Goal: Task Accomplishment & Management: Complete application form

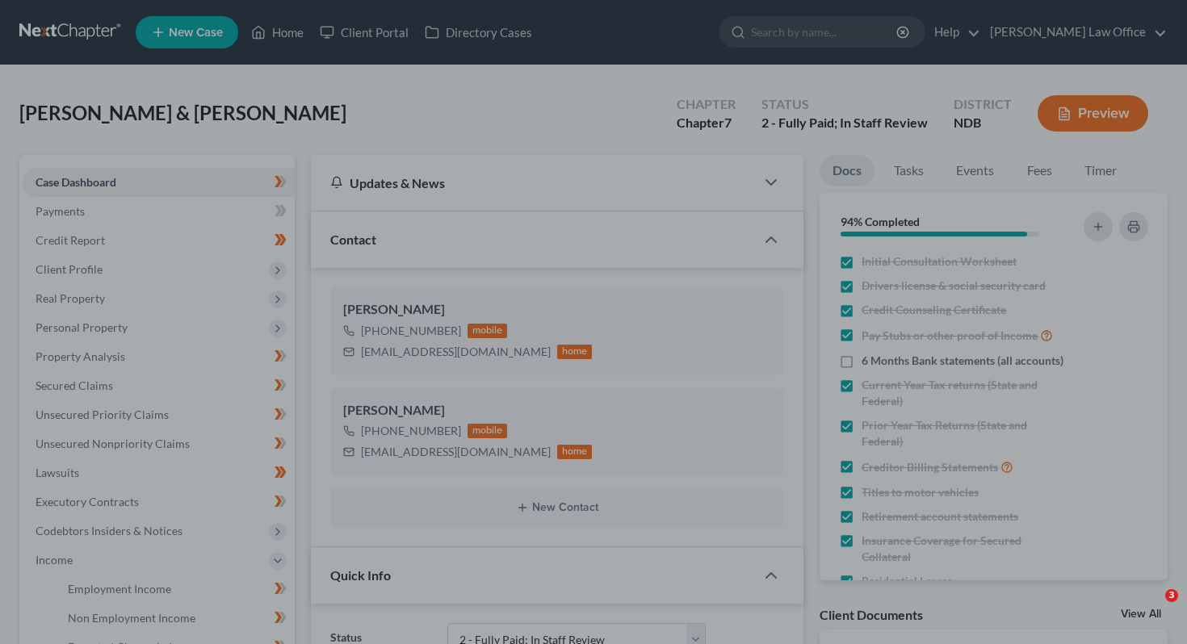
select select "5"
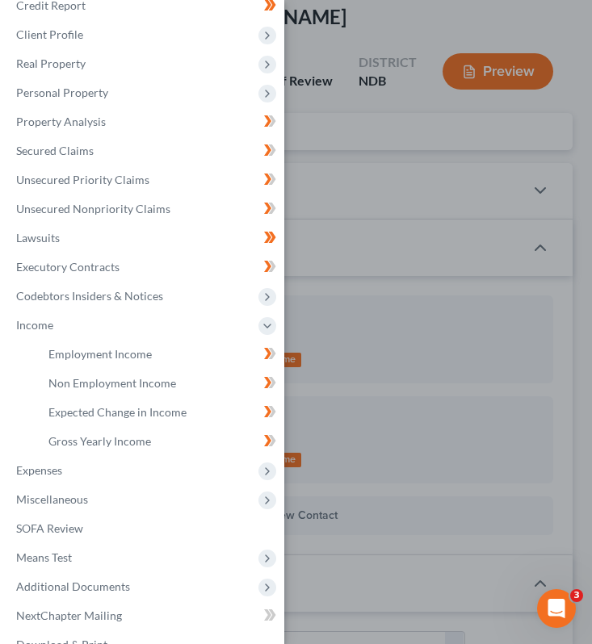
scroll to position [137, 0]
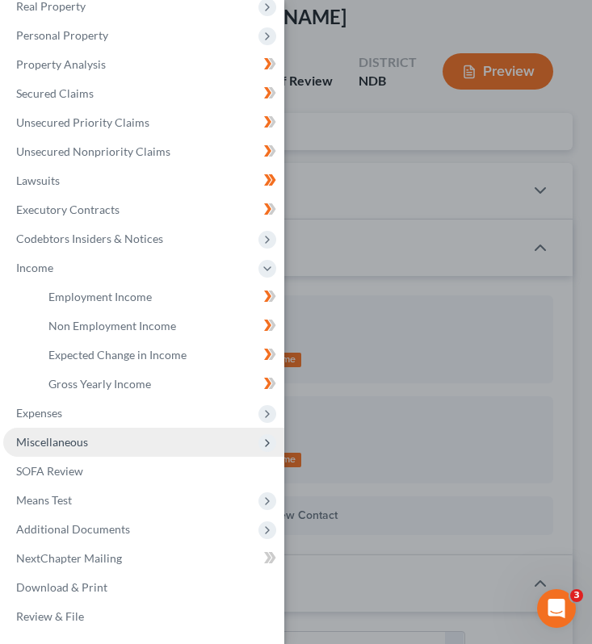
click at [115, 449] on span "Miscellaneous" at bounding box center [143, 442] width 281 height 29
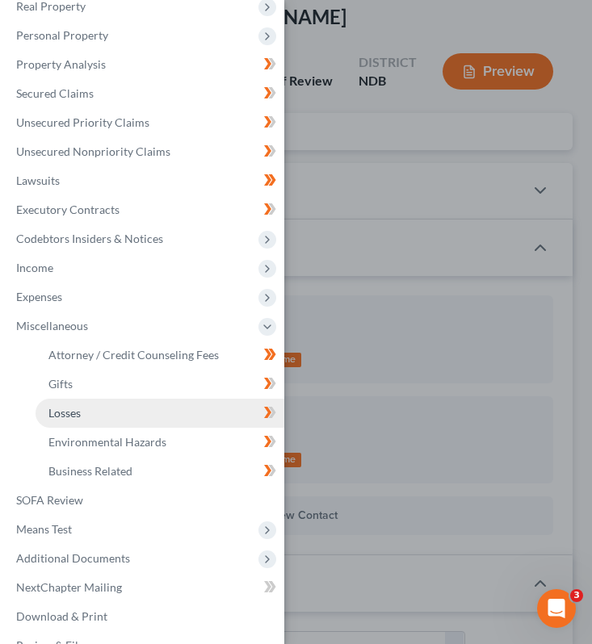
click at [109, 412] on link "Losses" at bounding box center [160, 413] width 249 height 29
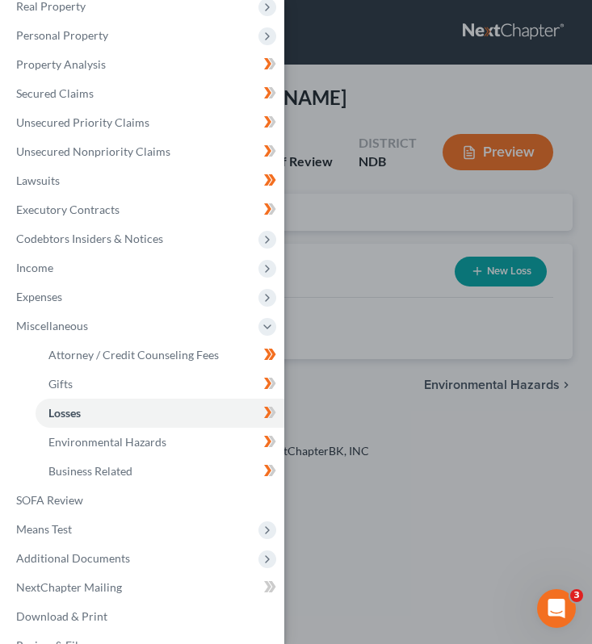
click at [358, 210] on div "Case Dashboard Payments Invoices Payments Payments Credit Report Client Profile" at bounding box center [296, 322] width 592 height 644
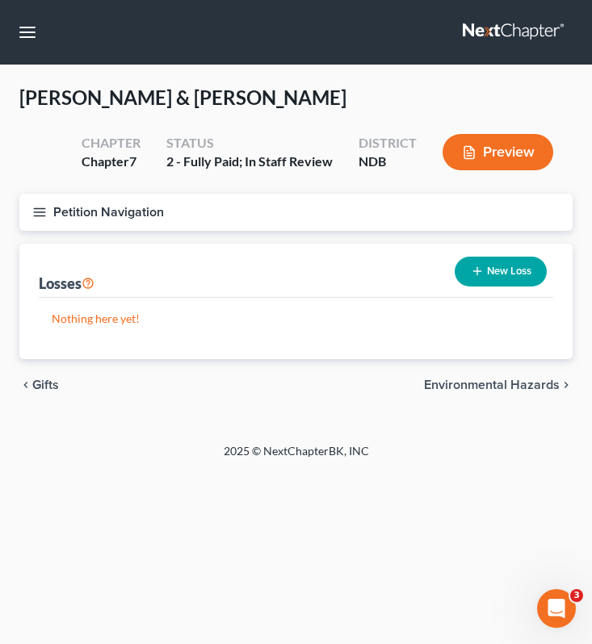
click at [480, 268] on icon "button" at bounding box center [477, 271] width 13 height 13
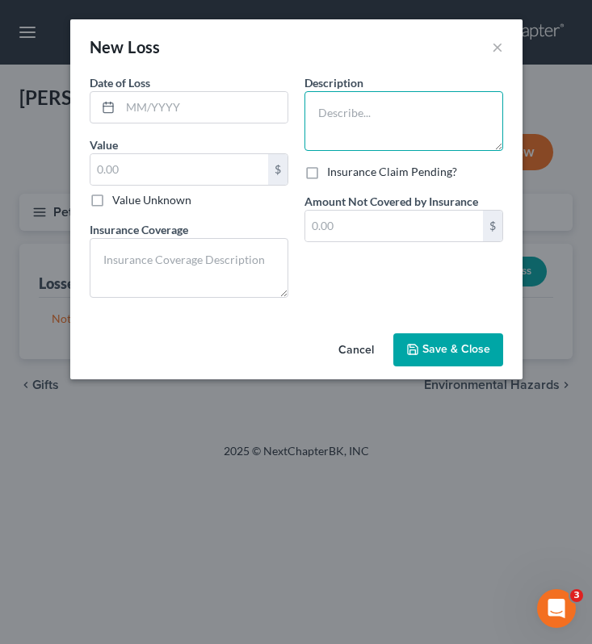
click at [365, 109] on textarea at bounding box center [403, 121] width 199 height 60
type textarea "B"
type textarea "P"
drag, startPoint x: 388, startPoint y: 138, endPoint x: 312, endPoint y: 107, distance: 82.6
click at [312, 107] on textarea "Burst pipe on their property. Insurance" at bounding box center [403, 121] width 199 height 60
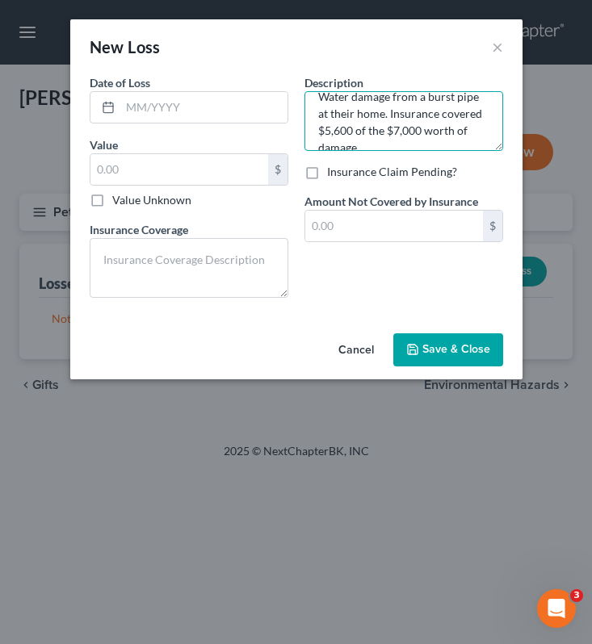
scroll to position [34, 0]
drag, startPoint x: 376, startPoint y: 113, endPoint x: 391, endPoint y: 153, distance: 42.4
click at [391, 153] on div "Description * Water damage from a burst pipe at their home. Insurance covered $…" at bounding box center [403, 192] width 215 height 237
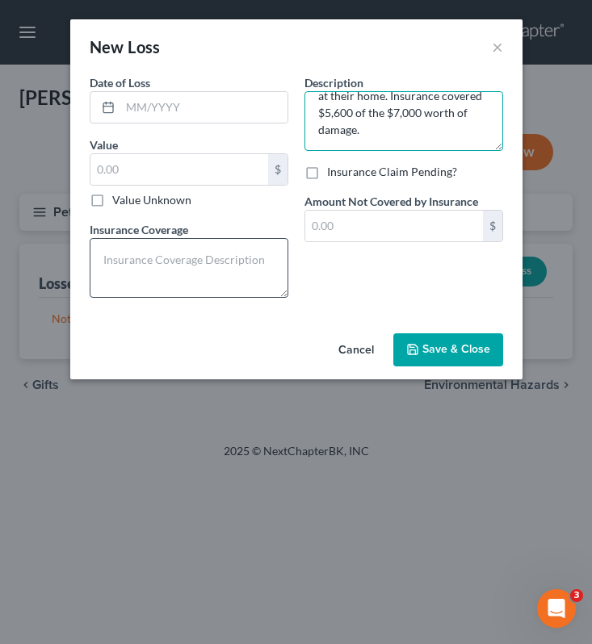
type textarea "Water damage from a burst pipe at their home. Insurance covered $5,600 of the $…"
click at [184, 298] on div "Date of Loss * Value $ Value Unknown Balance Undetermined $ Value Unknown Insur…" at bounding box center [189, 192] width 215 height 237
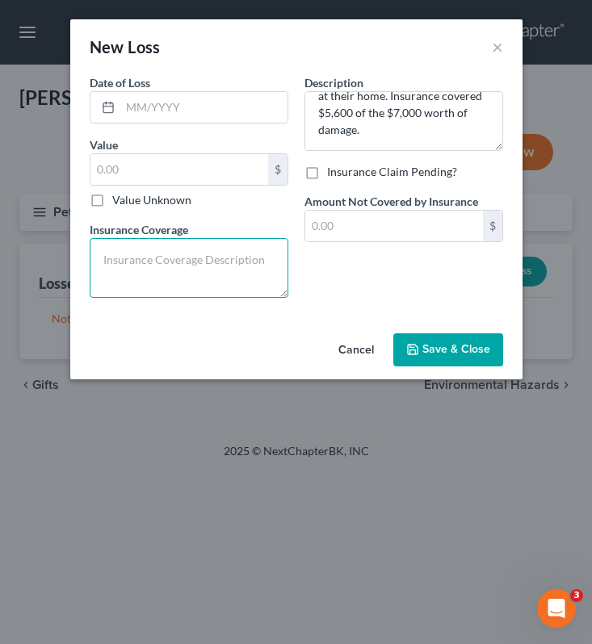
click at [179, 275] on textarea at bounding box center [189, 268] width 199 height 60
paste textarea "Insurance covered $5,600 of the $7,000 worth of damage."
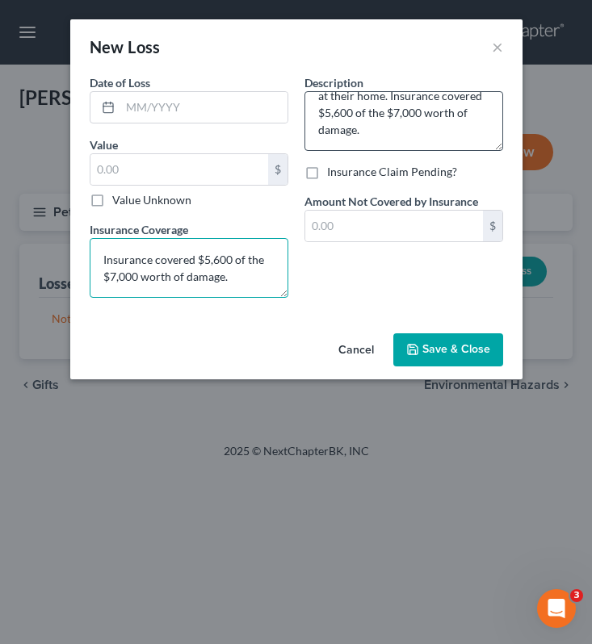
scroll to position [21, 0]
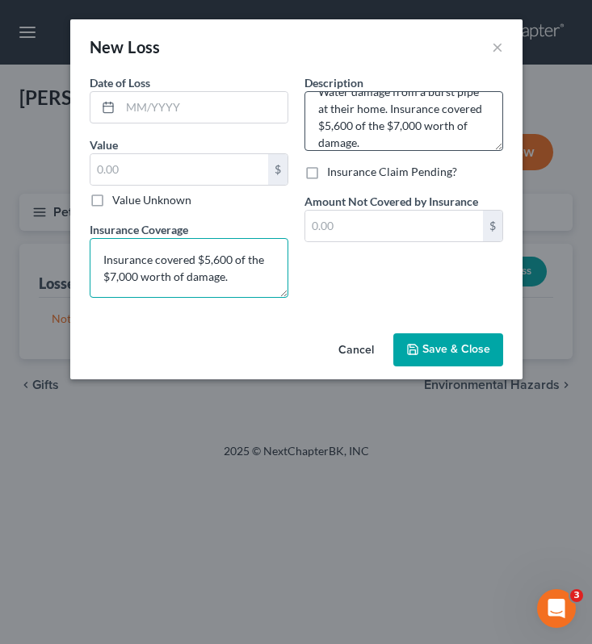
type textarea "Insurance covered $5,600 of the $7,000 worth of damage."
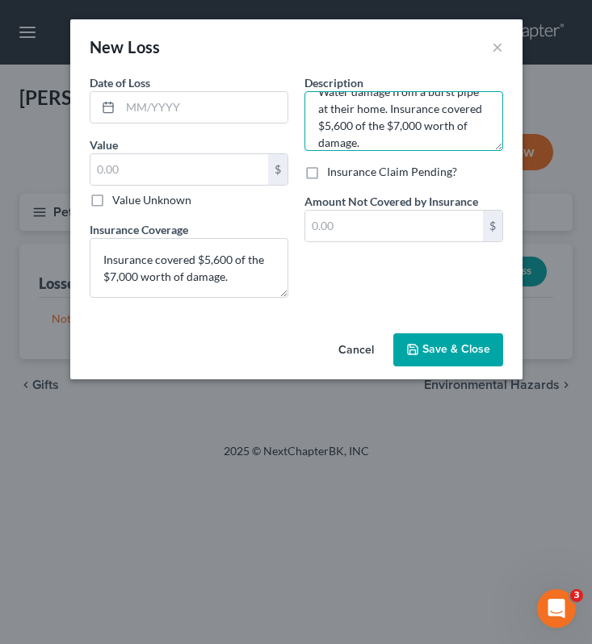
scroll to position [34, 0]
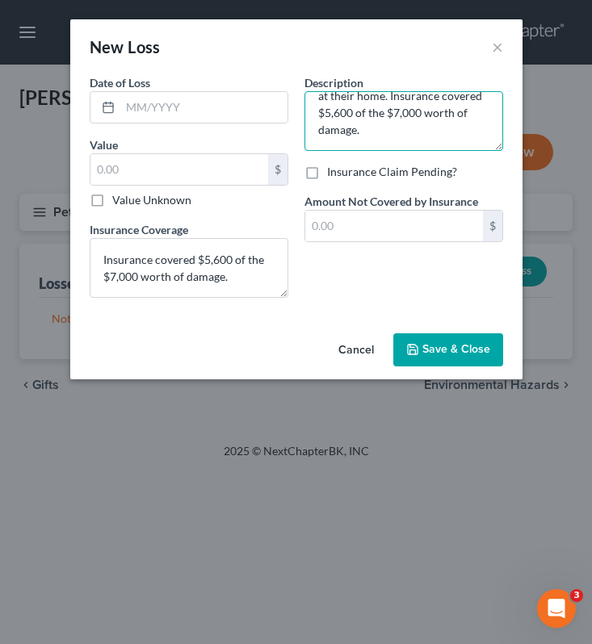
drag, startPoint x: 375, startPoint y: 110, endPoint x: 405, endPoint y: 155, distance: 54.2
click at [405, 157] on div "Description * Water damage from a burst pipe at their home. Insurance covered $…" at bounding box center [403, 192] width 215 height 237
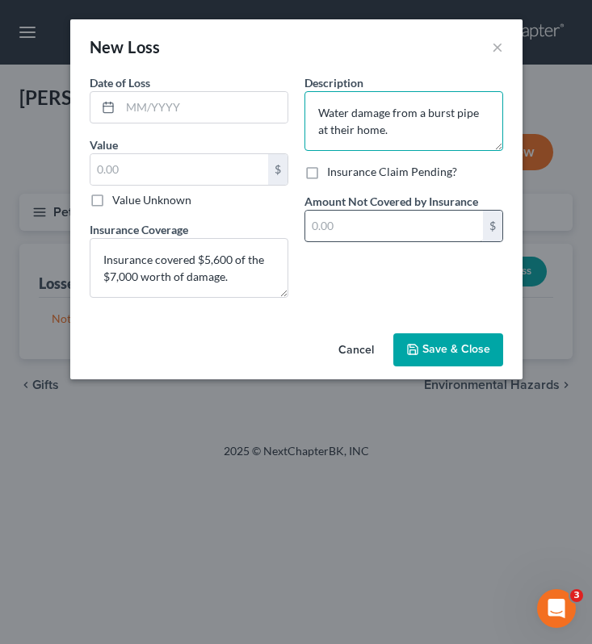
type textarea "Water damage from a burst pipe at their home."
click at [346, 227] on input "text" at bounding box center [394, 226] width 178 height 31
type input "0"
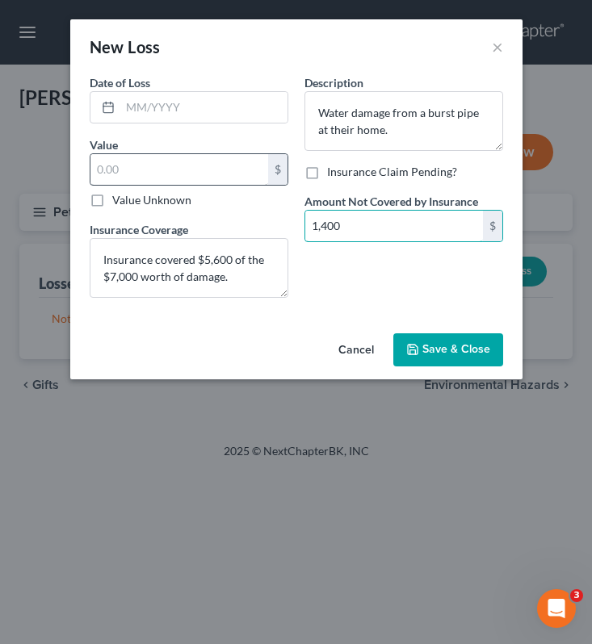
type input "1,400"
click at [186, 178] on input "text" at bounding box center [179, 169] width 178 height 31
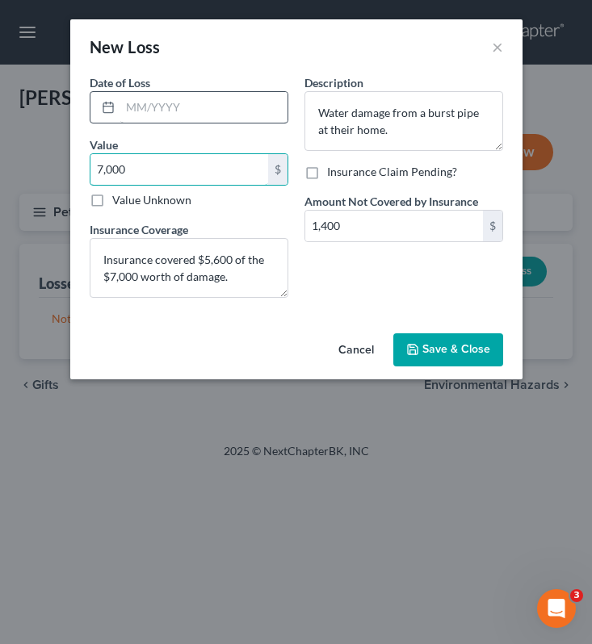
type input "7,000"
click at [164, 111] on input "text" at bounding box center [203, 107] width 167 height 31
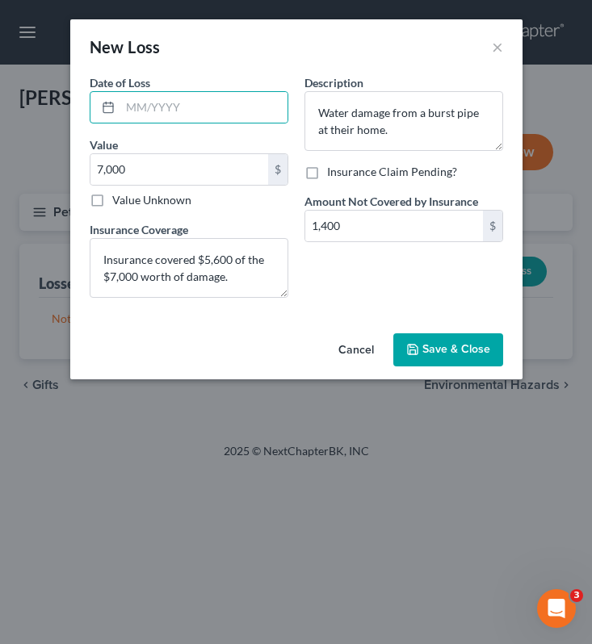
click at [443, 342] on button "Save & Close" at bounding box center [448, 351] width 110 height 34
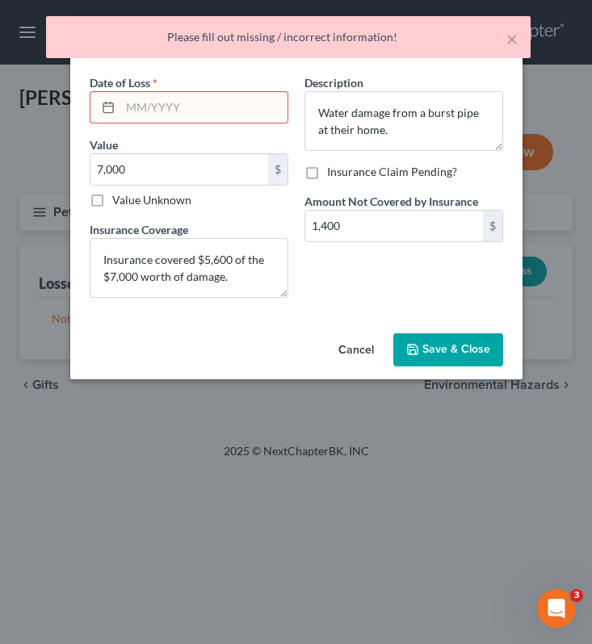
click at [212, 113] on input "text" at bounding box center [203, 107] width 167 height 31
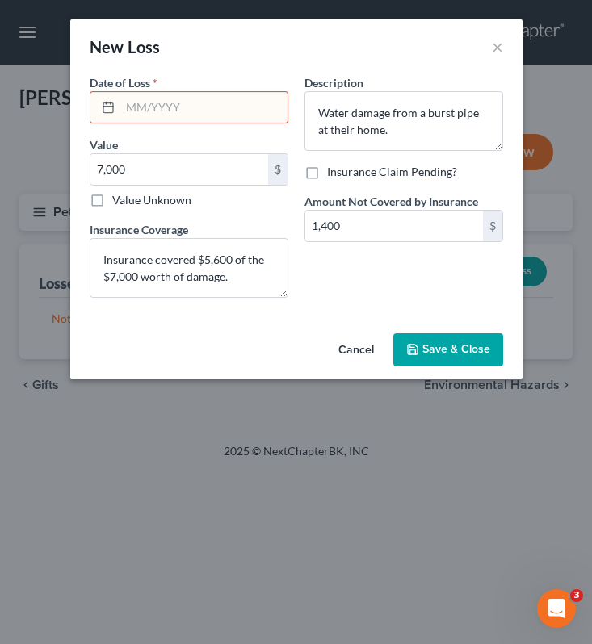
type input "0"
click at [139, 105] on input "02/2025" at bounding box center [203, 107] width 167 height 31
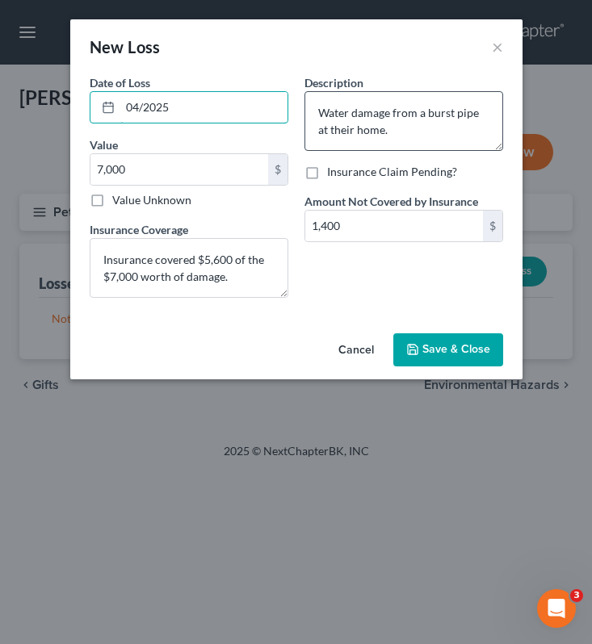
type input "04/2025"
click at [407, 136] on textarea "Water damage from a burst pipe at their home." at bounding box center [403, 121] width 199 height 60
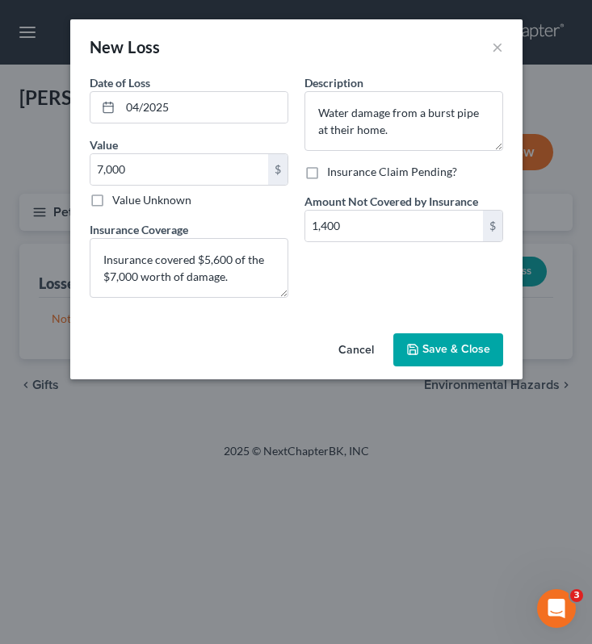
click at [446, 361] on button "Save & Close" at bounding box center [448, 351] width 110 height 34
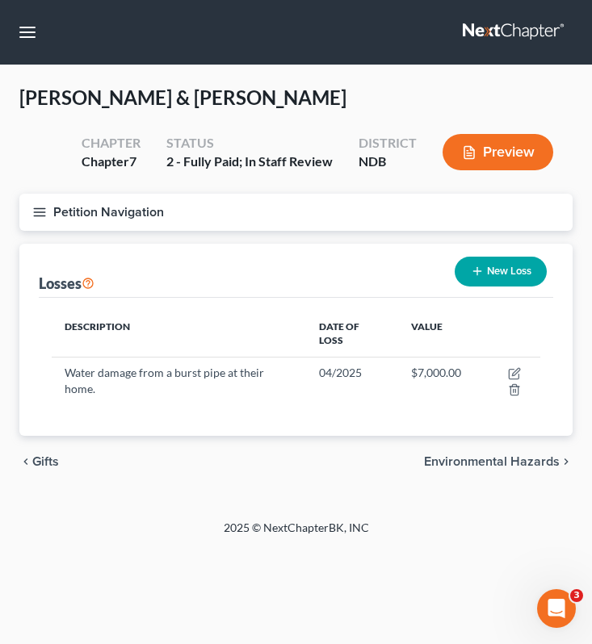
click at [49, 205] on button "Petition Navigation" at bounding box center [295, 212] width 553 height 37
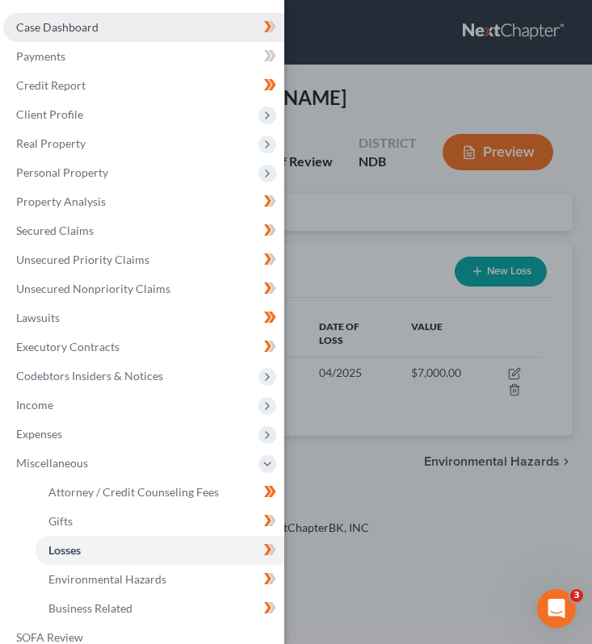
click at [89, 31] on span "Case Dashboard" at bounding box center [57, 27] width 82 height 14
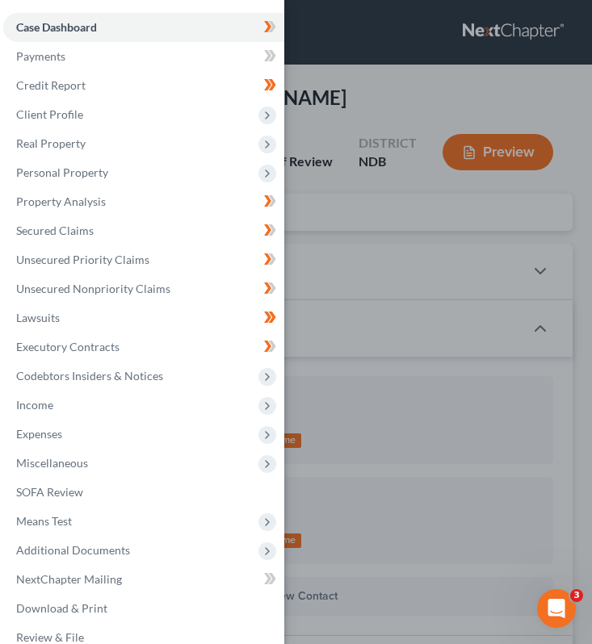
click at [354, 116] on div "Case Dashboard Payments Invoices Payments Payments Credit Report Client Profile" at bounding box center [296, 322] width 592 height 644
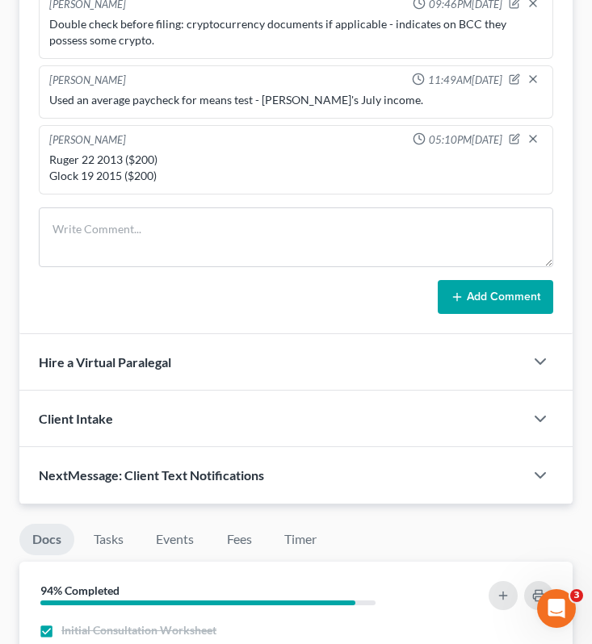
scroll to position [1344, 0]
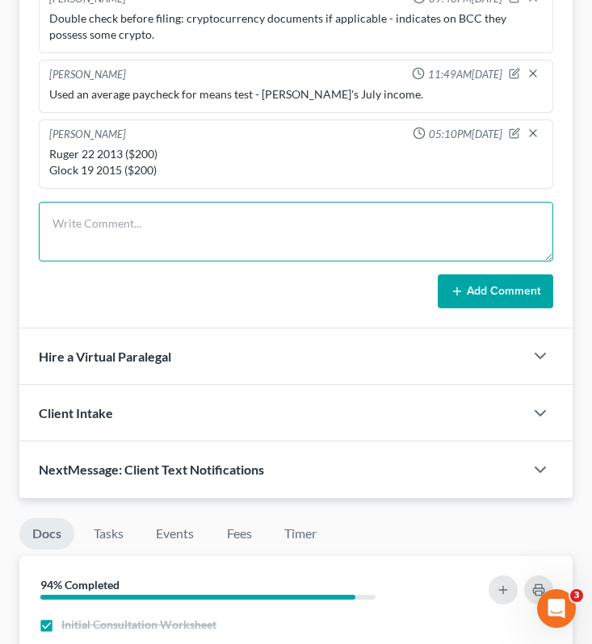
click at [244, 258] on textarea at bounding box center [296, 232] width 514 height 60
type textarea "Estimated date for water damage"
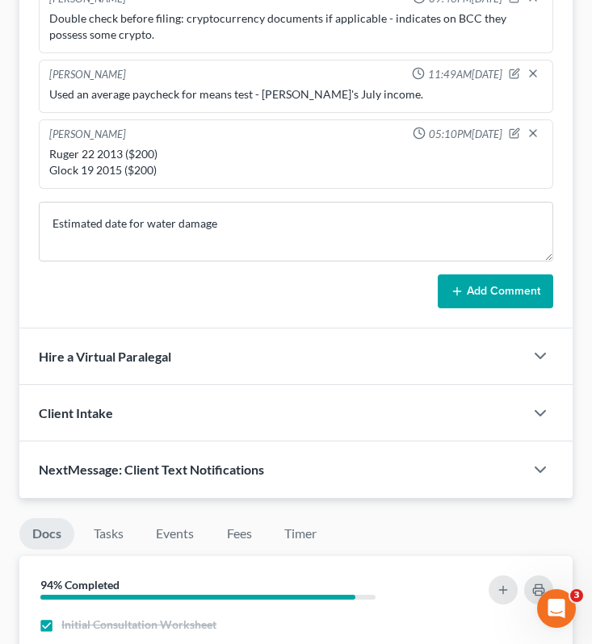
click at [518, 308] on button "Add Comment" at bounding box center [495, 292] width 115 height 34
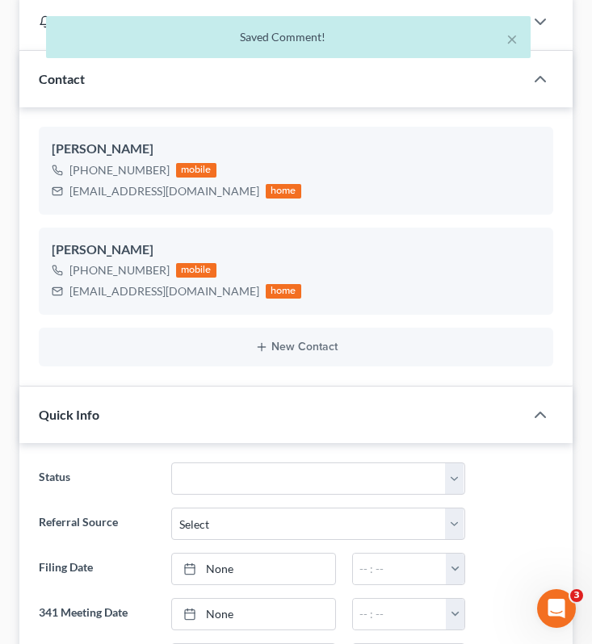
scroll to position [0, 0]
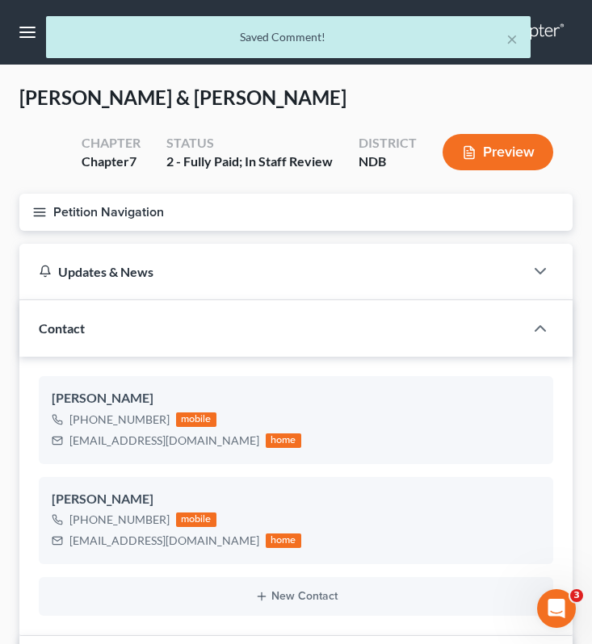
click at [49, 219] on button "Petition Navigation" at bounding box center [295, 212] width 553 height 37
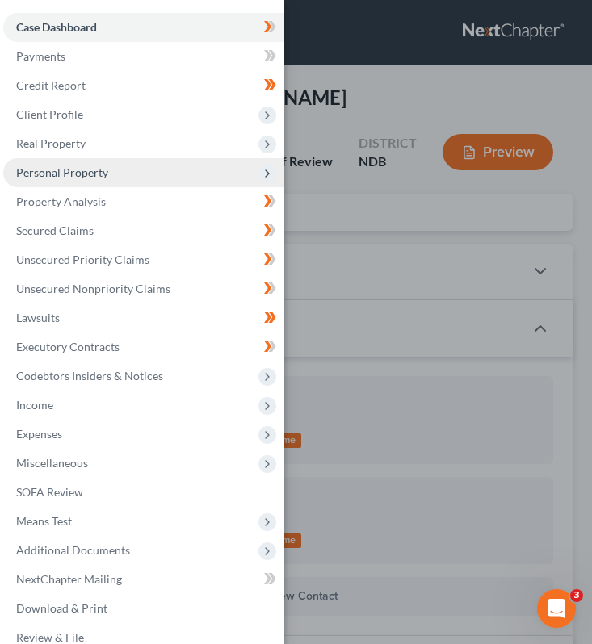
click at [104, 176] on span "Personal Property" at bounding box center [62, 173] width 92 height 14
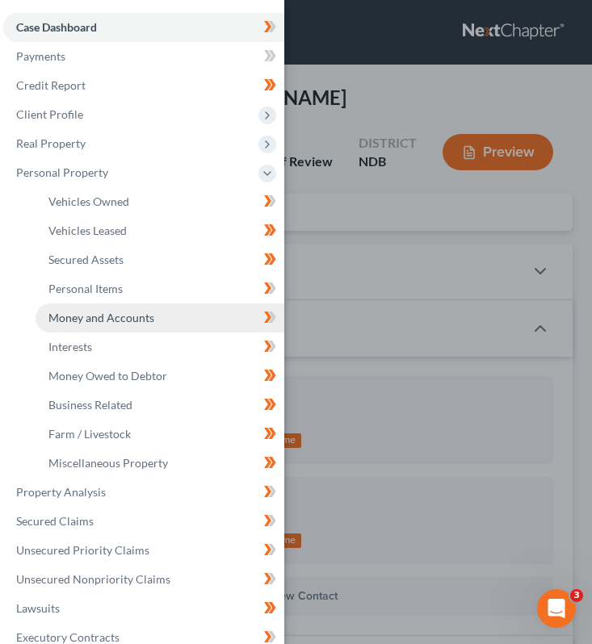
click at [107, 313] on span "Money and Accounts" at bounding box center [101, 318] width 106 height 14
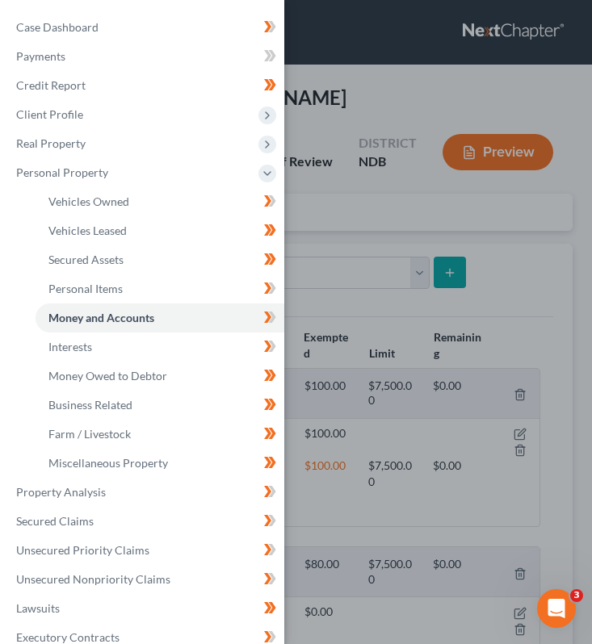
click at [447, 197] on div "Case Dashboard Payments Invoices Payments Payments Credit Report Client Profile" at bounding box center [296, 322] width 592 height 644
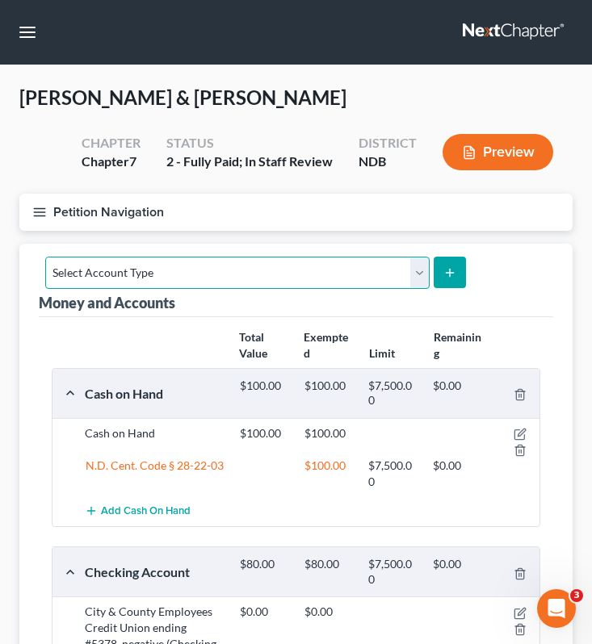
click at [338, 262] on select "Select Account Type Brokerage (A/B: 18, SOFA: 20) Cash on Hand (A/B: 16) Certif…" at bounding box center [237, 273] width 384 height 32
select select "other"
click at [45, 257] on select "Select Account Type Brokerage (A/B: 18, SOFA: 20) Cash on Hand (A/B: 16) Certif…" at bounding box center [237, 273] width 384 height 32
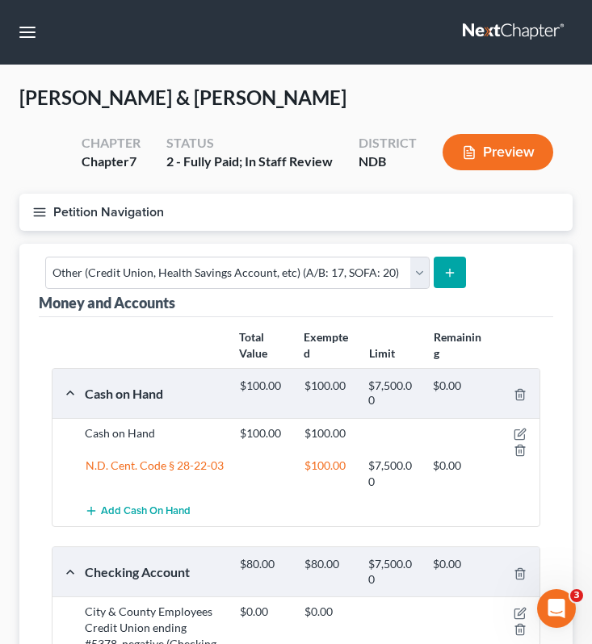
click at [443, 275] on icon "submit" at bounding box center [449, 272] width 13 height 13
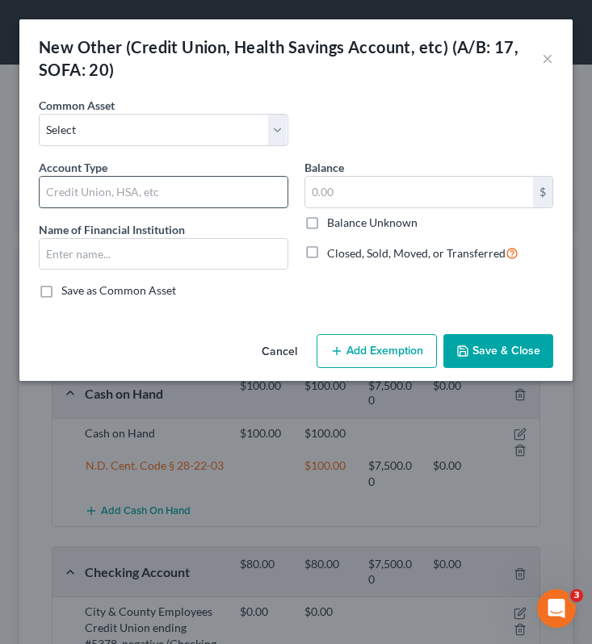
click at [118, 182] on input "text" at bounding box center [164, 192] width 248 height 31
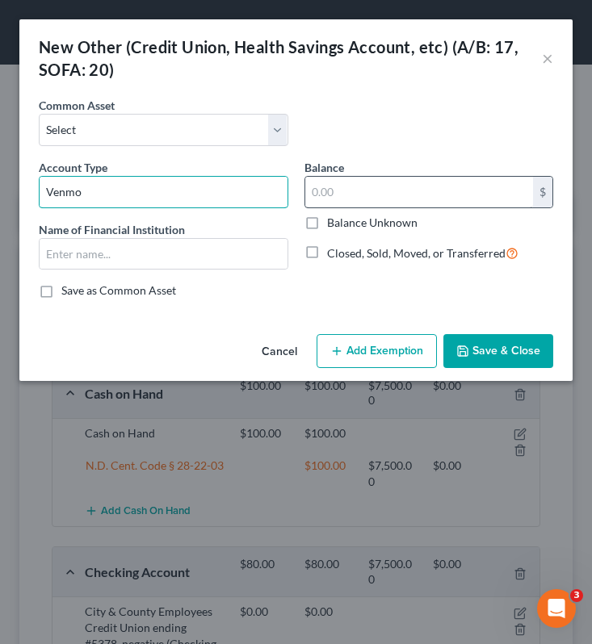
type input "Venmo"
click at [365, 202] on input "text" at bounding box center [419, 192] width 229 height 31
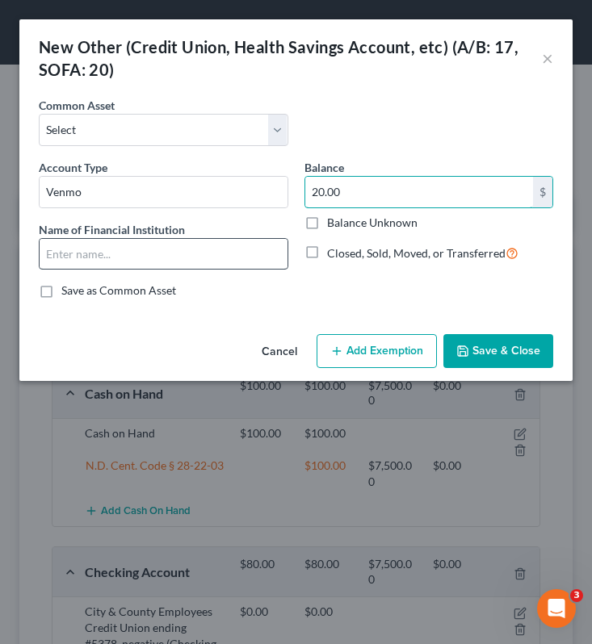
type input "20.00"
click at [125, 255] on input "text" at bounding box center [164, 254] width 248 height 31
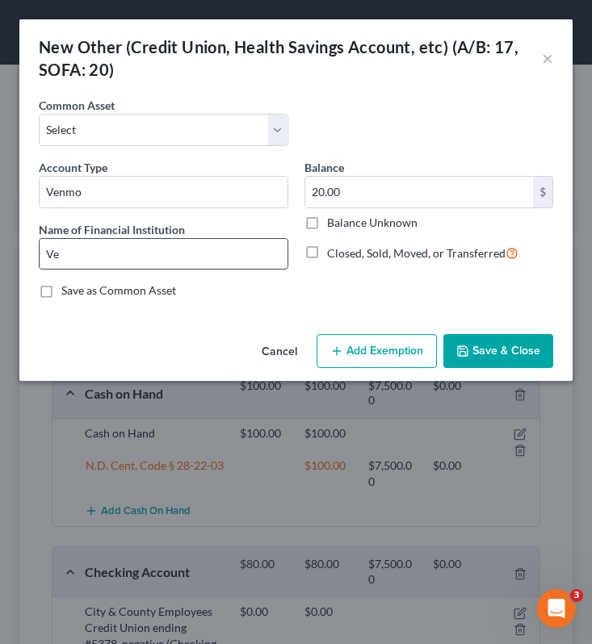
type input "V"
click at [132, 256] on input "text" at bounding box center [164, 254] width 248 height 31
type input "Venmo"
click at [501, 353] on button "Save & Close" at bounding box center [498, 351] width 110 height 34
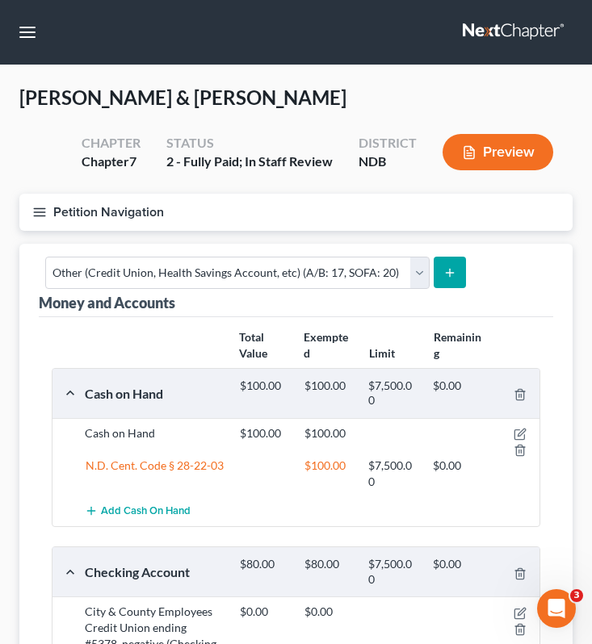
click at [450, 272] on icon "submit" at bounding box center [449, 272] width 13 height 13
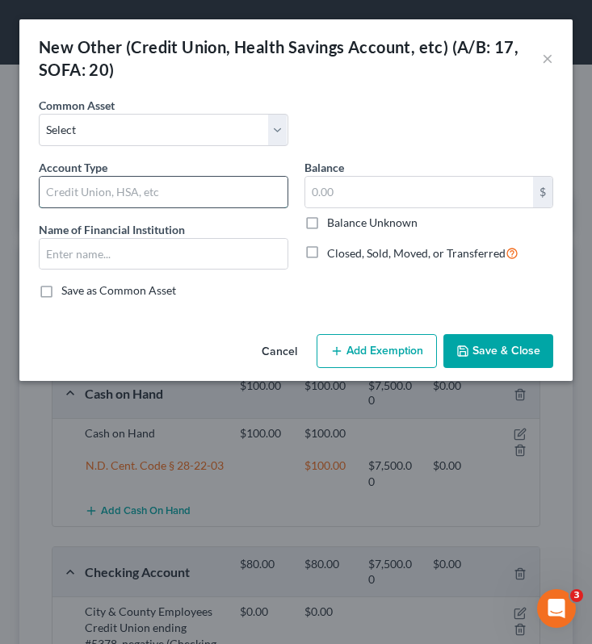
click at [146, 199] on input "text" at bounding box center [164, 192] width 248 height 31
type input "Paypal"
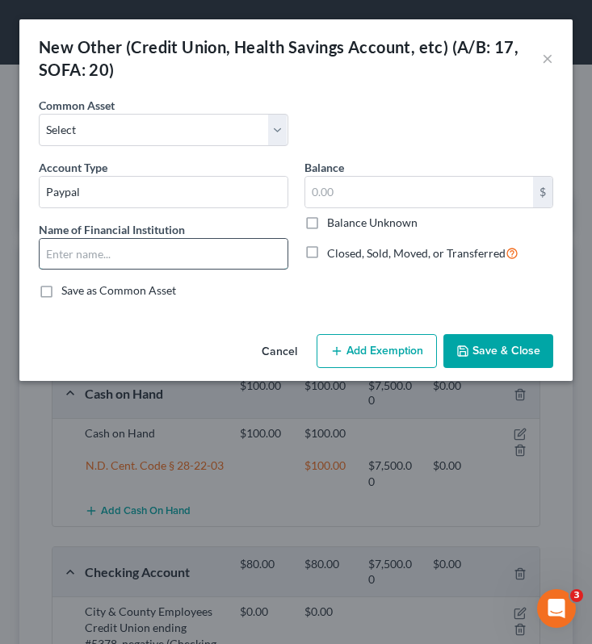
click at [103, 248] on input "text" at bounding box center [164, 254] width 248 height 31
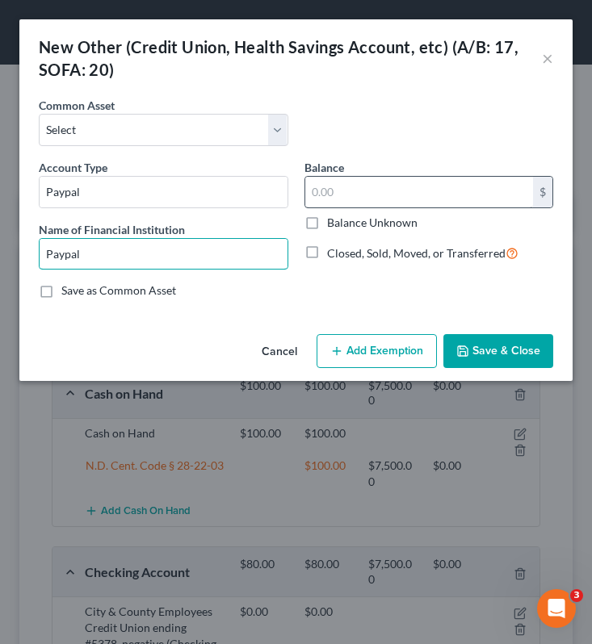
type input "Paypal"
click at [356, 203] on input "text" at bounding box center [419, 192] width 229 height 31
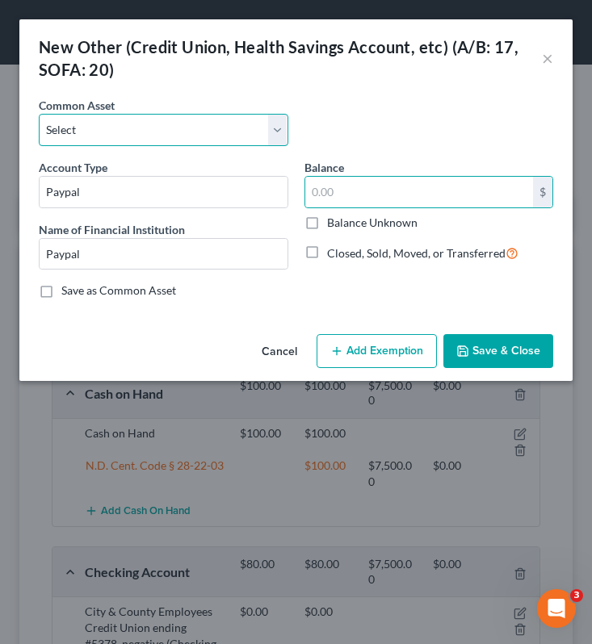
click at [120, 132] on select "Select ENT Credit Union Share Draft Account" at bounding box center [164, 130] width 250 height 32
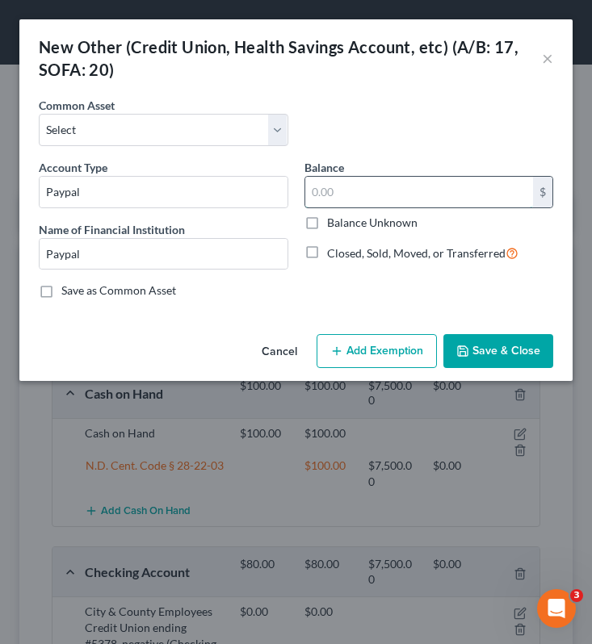
click at [393, 195] on input "text" at bounding box center [419, 192] width 229 height 31
type input "80.00"
click at [505, 355] on button "Save & Close" at bounding box center [498, 351] width 110 height 34
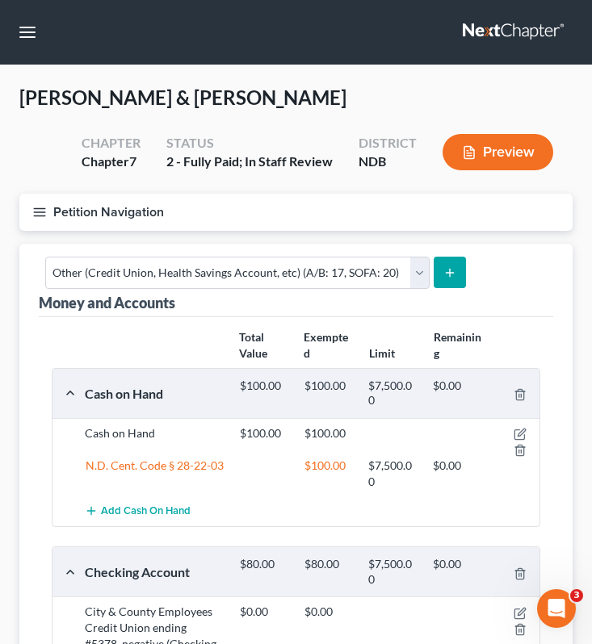
click at [52, 206] on button "Petition Navigation" at bounding box center [295, 212] width 553 height 37
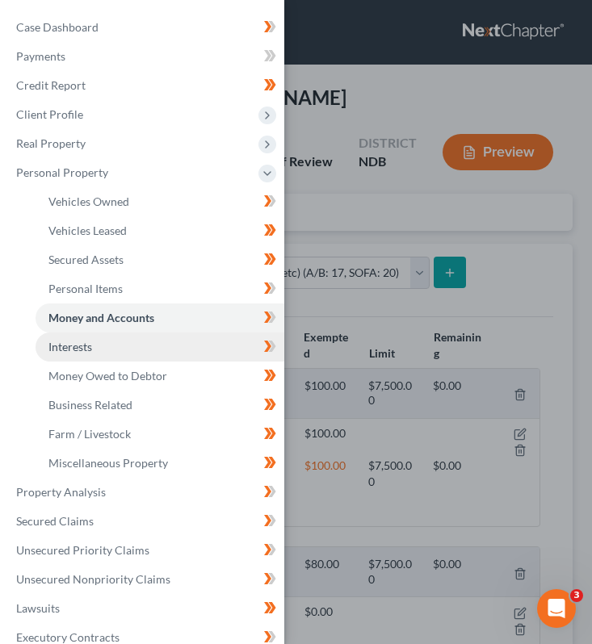
click at [102, 347] on link "Interests" at bounding box center [160, 347] width 249 height 29
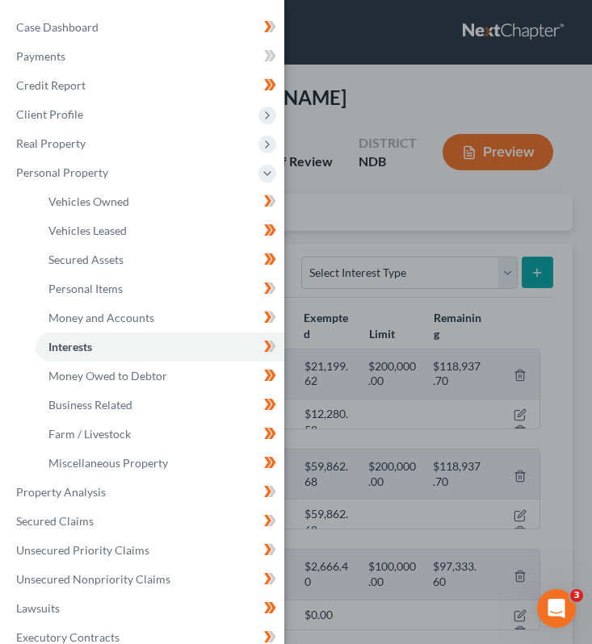
click at [341, 227] on div "Case Dashboard Payments Invoices Payments Payments Credit Report Client Profile" at bounding box center [296, 322] width 592 height 644
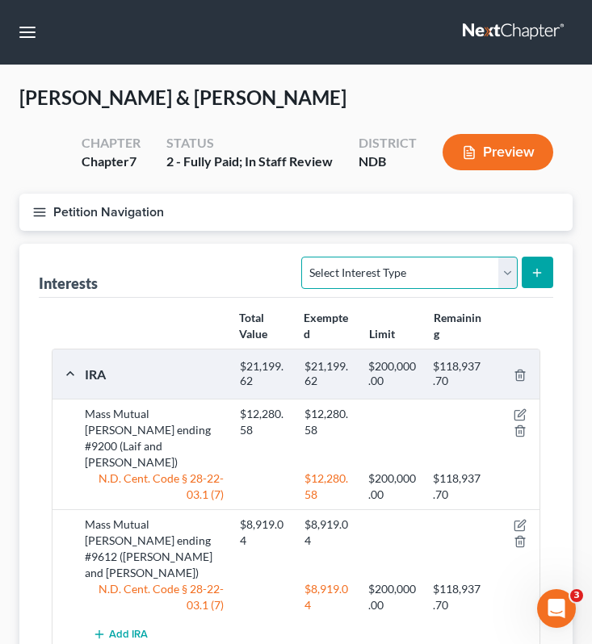
click at [363, 269] on select "Select Interest Type 401K (A/B: 21) Annuity (A/B: 23) Bond (A/B: 18) Education …" at bounding box center [409, 273] width 216 height 32
click at [47, 213] on button "Petition Navigation" at bounding box center [295, 212] width 553 height 37
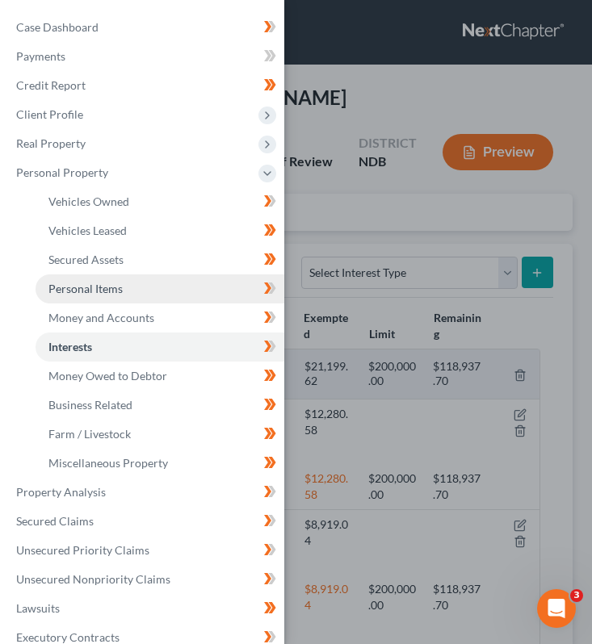
click at [114, 292] on span "Personal Items" at bounding box center [85, 289] width 74 height 14
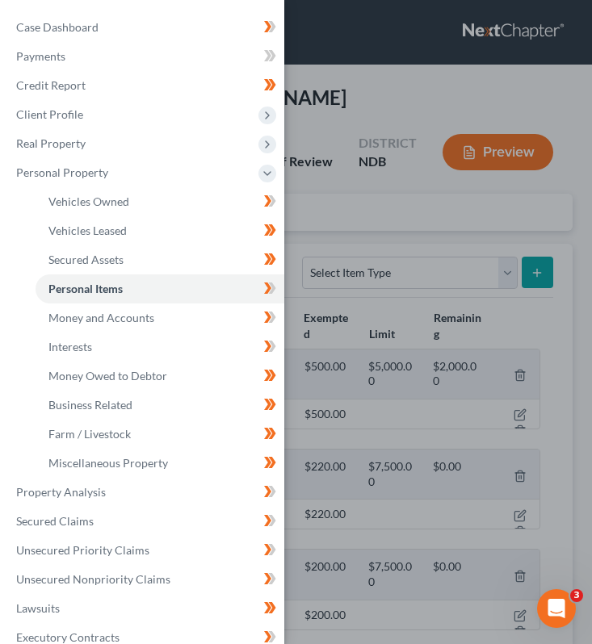
click at [438, 264] on div "Case Dashboard Payments Invoices Payments Payments Credit Report Client Profile" at bounding box center [296, 322] width 592 height 644
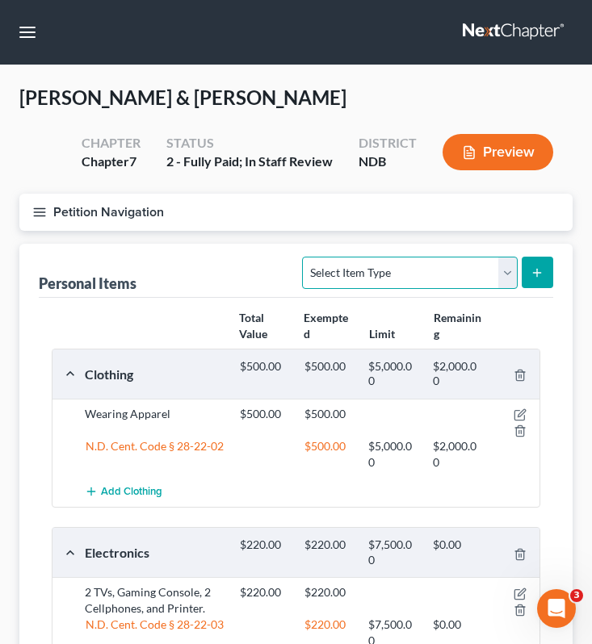
click at [434, 274] on select "Select Item Type Clothing (A/B: 11) Collectibles Of Value (A/B: 8) Electronics …" at bounding box center [409, 273] width 215 height 32
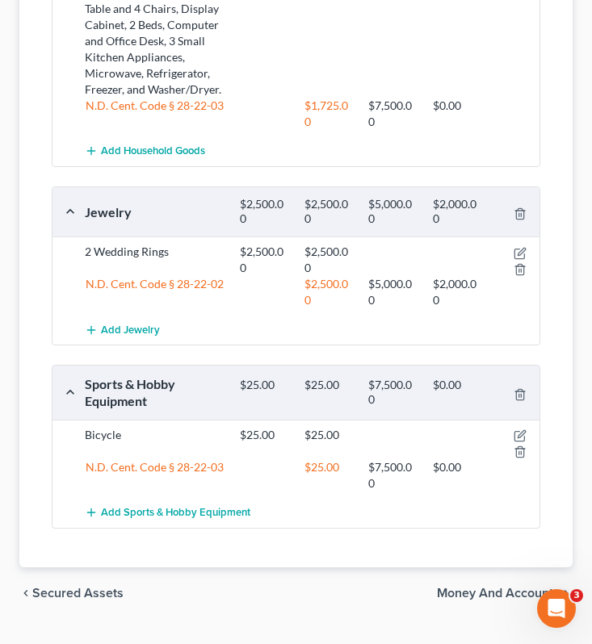
scroll to position [1088, 0]
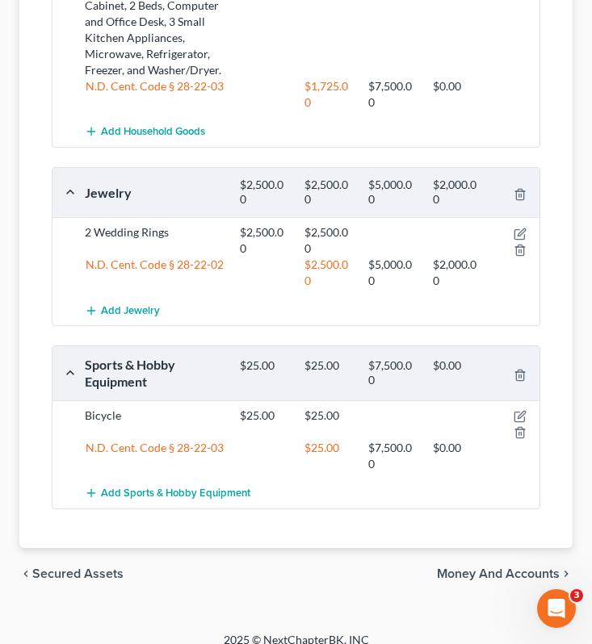
click at [82, 568] on span "Secured Assets" at bounding box center [77, 574] width 91 height 13
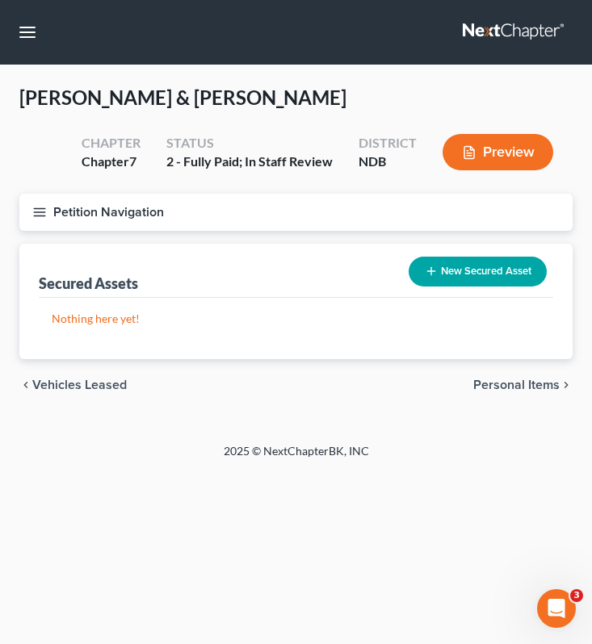
click at [94, 390] on span "Vehicles Leased" at bounding box center [79, 385] width 94 height 13
click at [94, 390] on span "Vehicles Owned" at bounding box center [79, 385] width 94 height 13
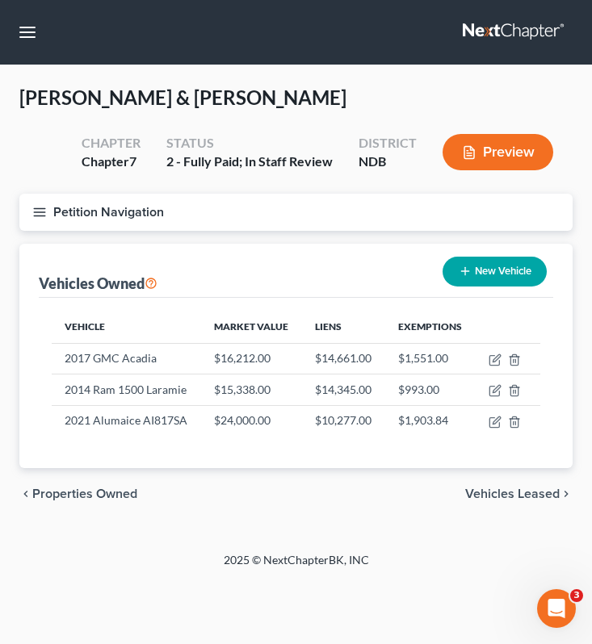
click at [112, 474] on div "chevron_left Properties Owned Vehicles Leased chevron_right" at bounding box center [295, 494] width 553 height 52
click at [112, 503] on div "chevron_left Properties Owned Vehicles Leased chevron_right" at bounding box center [295, 494] width 553 height 52
click at [101, 483] on div "chevron_left Properties Owned Vehicles Leased chevron_right" at bounding box center [295, 494] width 553 height 52
click at [535, 500] on span "Vehicles Leased" at bounding box center [512, 494] width 94 height 13
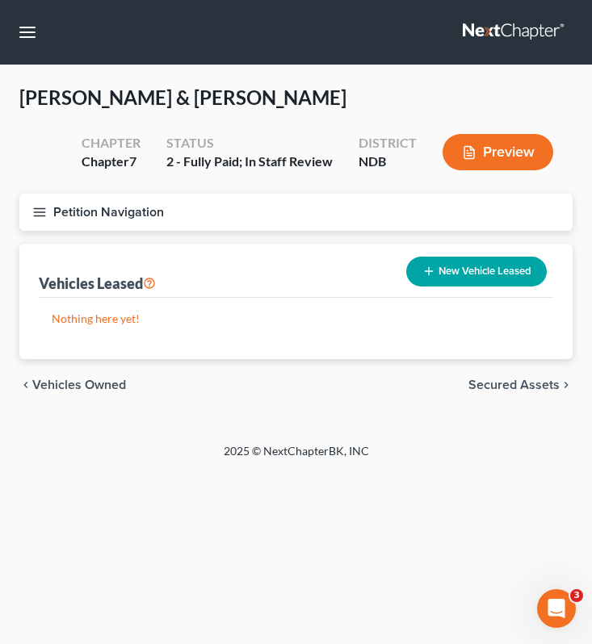
click at [505, 372] on div "chevron_left Vehicles Owned Secured Assets chevron_right" at bounding box center [295, 385] width 553 height 52
click at [505, 386] on span "Secured Assets" at bounding box center [513, 385] width 91 height 13
click at [505, 386] on span "Personal Items" at bounding box center [516, 385] width 86 height 13
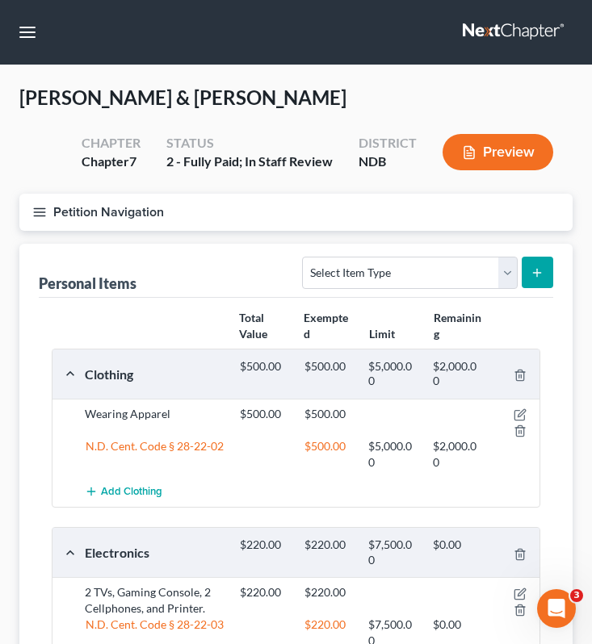
click at [32, 217] on icon "button" at bounding box center [39, 212] width 15 height 15
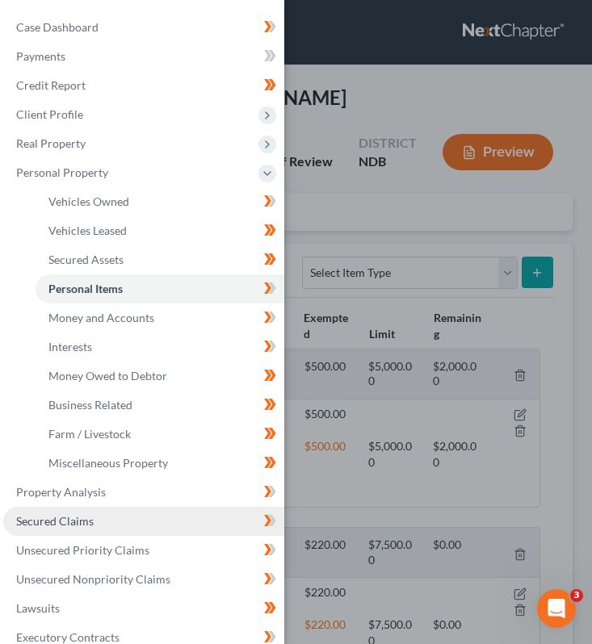
click at [75, 518] on span "Secured Claims" at bounding box center [55, 521] width 78 height 14
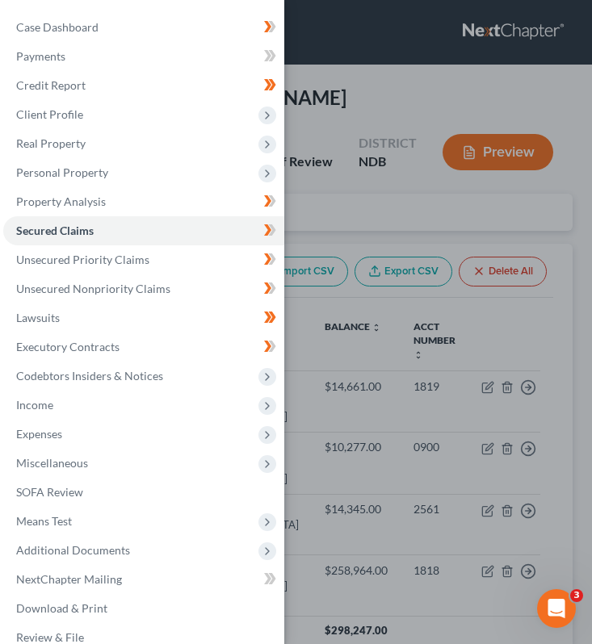
click at [360, 166] on div "Case Dashboard Payments Invoices Payments Payments Credit Report Client Profile" at bounding box center [296, 322] width 592 height 644
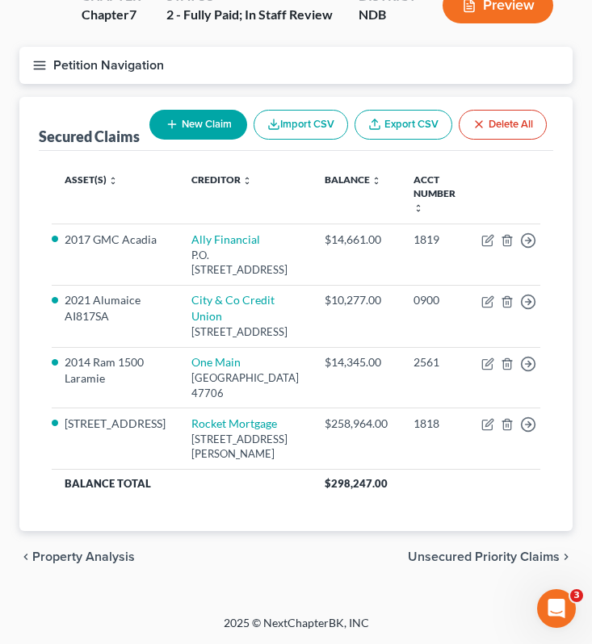
scroll to position [181, 0]
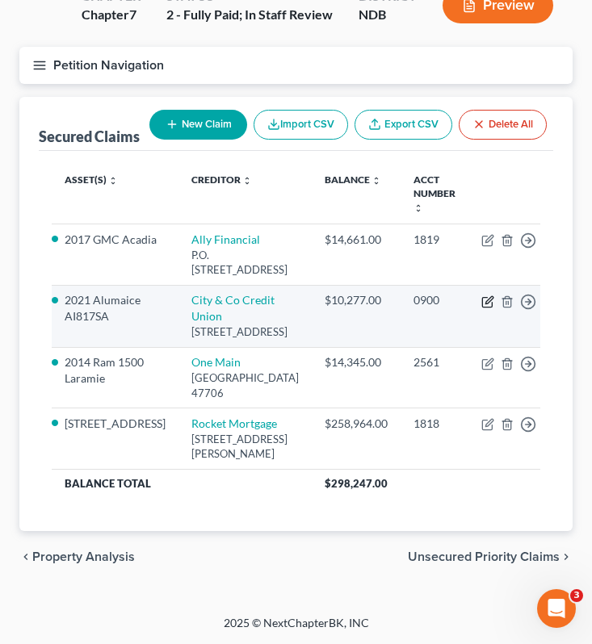
click at [481, 296] on icon "button" at bounding box center [487, 302] width 13 height 13
select select "29"
select select "2"
select select "0"
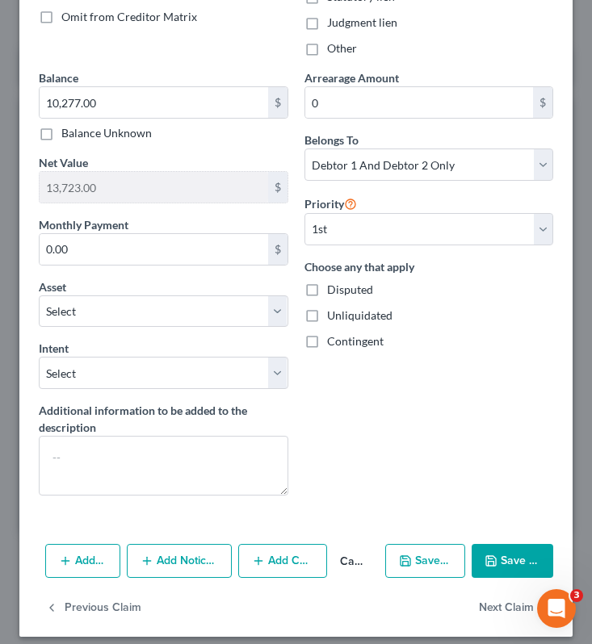
scroll to position [389, 0]
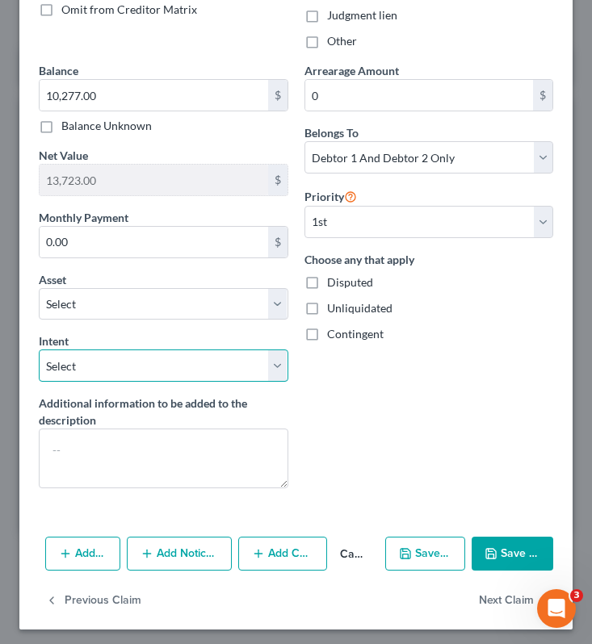
click at [279, 363] on select "Select Surrender Redeem Reaffirm Avoid Other" at bounding box center [164, 366] width 250 height 32
select select "0"
click at [39, 350] on select "Select Surrender Redeem Reaffirm Avoid Other" at bounding box center [164, 366] width 250 height 32
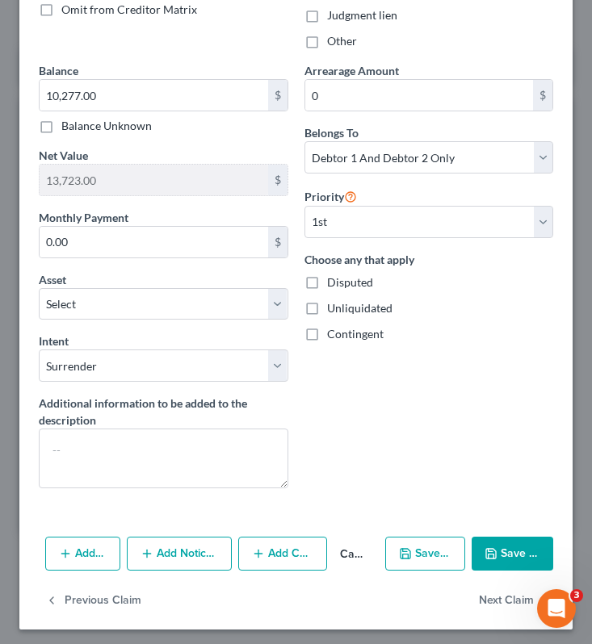
click at [529, 557] on button "Save & Close" at bounding box center [513, 554] width 82 height 34
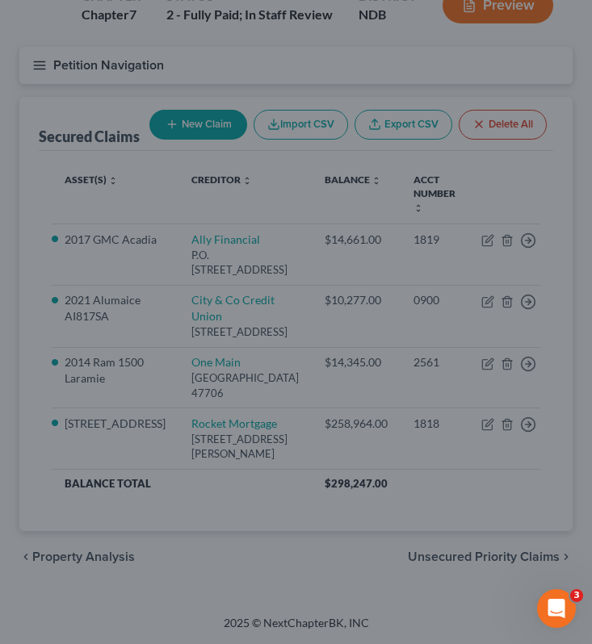
select select "11"
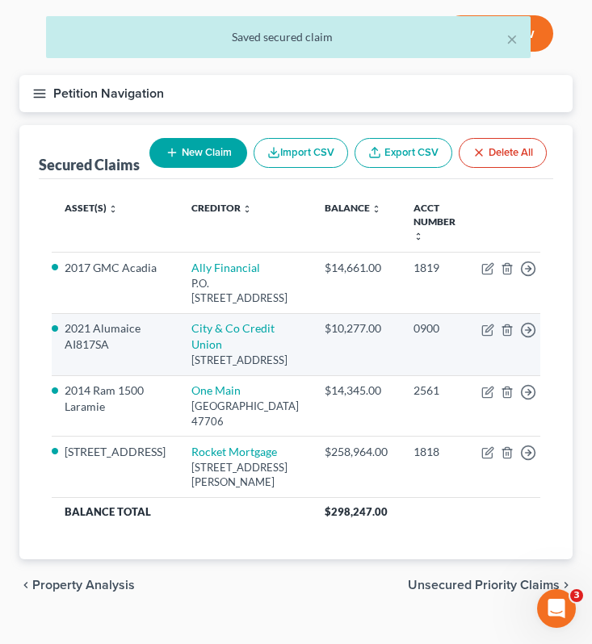
scroll to position [0, 0]
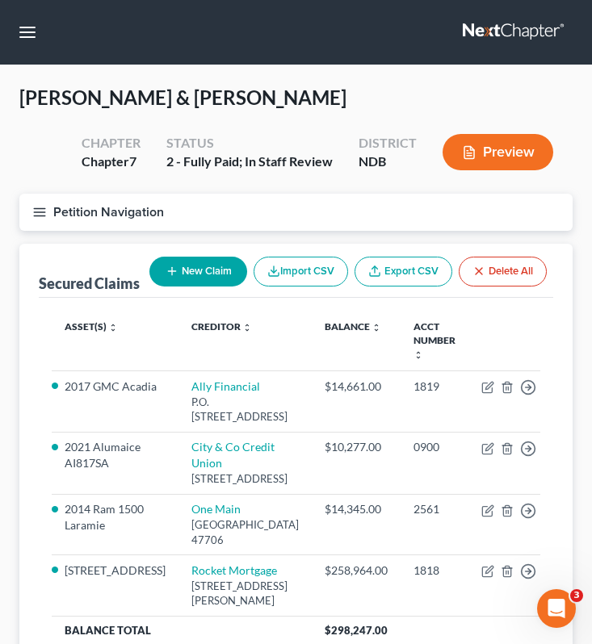
click at [43, 212] on icon "button" at bounding box center [39, 212] width 15 height 15
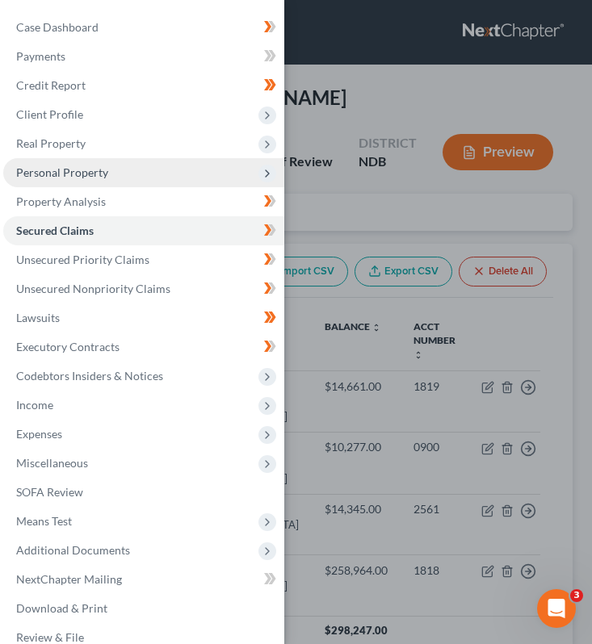
click at [97, 182] on span "Personal Property" at bounding box center [143, 172] width 281 height 29
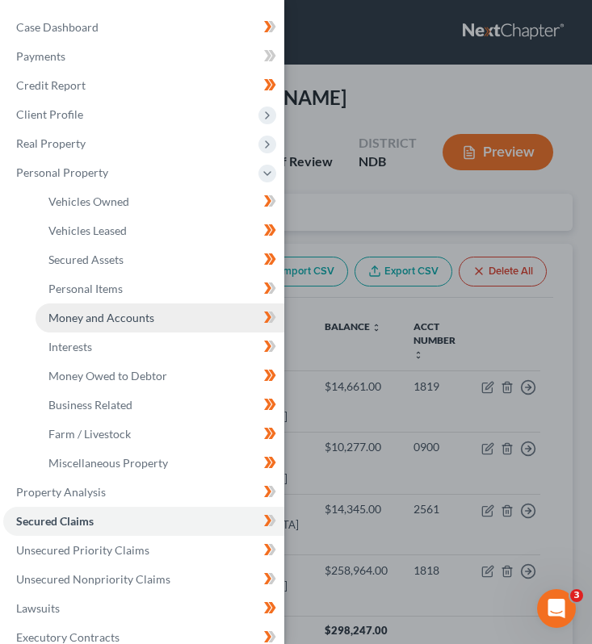
click at [103, 324] on span "Money and Accounts" at bounding box center [101, 318] width 106 height 14
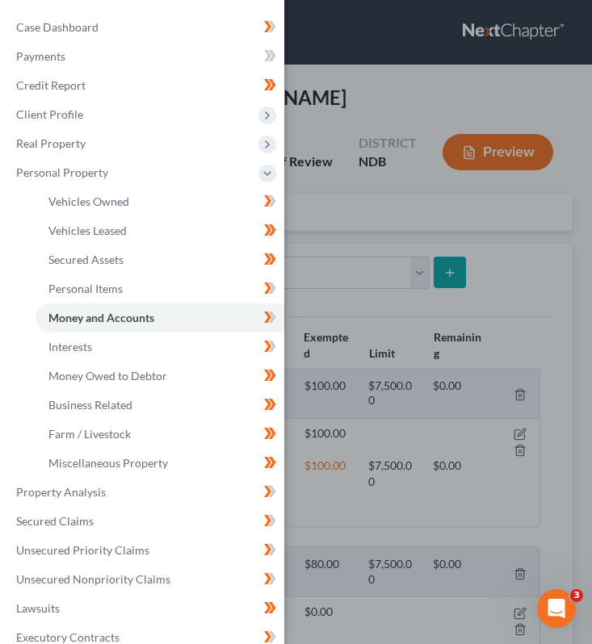
click at [532, 281] on div "Case Dashboard Payments Invoices Payments Payments Credit Report Client Profile" at bounding box center [296, 322] width 592 height 644
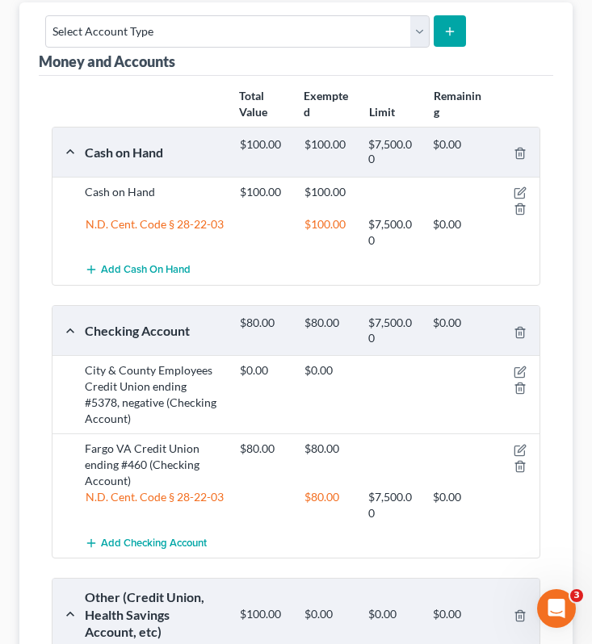
scroll to position [521, 0]
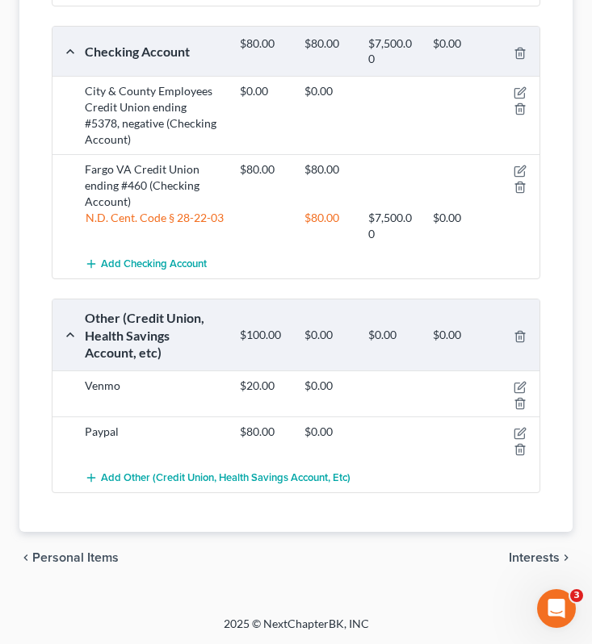
click at [527, 557] on span "Interests" at bounding box center [534, 558] width 51 height 13
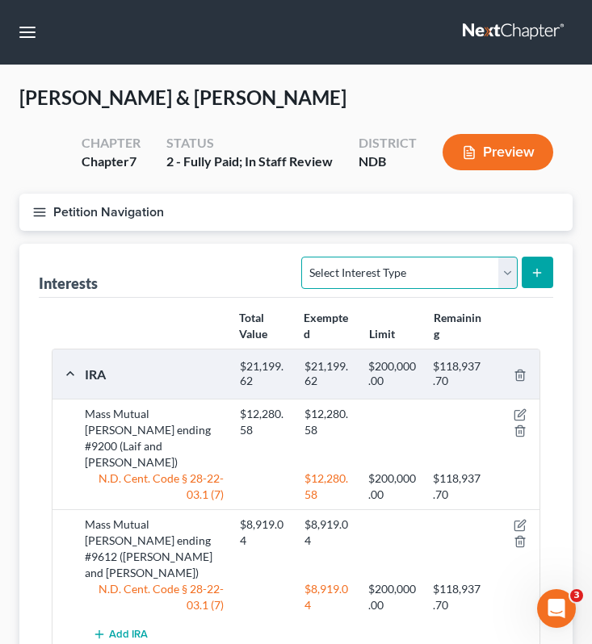
click at [464, 273] on select "Select Interest Type 401K (A/B: 21) Annuity (A/B: 23) Bond (A/B: 18) Education …" at bounding box center [409, 273] width 216 height 32
select select "pension_plan"
click at [304, 257] on select "Select Interest Type 401K (A/B: 21) Annuity (A/B: 23) Bond (A/B: 18) Education …" at bounding box center [409, 273] width 216 height 32
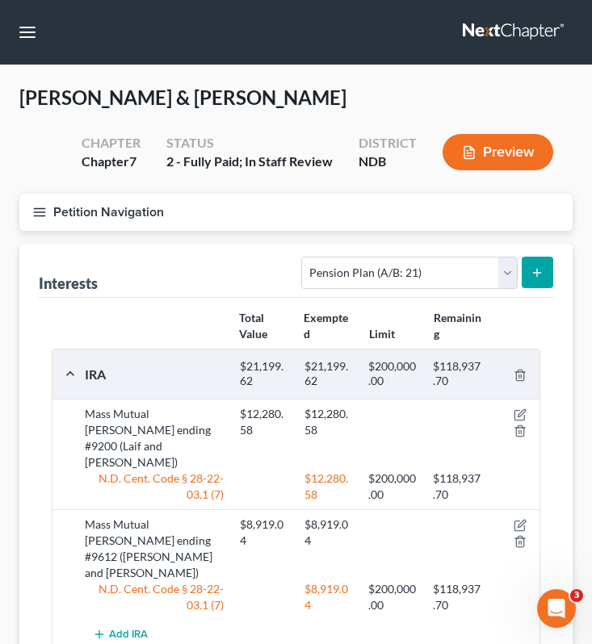
click at [541, 263] on button "submit" at bounding box center [537, 272] width 31 height 31
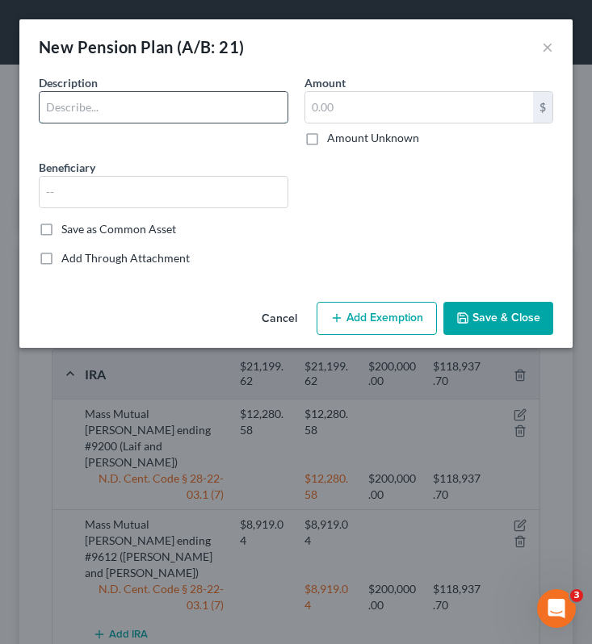
click at [163, 104] on input "text" at bounding box center [164, 107] width 248 height 31
type input "L"
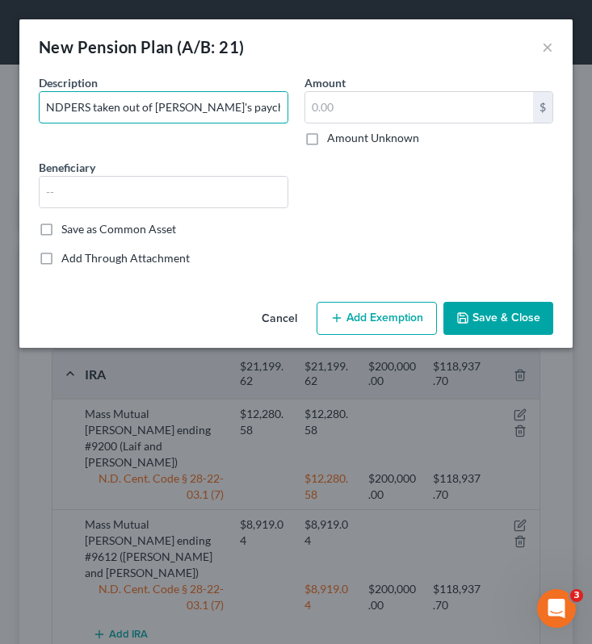
type input "NDPERS taken out of [PERSON_NAME]'s paychecks"
click at [327, 136] on label "Amount Unknown" at bounding box center [373, 138] width 92 height 16
click at [334, 136] on input "Amount Unknown" at bounding box center [339, 135] width 10 height 10
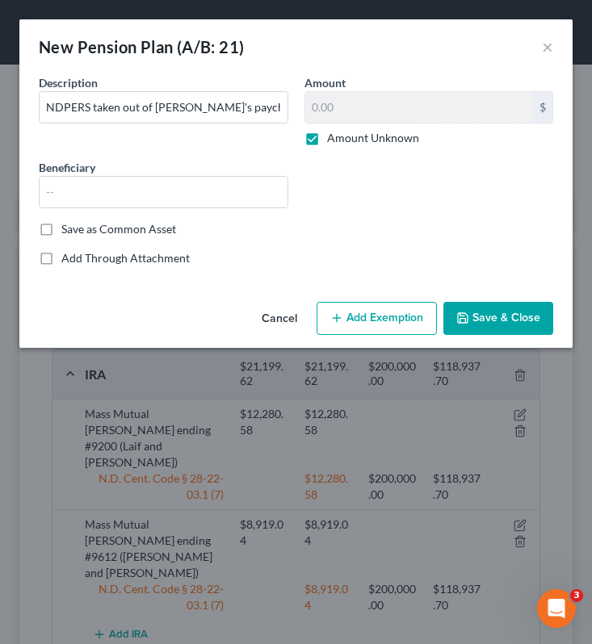
click at [327, 141] on label "Amount Unknown" at bounding box center [373, 138] width 92 height 16
click at [334, 141] on input "Amount Unknown" at bounding box center [339, 135] width 10 height 10
checkbox input "false"
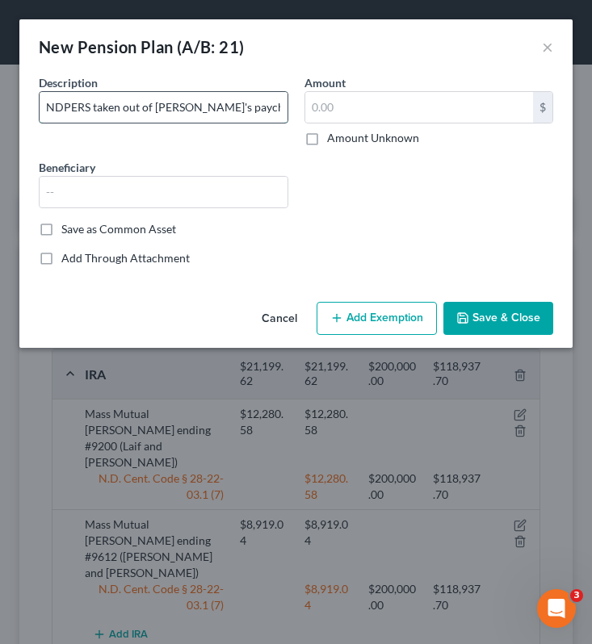
click at [254, 106] on input "NDPERS taken out of [PERSON_NAME]'s paychecks" at bounding box center [164, 107] width 248 height 31
click at [93, 107] on input "NDPERS taken out of [PERSON_NAME]'s paychecks" at bounding box center [164, 107] width 248 height 31
type input "NDPERS; taken out of [PERSON_NAME]'s paychecks"
click at [327, 140] on label "Amount Unknown" at bounding box center [373, 138] width 92 height 16
click at [334, 140] on input "Amount Unknown" at bounding box center [339, 135] width 10 height 10
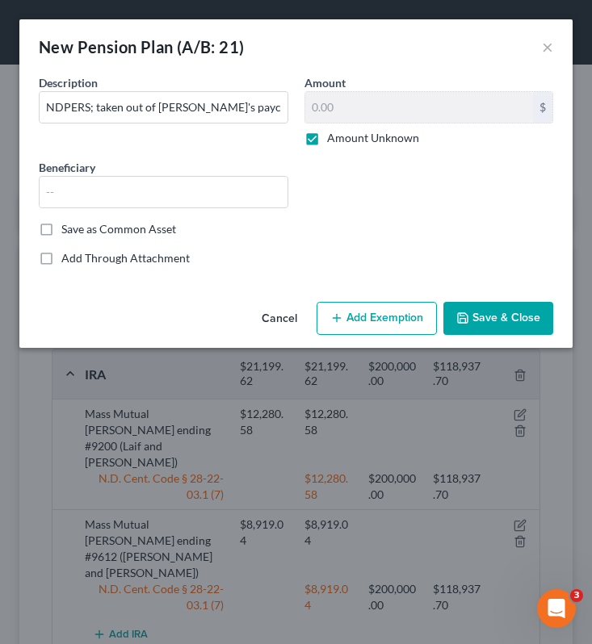
click at [327, 140] on label "Amount Unknown" at bounding box center [373, 138] width 92 height 16
click at [334, 140] on input "Amount Unknown" at bounding box center [339, 135] width 10 height 10
checkbox input "false"
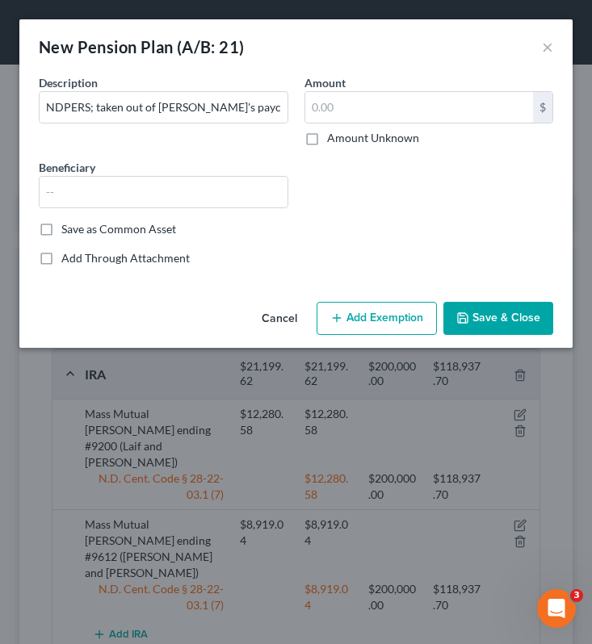
click at [503, 311] on button "Save & Close" at bounding box center [498, 319] width 110 height 34
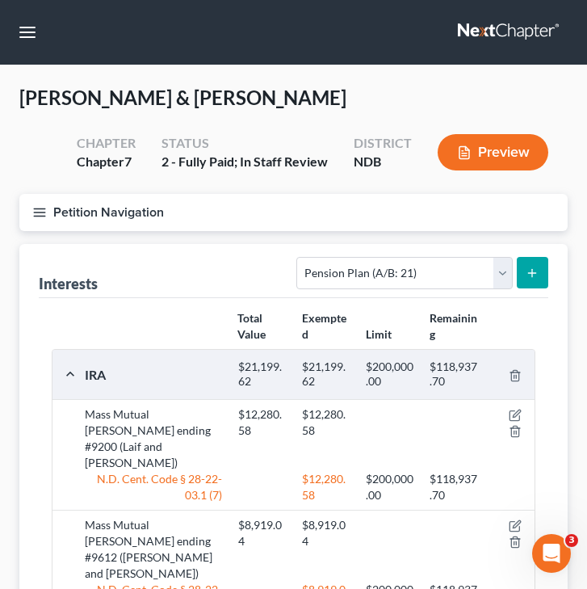
click at [48, 217] on button "Petition Navigation" at bounding box center [293, 212] width 548 height 37
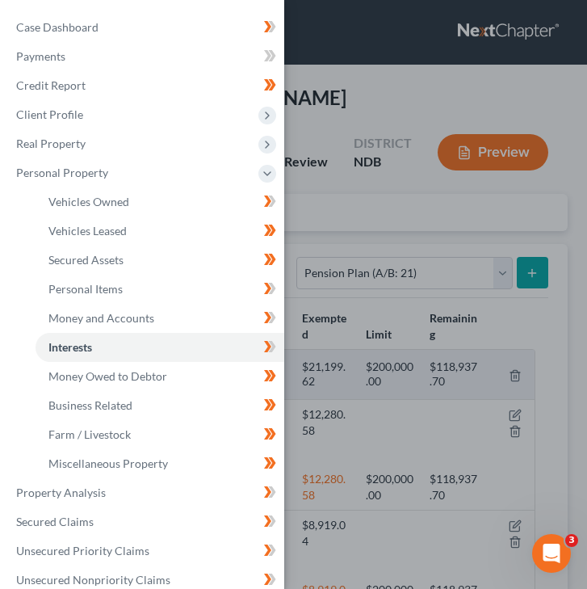
click at [489, 219] on div "Case Dashboard Payments Invoices Payments Payments Credit Report Client Profile" at bounding box center [293, 294] width 587 height 589
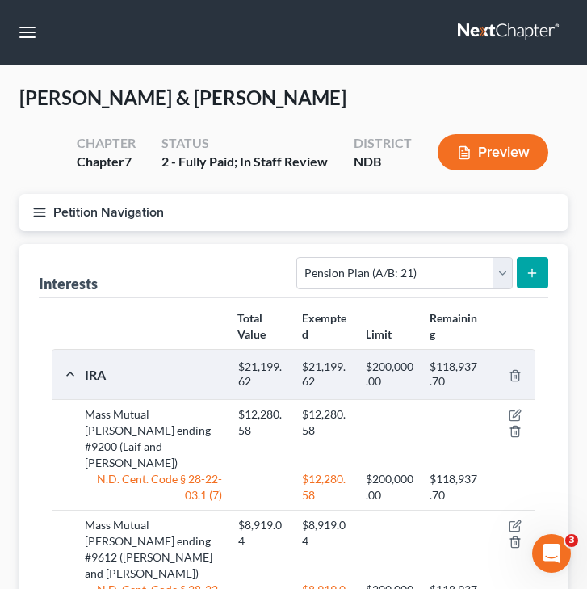
click at [39, 217] on icon "button" at bounding box center [39, 212] width 15 height 15
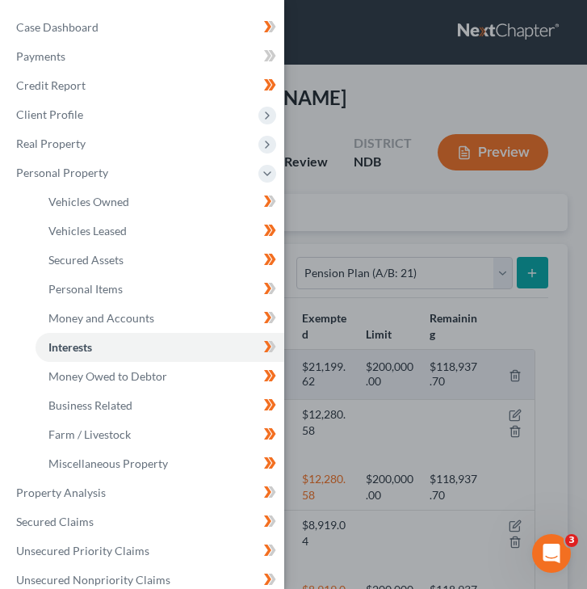
click at [402, 338] on div "Case Dashboard Payments Invoices Payments Payments Credit Report Client Profile" at bounding box center [293, 294] width 587 height 589
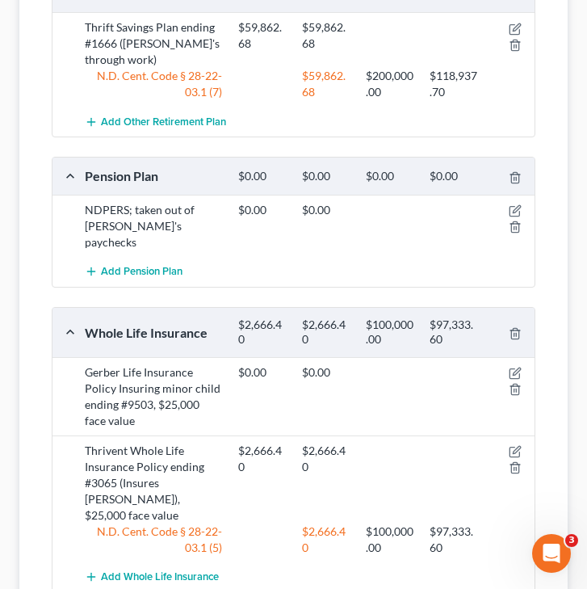
scroll to position [799, 0]
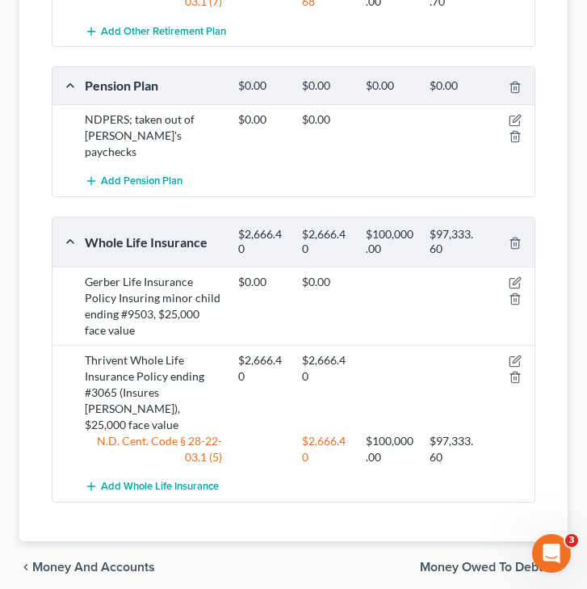
click at [516, 560] on span "Money Owed to Debtor" at bounding box center [487, 566] width 135 height 13
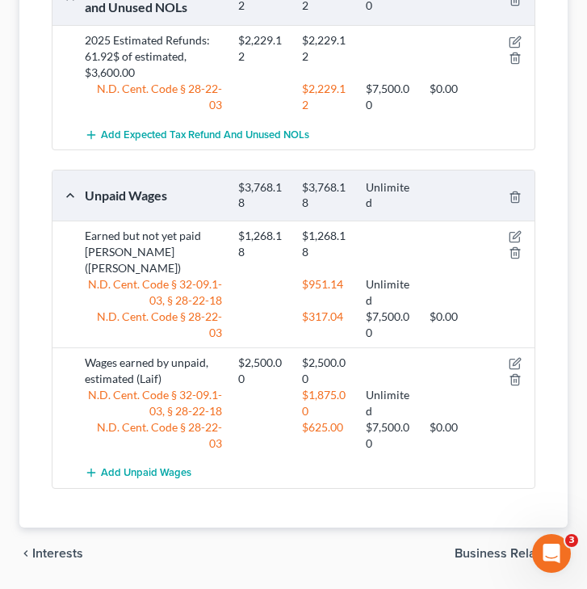
scroll to position [412, 0]
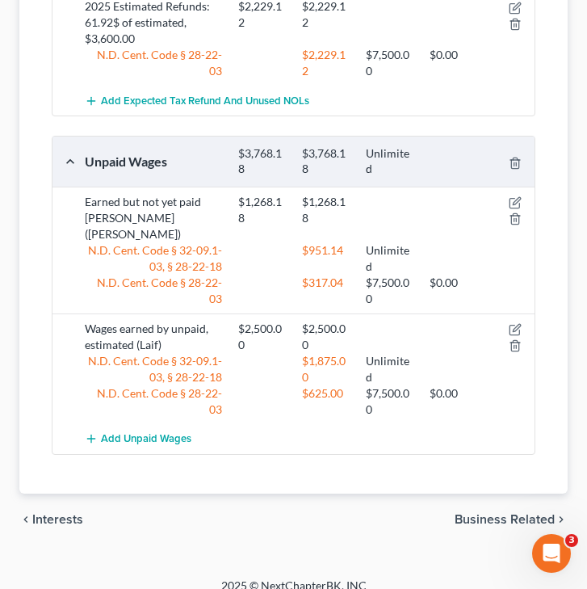
click at [498, 513] on span "Business Related" at bounding box center [505, 519] width 100 height 13
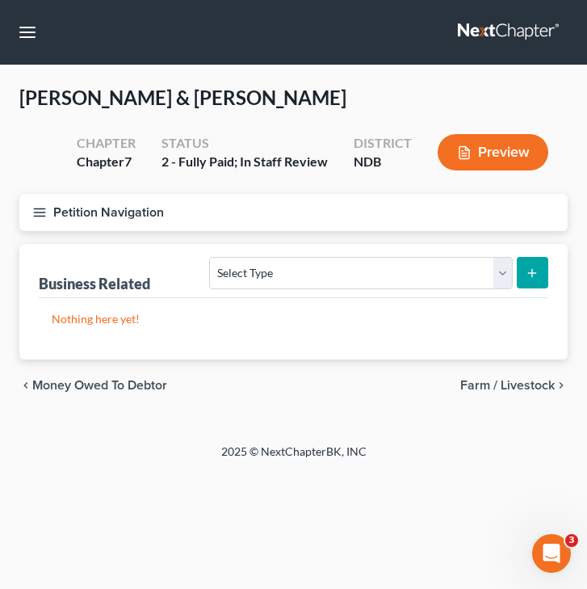
click at [21, 209] on button "Petition Navigation" at bounding box center [293, 212] width 548 height 37
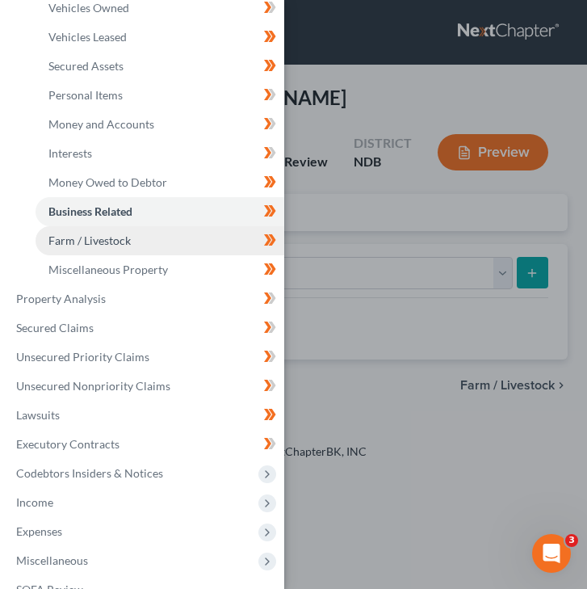
scroll to position [195, 0]
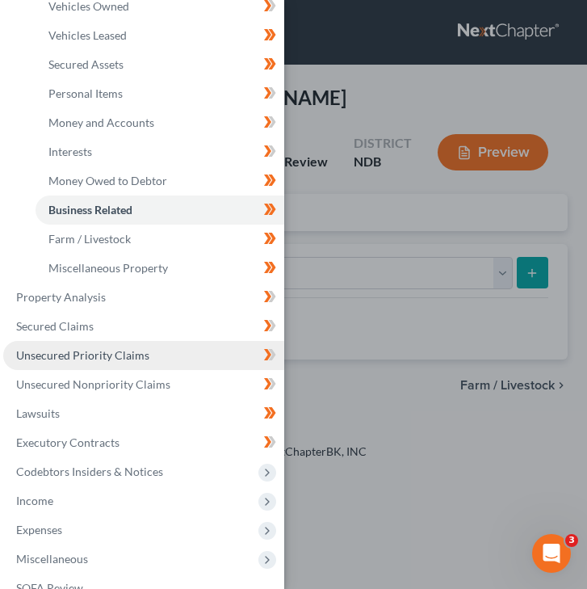
click at [104, 359] on span "Unsecured Priority Claims" at bounding box center [82, 355] width 133 height 14
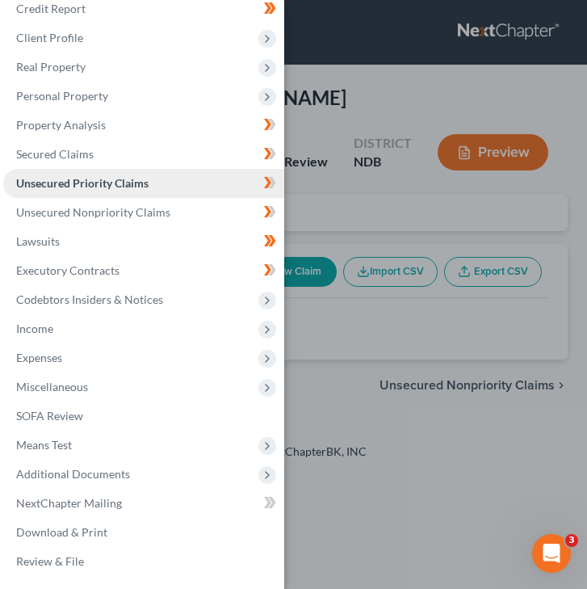
scroll to position [77, 0]
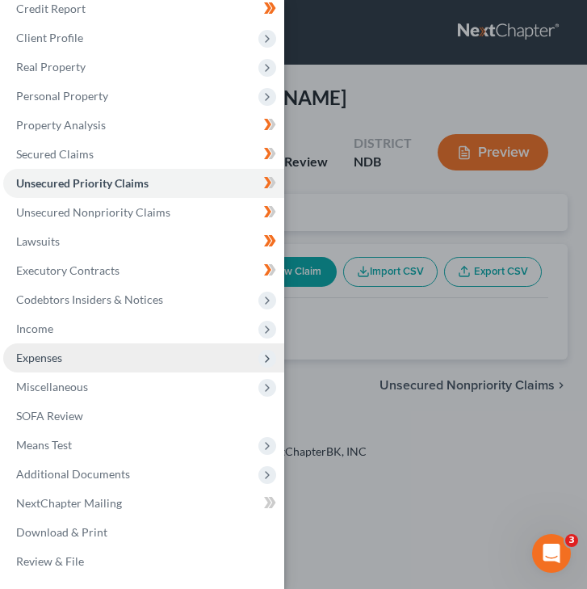
click at [117, 360] on span "Expenses" at bounding box center [143, 357] width 281 height 29
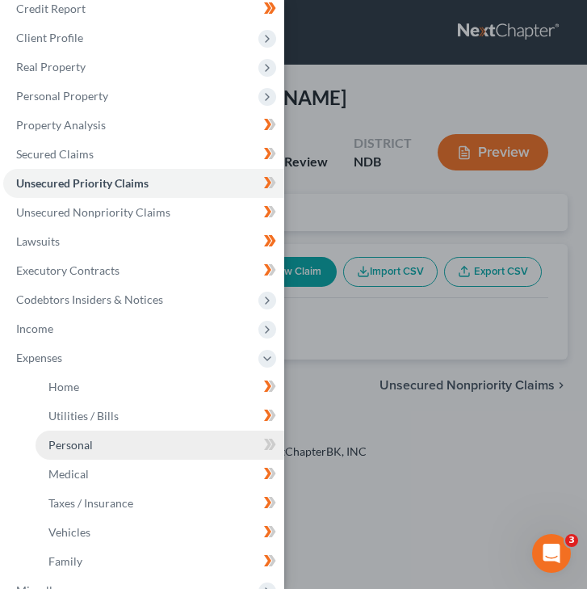
click at [149, 450] on link "Personal" at bounding box center [160, 444] width 249 height 29
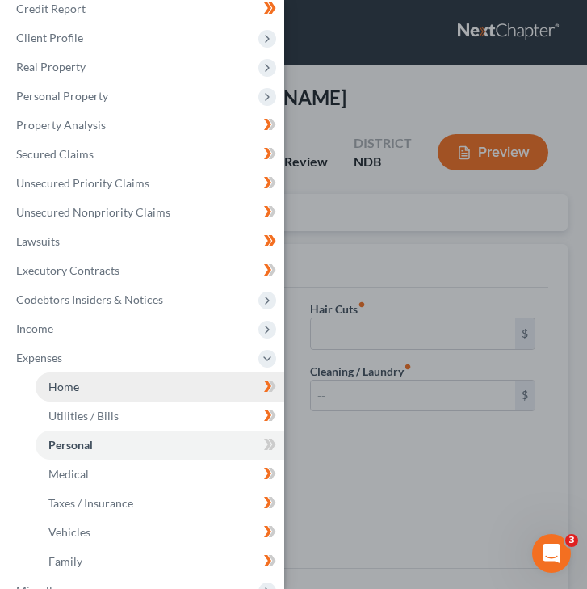
type input "900.00"
type input "100.00"
type input "50.00"
type input "0.00"
type input "125.00"
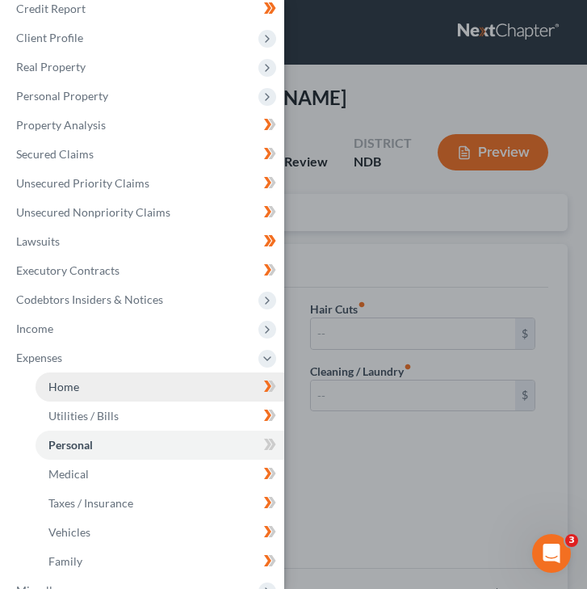
type input "100.00"
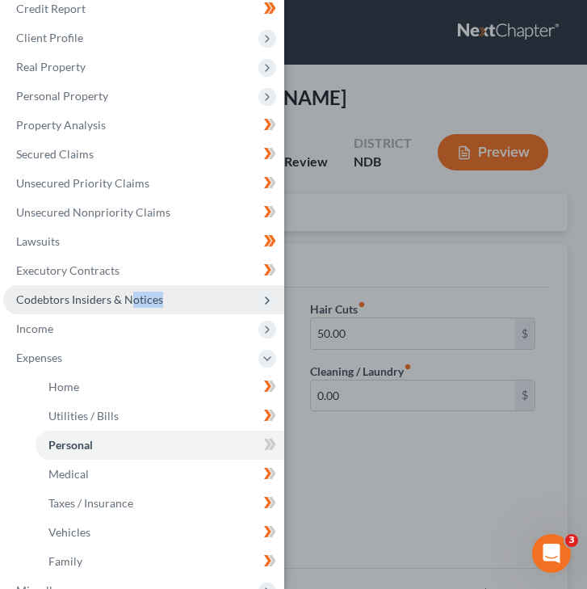
click at [128, 308] on span "Codebtors Insiders & Notices" at bounding box center [143, 299] width 281 height 29
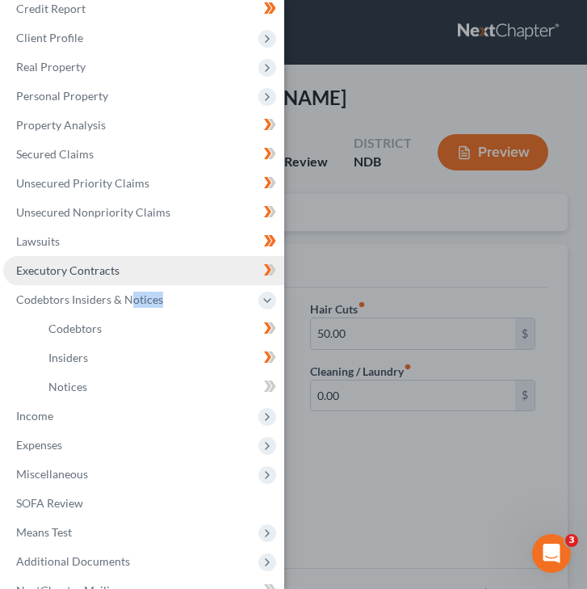
click at [150, 271] on link "Executory Contracts" at bounding box center [143, 270] width 281 height 29
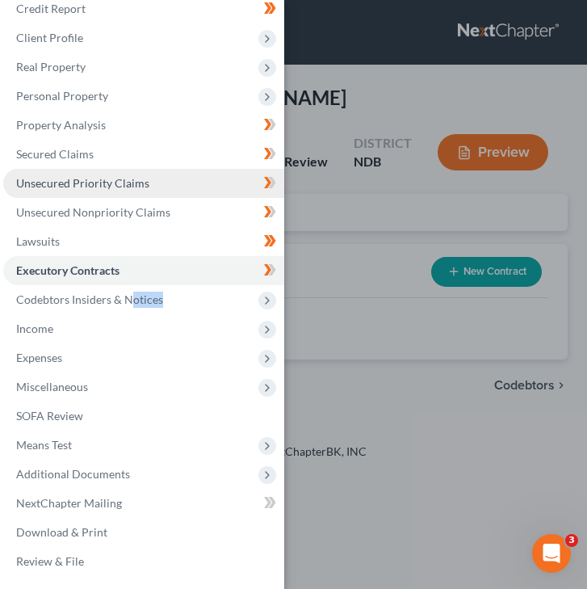
click at [134, 194] on link "Unsecured Priority Claims" at bounding box center [143, 183] width 281 height 29
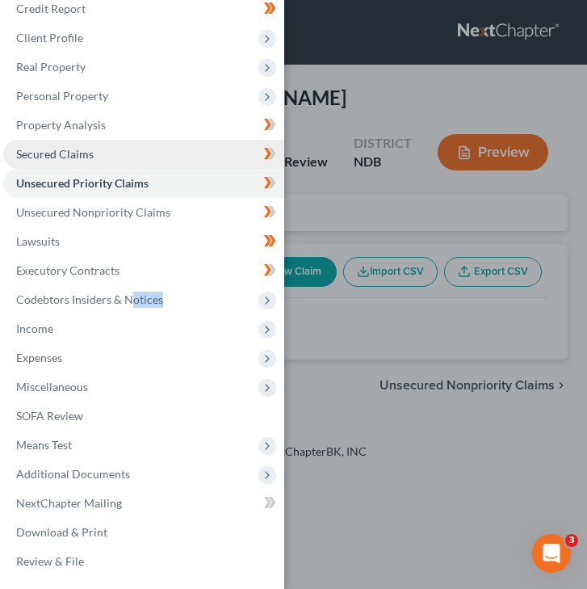
click at [177, 164] on link "Secured Claims" at bounding box center [143, 154] width 281 height 29
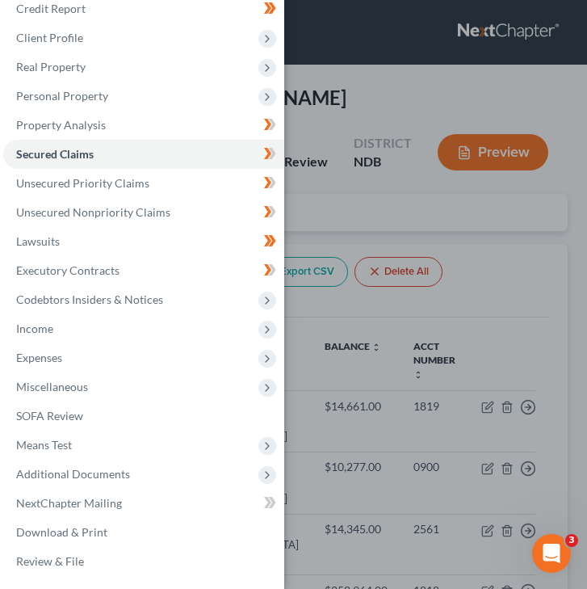
click at [401, 203] on div "Case Dashboard Payments Invoices Payments Payments Credit Report Client Profile" at bounding box center [293, 294] width 587 height 589
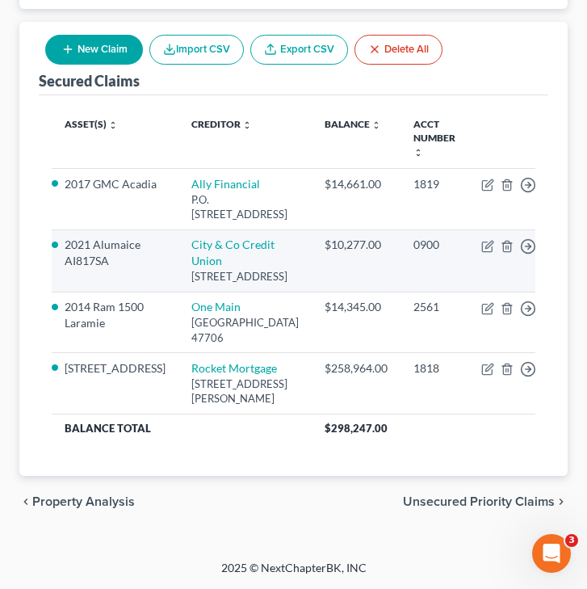
scroll to position [229, 0]
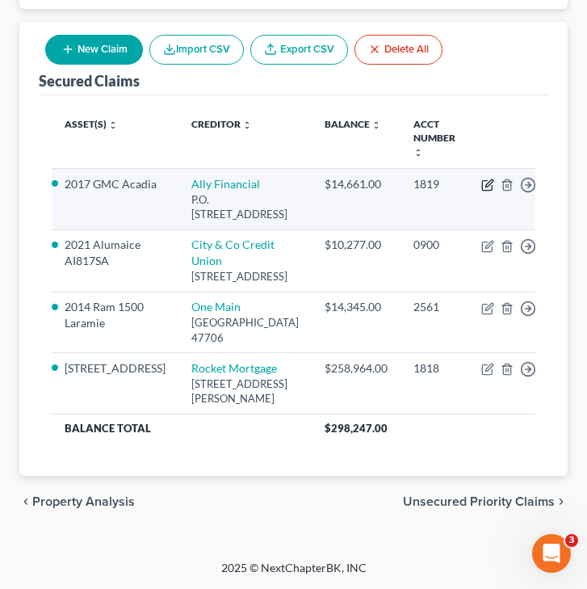
click at [482, 181] on icon "button" at bounding box center [487, 186] width 10 height 10
select select "24"
select select "2"
select select "1"
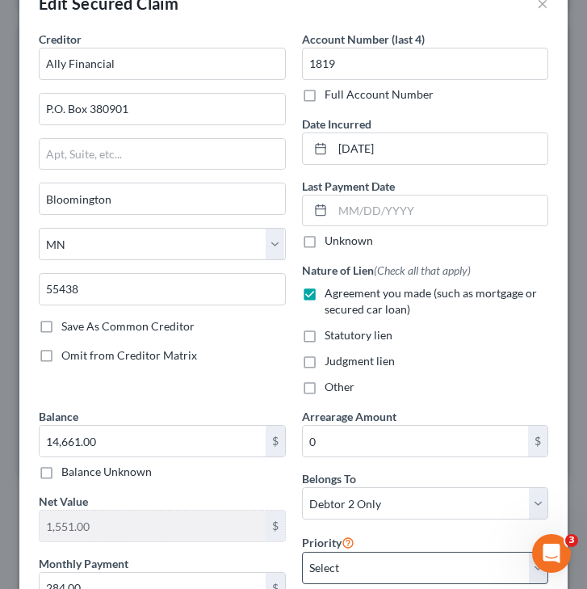
scroll to position [0, 0]
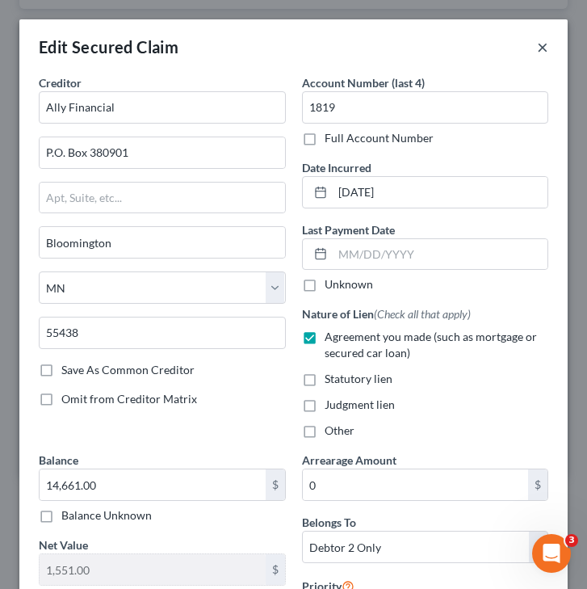
click at [543, 53] on button "×" at bounding box center [542, 46] width 11 height 19
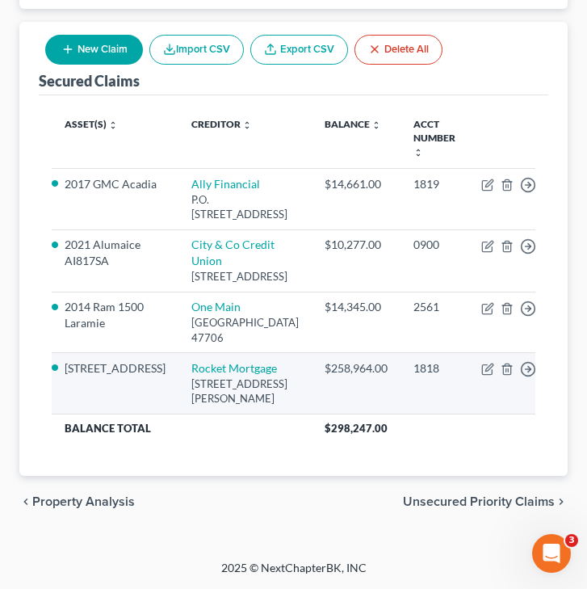
scroll to position [237, 0]
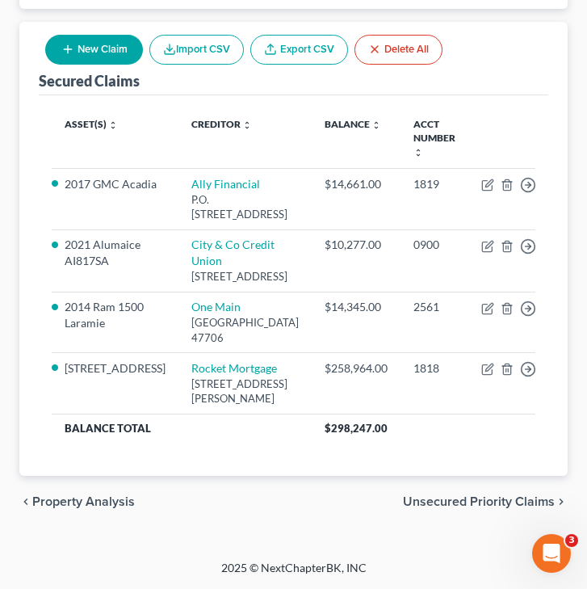
click at [434, 501] on span "Unsecured Priority Claims" at bounding box center [479, 501] width 152 height 13
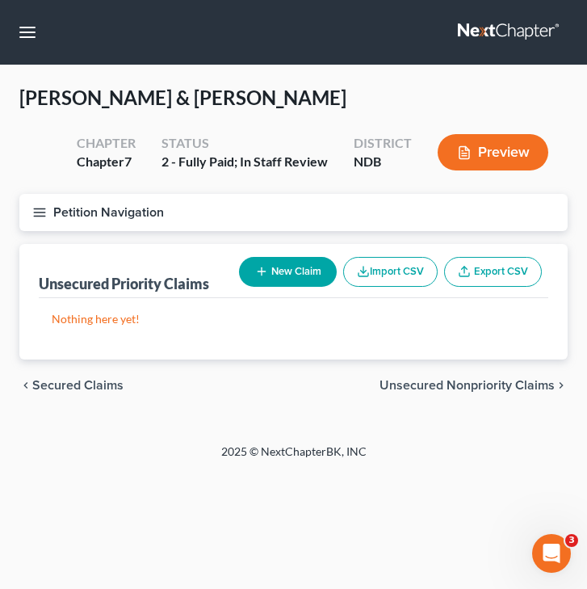
click at [468, 380] on span "Unsecured Nonpriority Claims" at bounding box center [467, 385] width 175 height 13
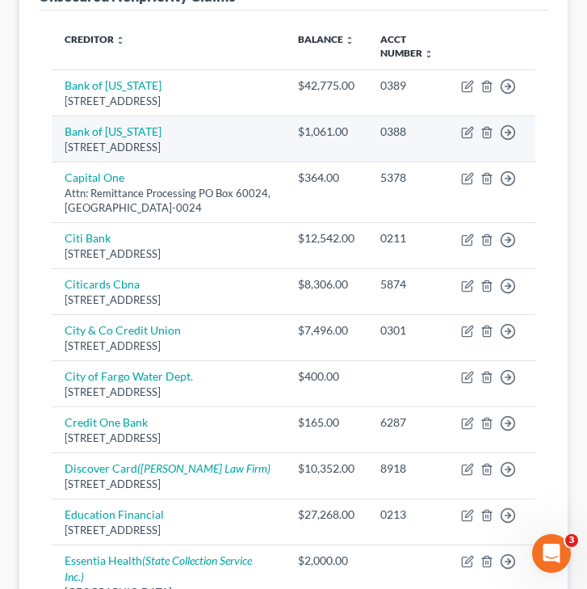
scroll to position [791, 0]
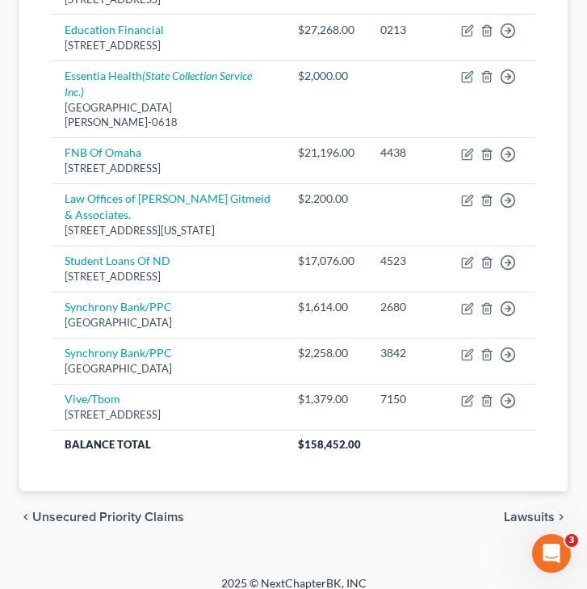
click at [518, 510] on span "Lawsuits" at bounding box center [529, 516] width 51 height 13
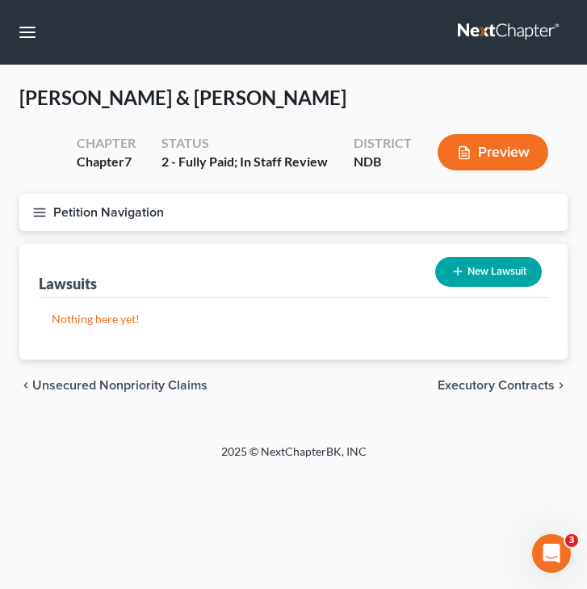
click at [72, 386] on span "Unsecured Nonpriority Claims" at bounding box center [119, 385] width 175 height 13
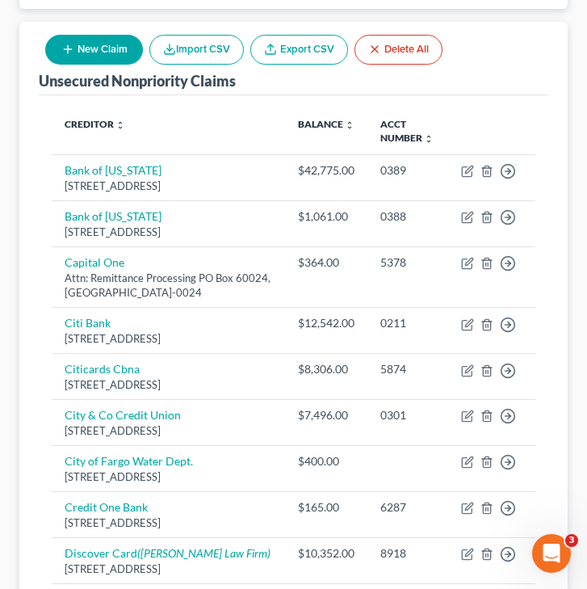
scroll to position [791, 0]
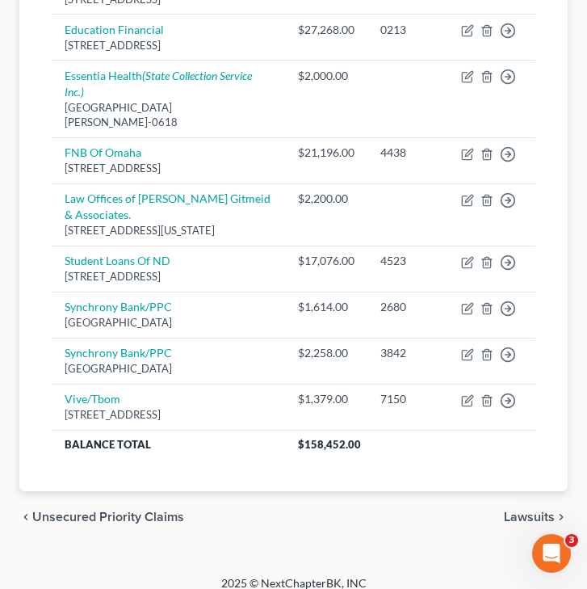
click at [145, 510] on span "Unsecured Priority Claims" at bounding box center [108, 516] width 152 height 13
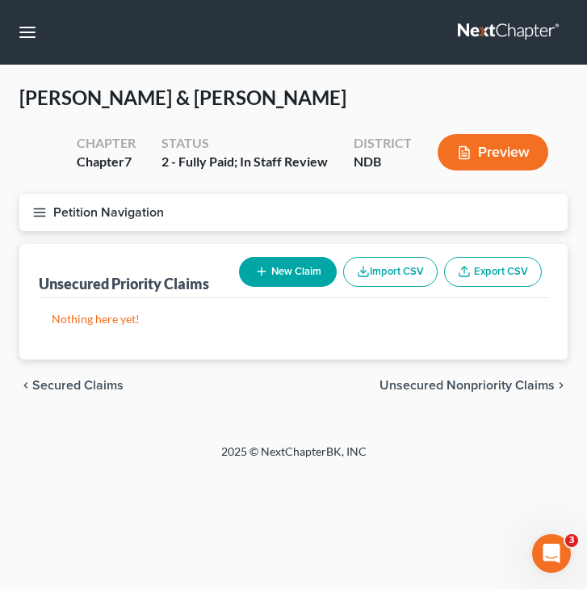
click at [119, 371] on div "chevron_left Secured Claims Unsecured Nonpriority Claims chevron_right" at bounding box center [293, 385] width 548 height 52
click at [118, 380] on span "Secured Claims" at bounding box center [77, 385] width 91 height 13
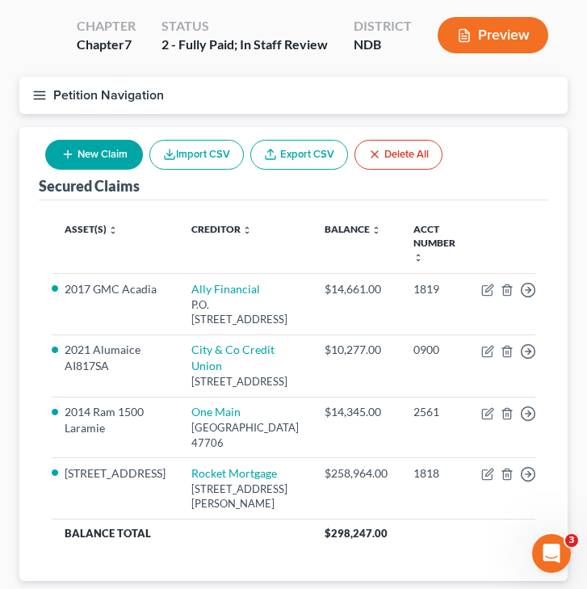
scroll to position [134, 0]
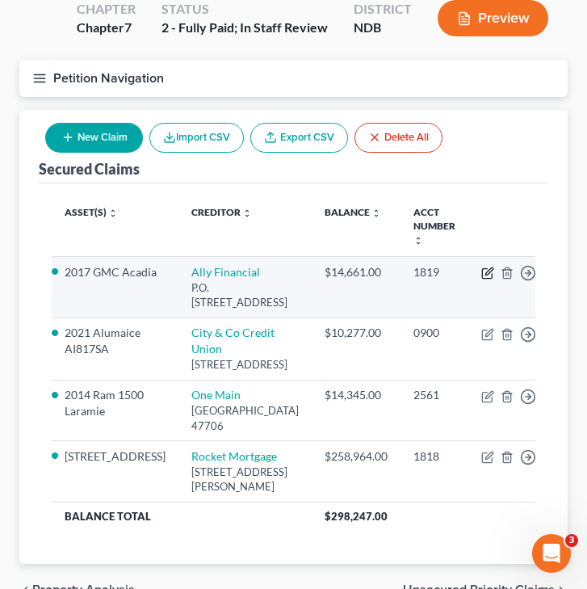
click at [481, 266] on icon "button" at bounding box center [487, 272] width 13 height 13
select select "24"
select select "4"
select select "2"
select select "1"
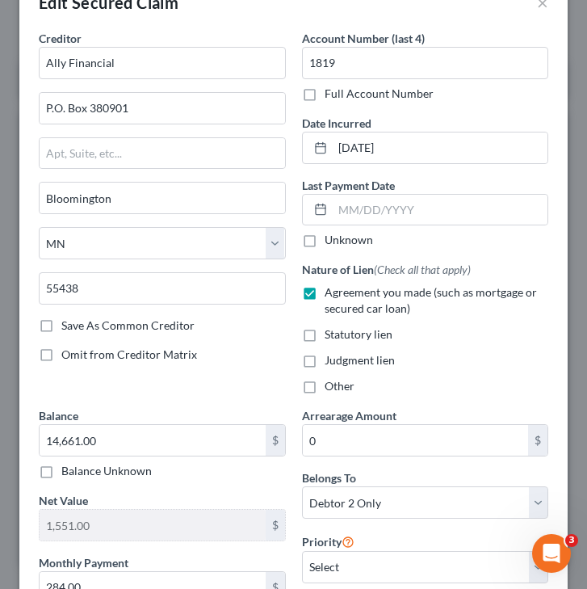
scroll to position [0, 0]
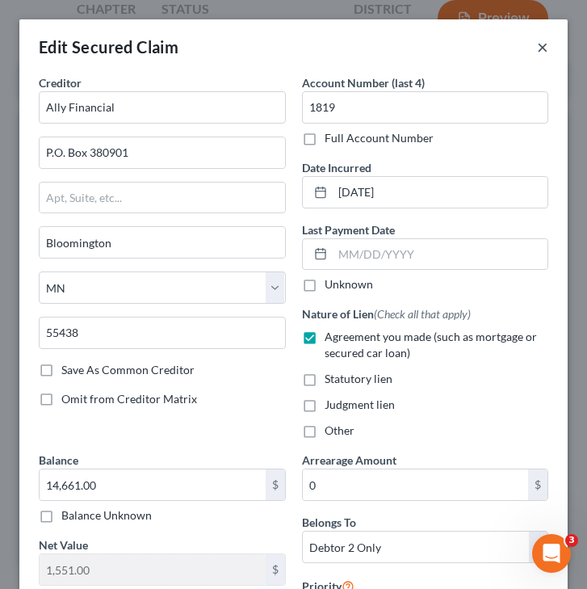
click at [542, 49] on button "×" at bounding box center [542, 46] width 11 height 19
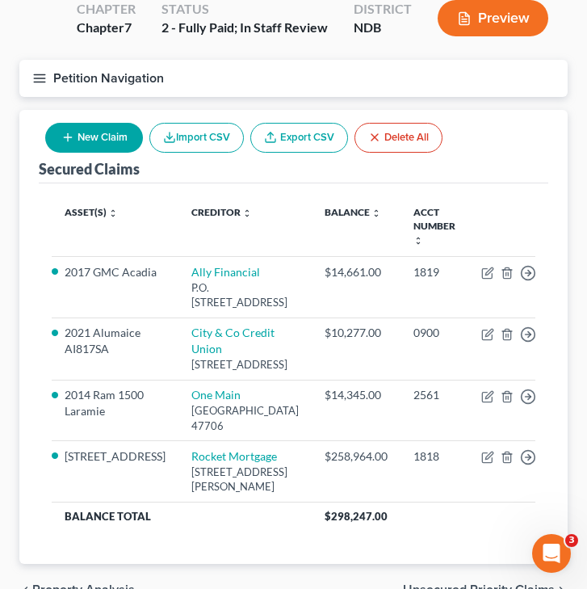
click at [36, 84] on icon "button" at bounding box center [39, 78] width 15 height 15
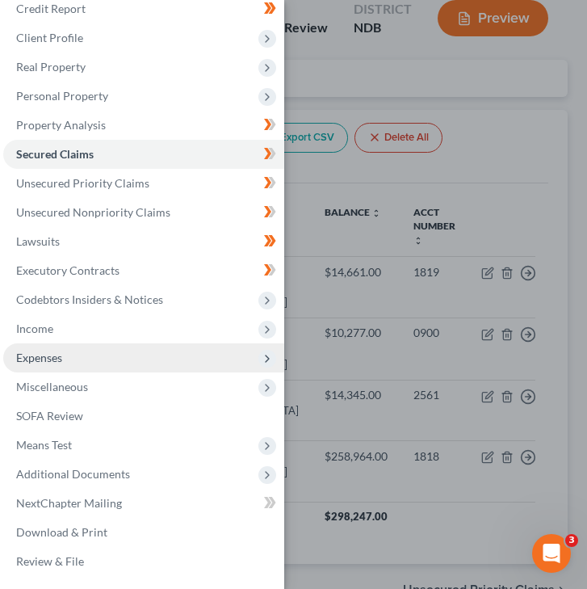
click at [93, 369] on span "Expenses" at bounding box center [143, 357] width 281 height 29
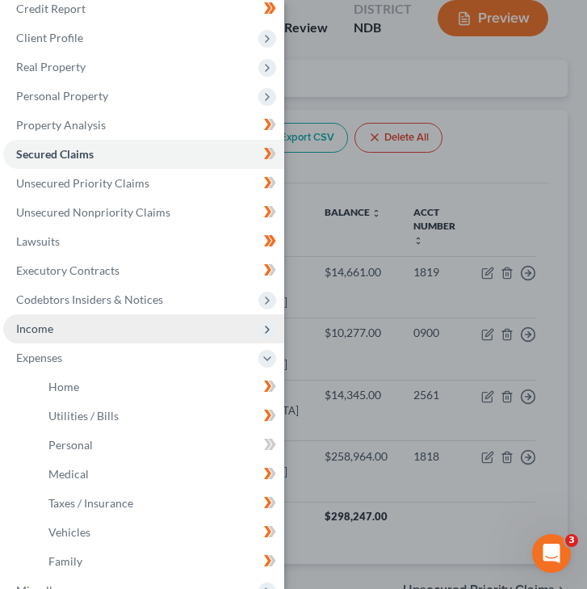
click at [78, 340] on span "Income" at bounding box center [143, 328] width 281 height 29
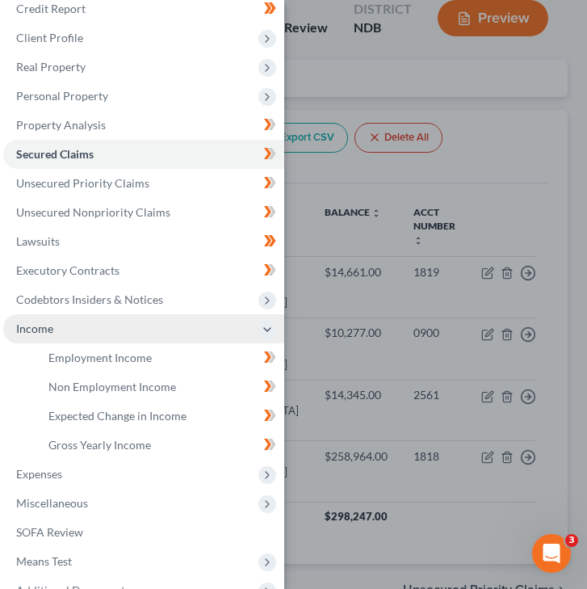
click at [79, 314] on span "Income" at bounding box center [143, 328] width 281 height 29
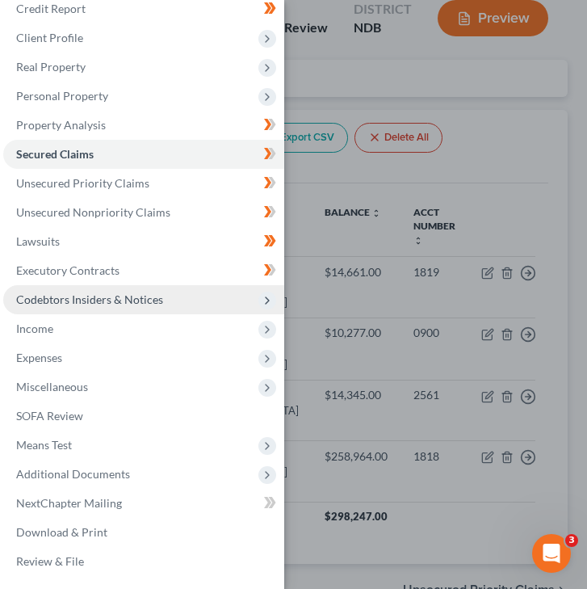
click at [82, 292] on span "Codebtors Insiders & Notices" at bounding box center [143, 299] width 281 height 29
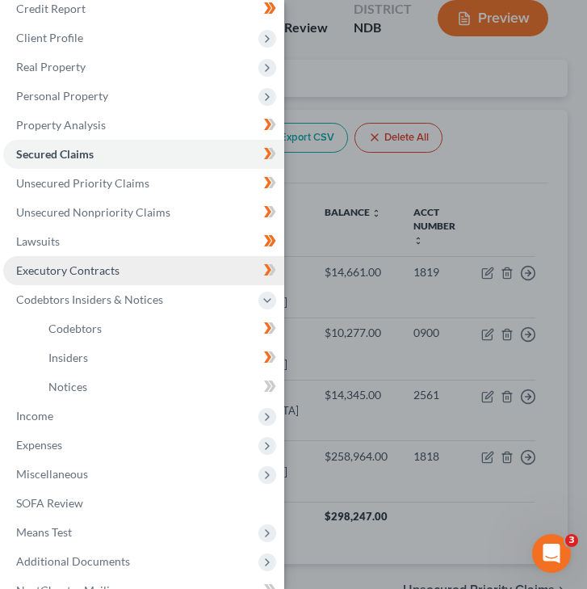
click at [79, 271] on span "Executory Contracts" at bounding box center [67, 270] width 103 height 14
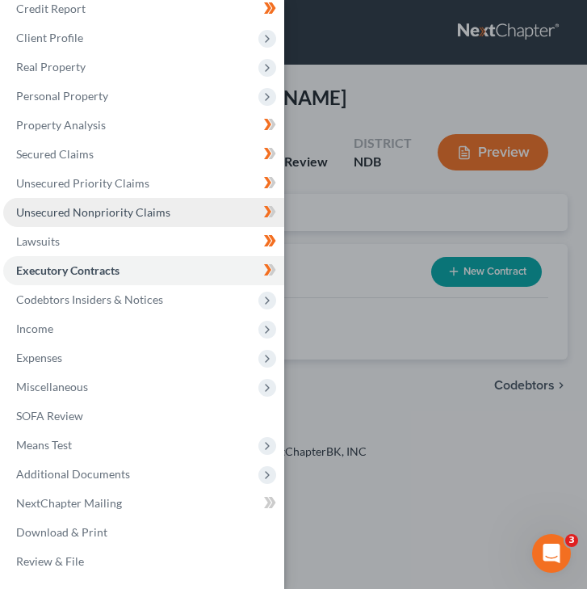
click at [80, 211] on span "Unsecured Nonpriority Claims" at bounding box center [93, 212] width 154 height 14
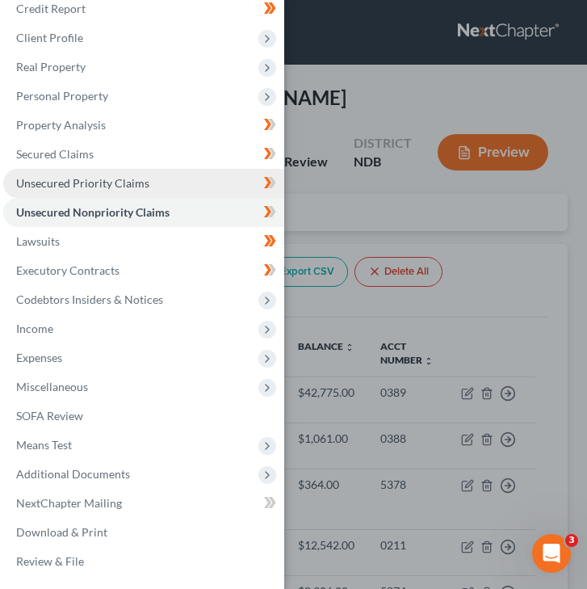
click at [84, 181] on span "Unsecured Priority Claims" at bounding box center [82, 183] width 133 height 14
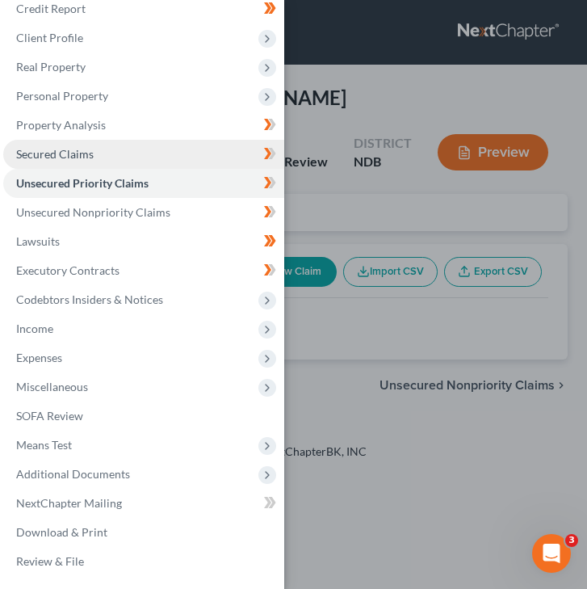
click at [84, 151] on span "Secured Claims" at bounding box center [55, 154] width 78 height 14
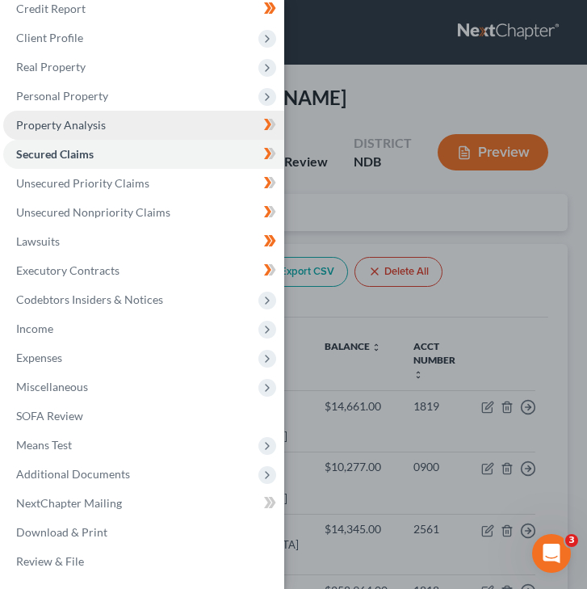
click at [98, 131] on span "Property Analysis" at bounding box center [61, 125] width 90 height 14
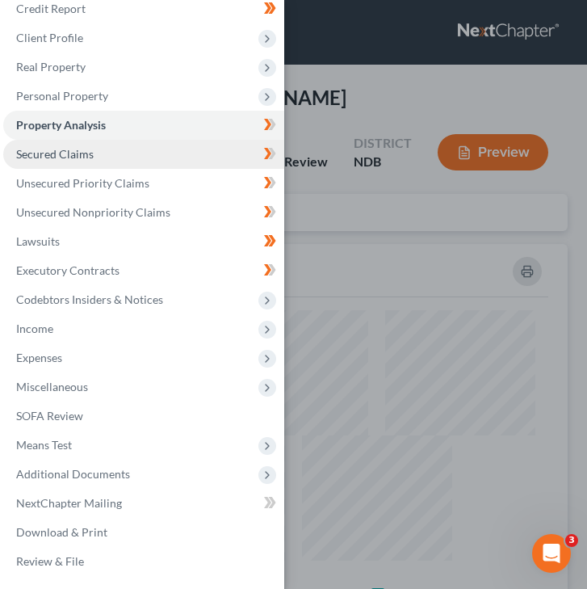
scroll to position [426, 548]
click at [78, 146] on link "Secured Claims" at bounding box center [143, 154] width 281 height 29
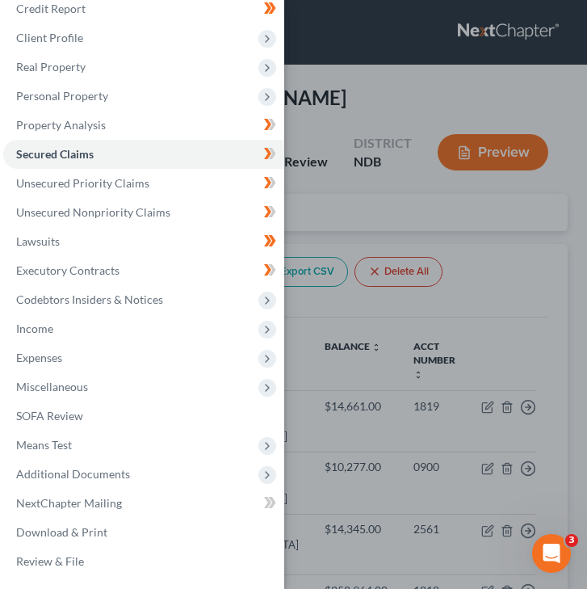
click at [337, 98] on div "Case Dashboard Payments Invoices Payments Payments Credit Report Client Profile" at bounding box center [293, 294] width 587 height 589
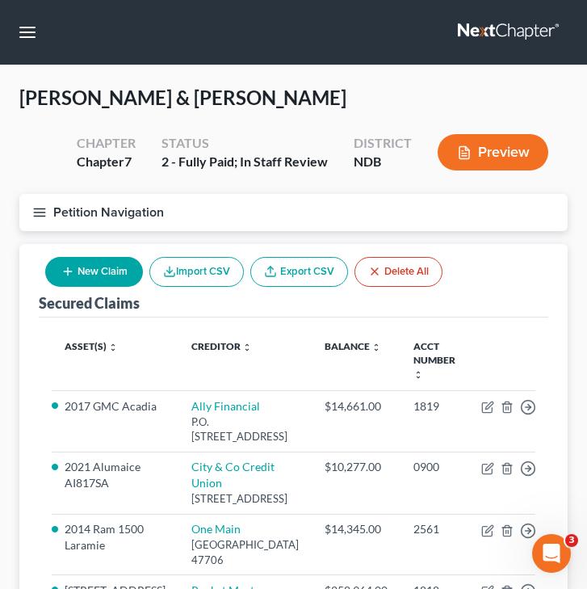
click at [45, 212] on icon "button" at bounding box center [39, 212] width 15 height 15
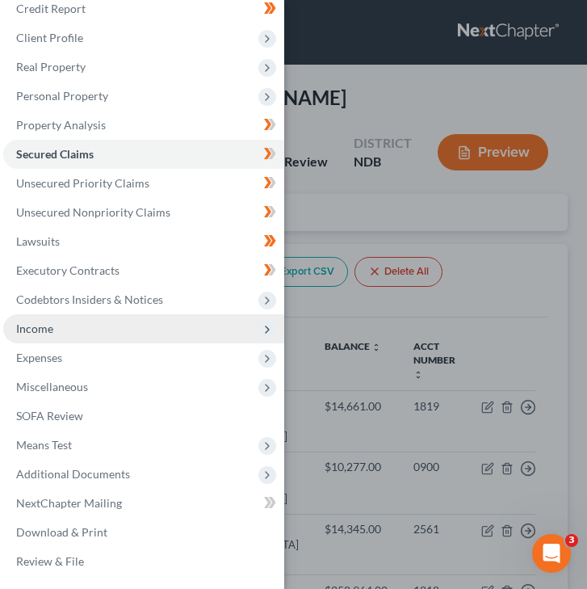
click at [101, 335] on span "Income" at bounding box center [143, 328] width 281 height 29
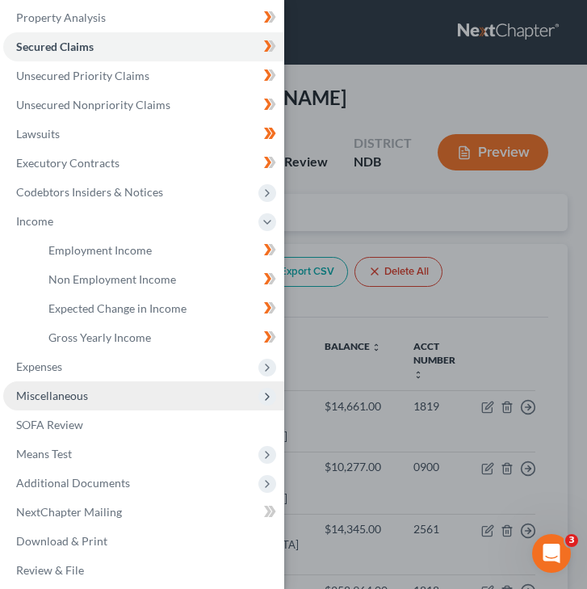
scroll to position [193, 0]
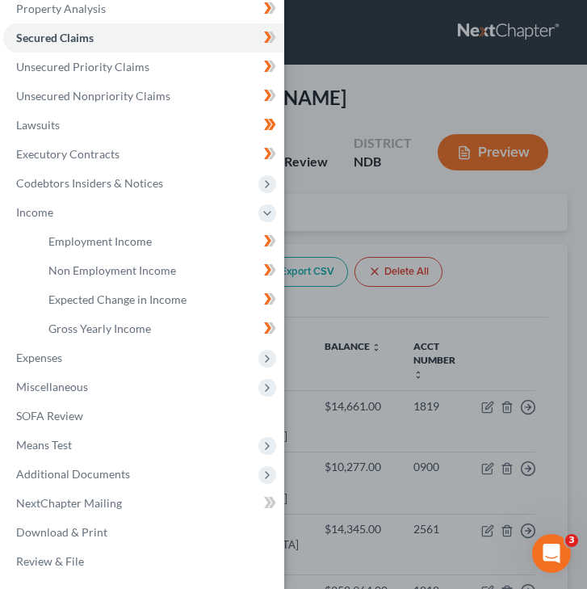
click at [356, 106] on div "Case Dashboard Payments Invoices Payments Payments Credit Report Client Profile" at bounding box center [293, 294] width 587 height 589
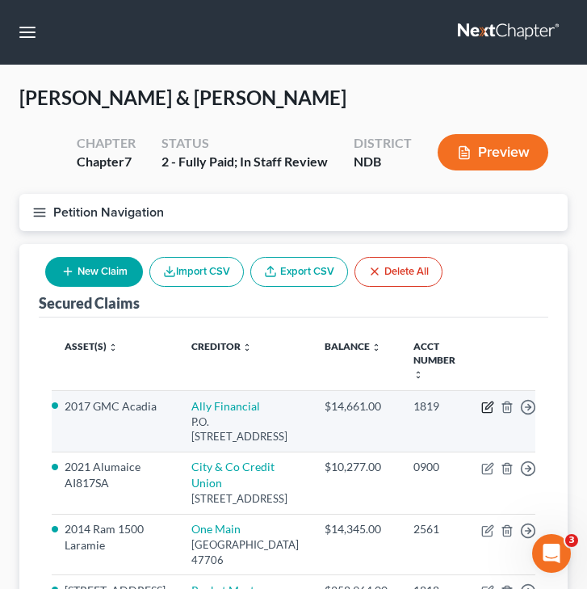
click at [481, 401] on icon "button" at bounding box center [487, 407] width 13 height 13
select select "24"
select select "4"
select select "2"
select select "1"
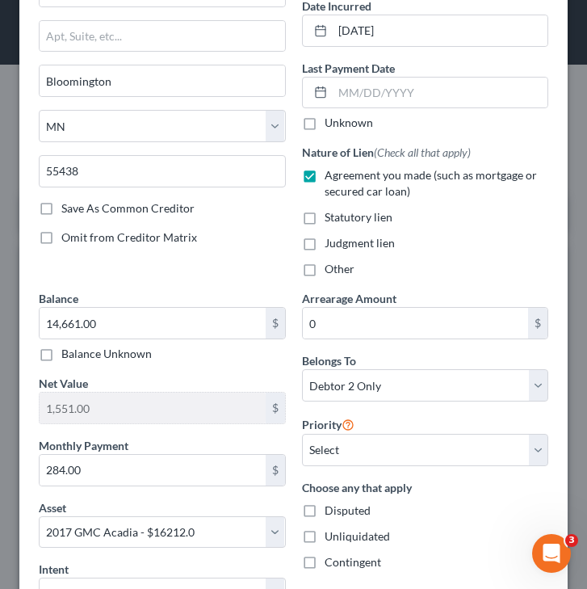
scroll to position [153, 0]
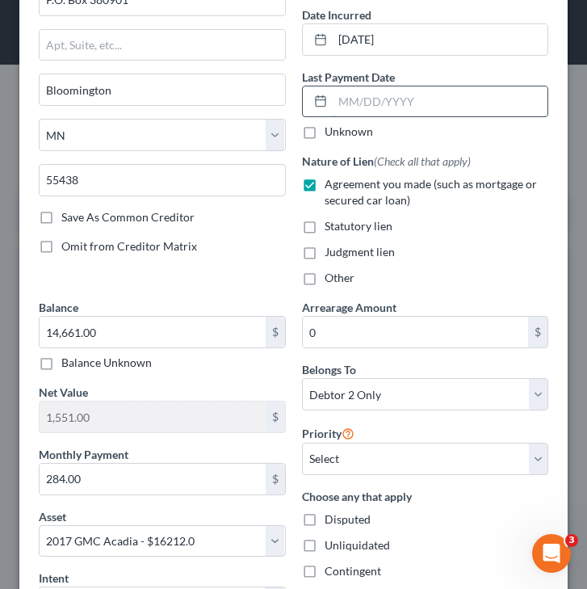
click at [359, 98] on input "text" at bounding box center [441, 101] width 216 height 31
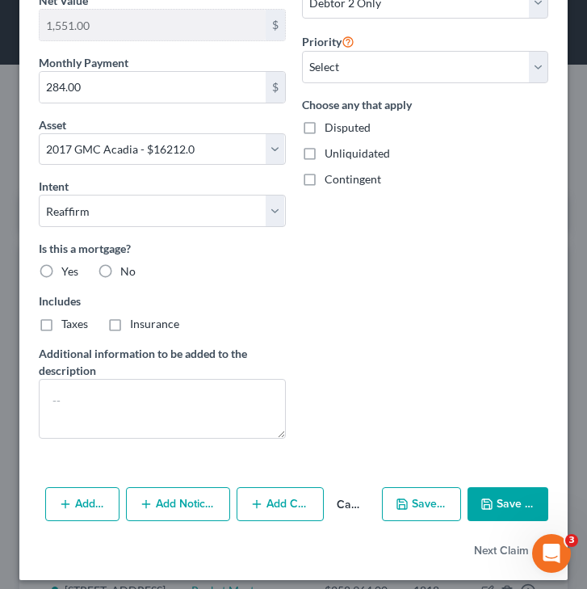
scroll to position [548, 0]
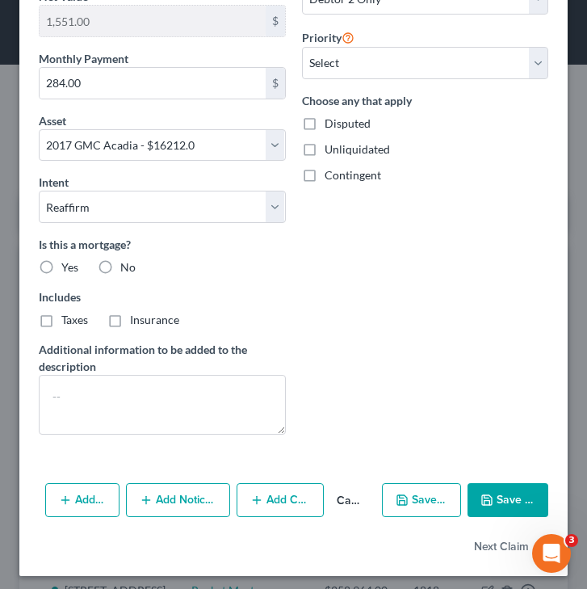
type input "[DATE]"
click at [120, 262] on label "No" at bounding box center [127, 267] width 15 height 16
click at [127, 262] on input "No" at bounding box center [132, 264] width 10 height 10
radio input "true"
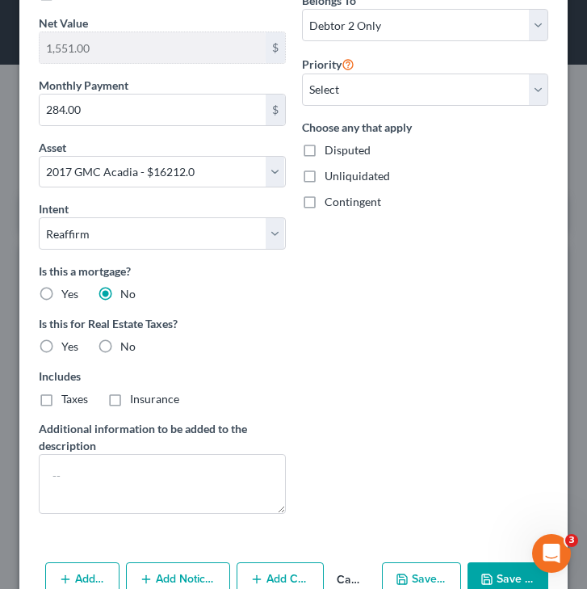
scroll to position [607, 0]
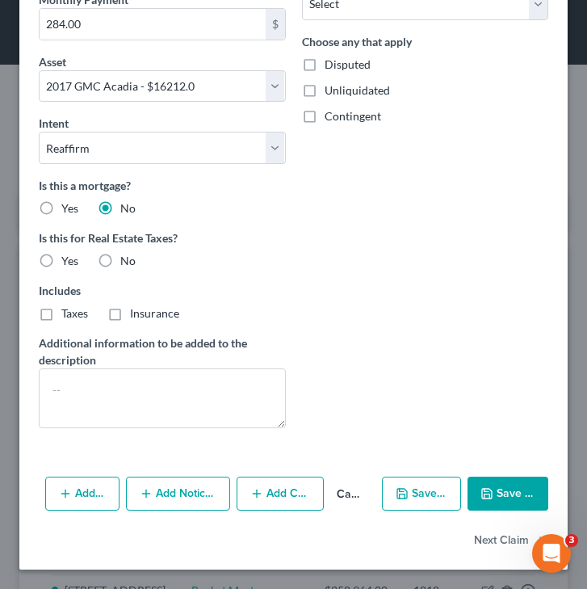
click at [507, 485] on button "Save & Close" at bounding box center [508, 493] width 81 height 34
select select
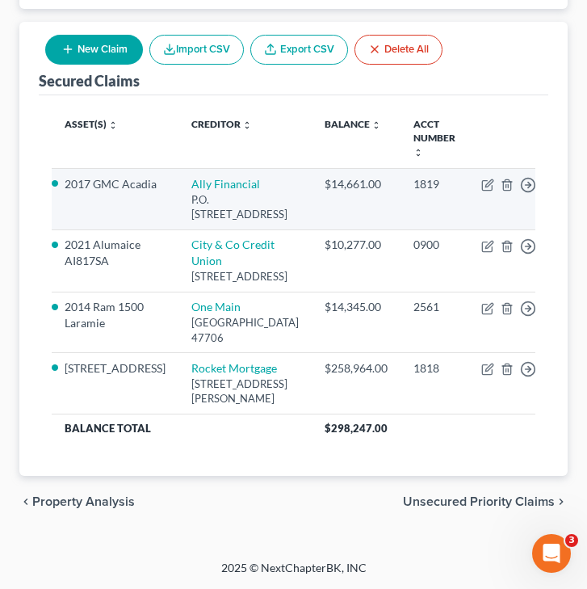
scroll to position [237, 0]
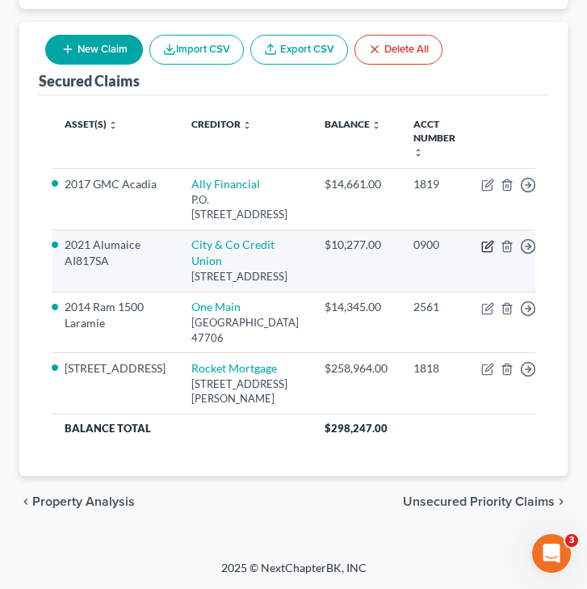
click at [481, 240] on icon "button" at bounding box center [487, 246] width 13 height 13
select select "29"
select select "0"
select select "2"
select select "0"
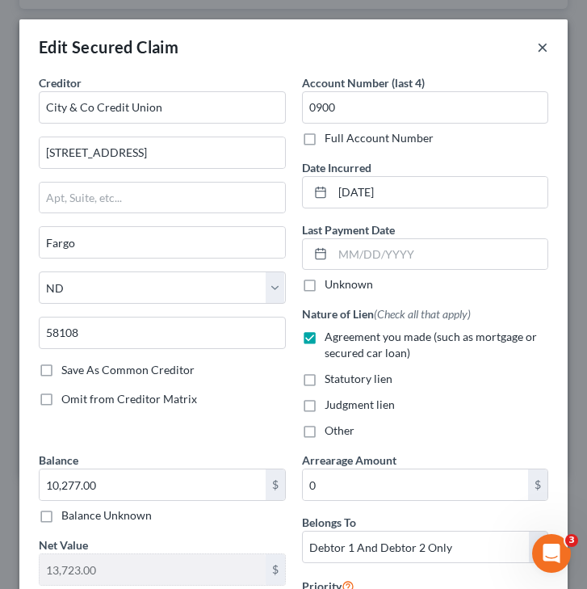
click at [539, 50] on button "×" at bounding box center [542, 46] width 11 height 19
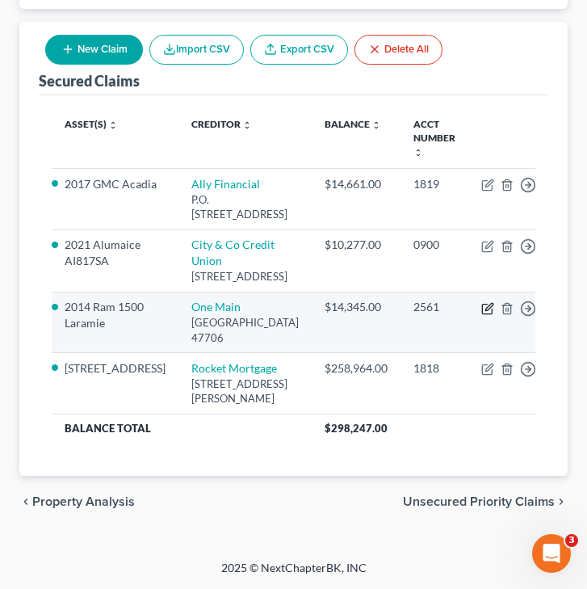
click at [485, 306] on icon "button" at bounding box center [488, 306] width 7 height 7
select select "15"
select select "10"
select select "2"
select select "0"
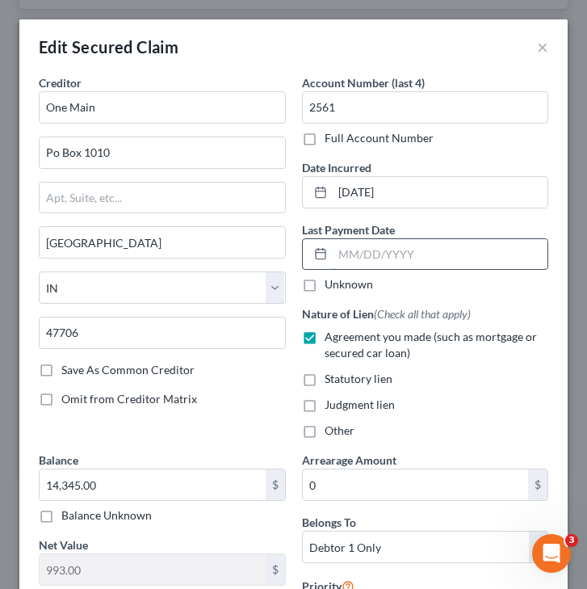
click at [399, 258] on input "text" at bounding box center [441, 254] width 216 height 31
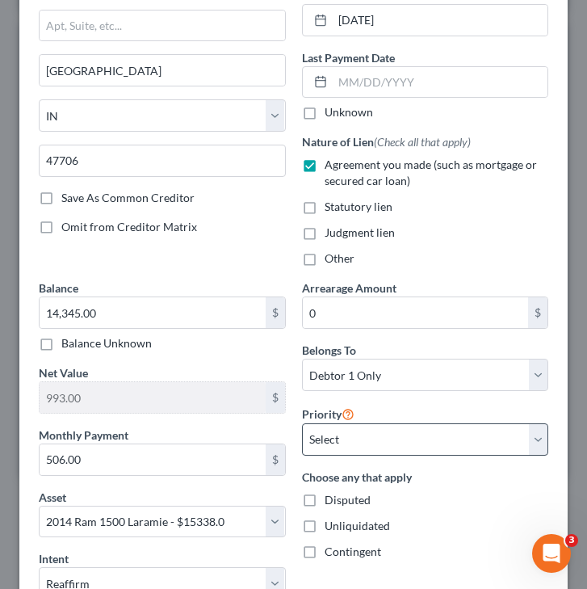
scroll to position [0, 0]
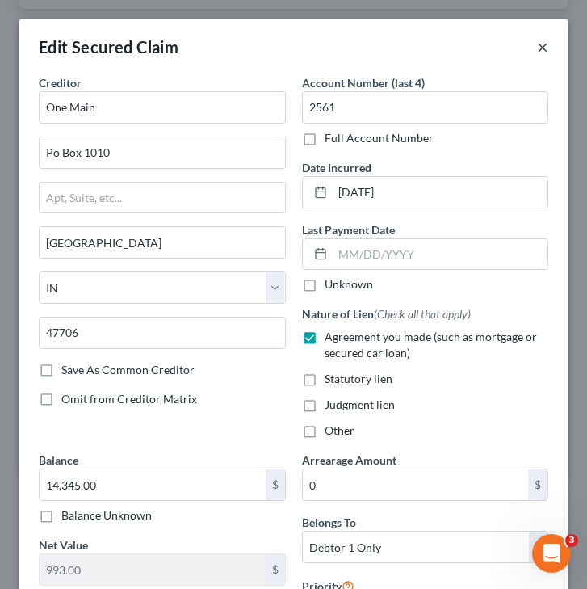
click at [537, 44] on button "×" at bounding box center [542, 46] width 11 height 19
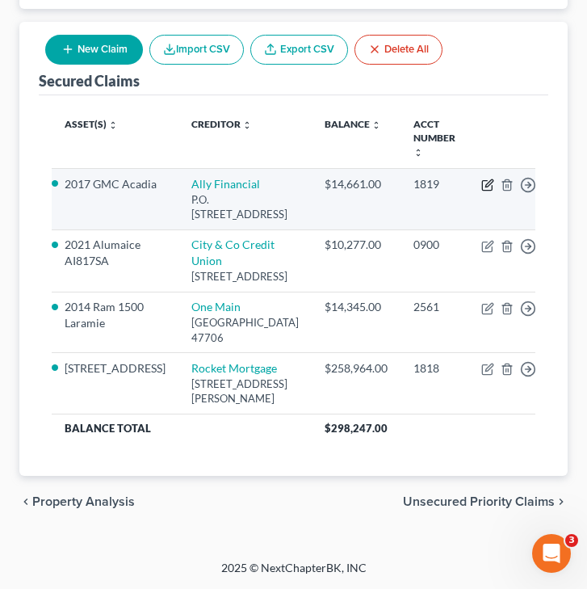
click at [485, 179] on icon "button" at bounding box center [488, 182] width 7 height 7
select select "24"
select select "4"
select select "2"
select select "1"
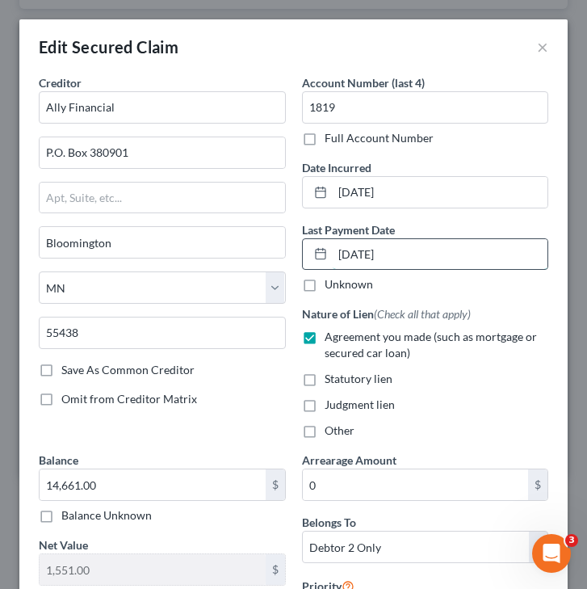
click at [414, 252] on input "[DATE]" at bounding box center [441, 254] width 216 height 31
drag, startPoint x: 414, startPoint y: 253, endPoint x: 301, endPoint y: 252, distance: 113.1
click at [302, 253] on div "[DATE]" at bounding box center [425, 254] width 247 height 32
click at [355, 258] on input "text" at bounding box center [441, 254] width 216 height 31
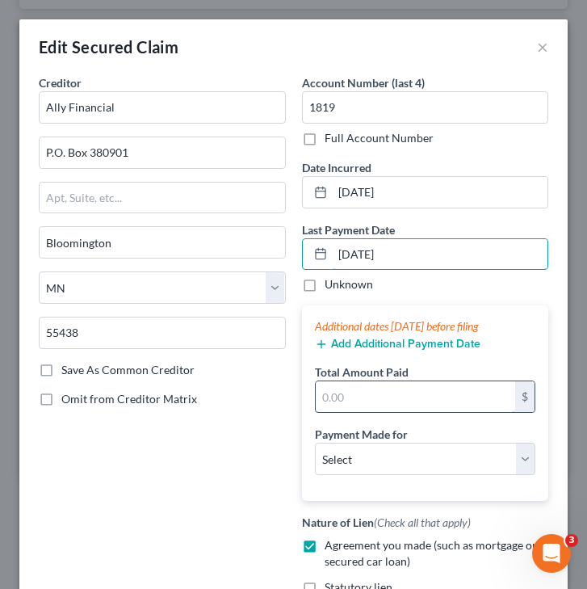
type input "[DATE]"
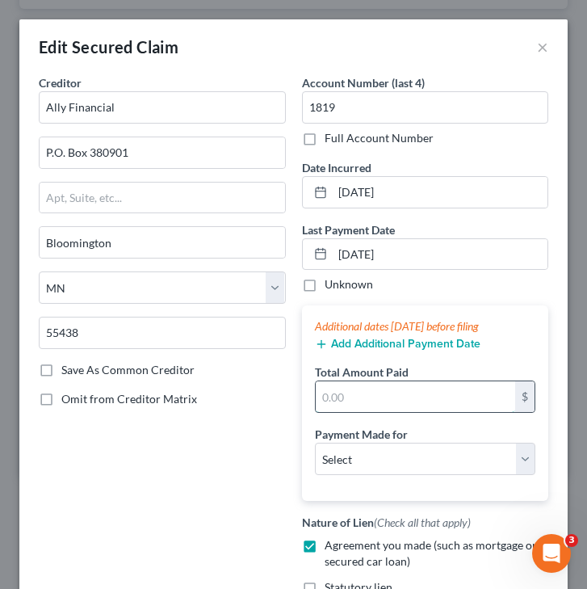
click at [366, 395] on input "text" at bounding box center [416, 396] width 200 height 31
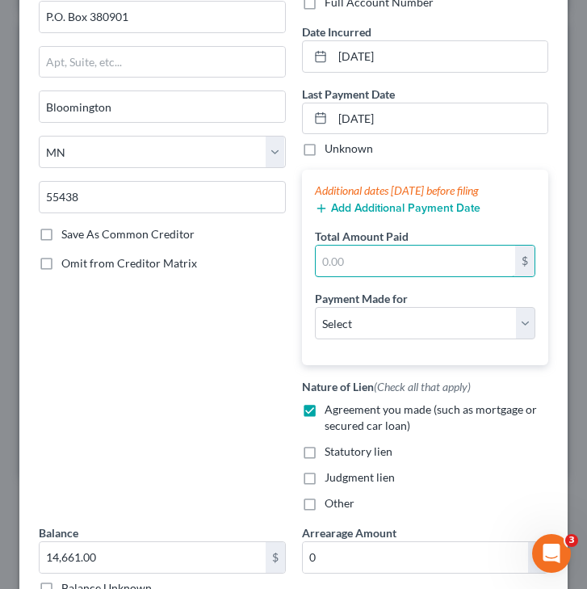
scroll to position [139, 0]
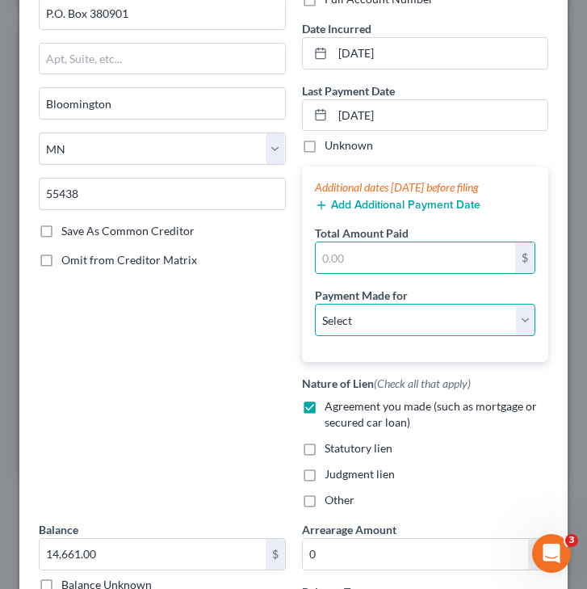
click at [366, 321] on select "Select Car Credit Card Loan Repayment Mortgage Other Suppliers Or Vendors" at bounding box center [425, 320] width 221 height 32
select select "0"
click at [315, 304] on select "Select Car Credit Card Loan Repayment Mortgage Other Suppliers Or Vendors" at bounding box center [425, 320] width 221 height 32
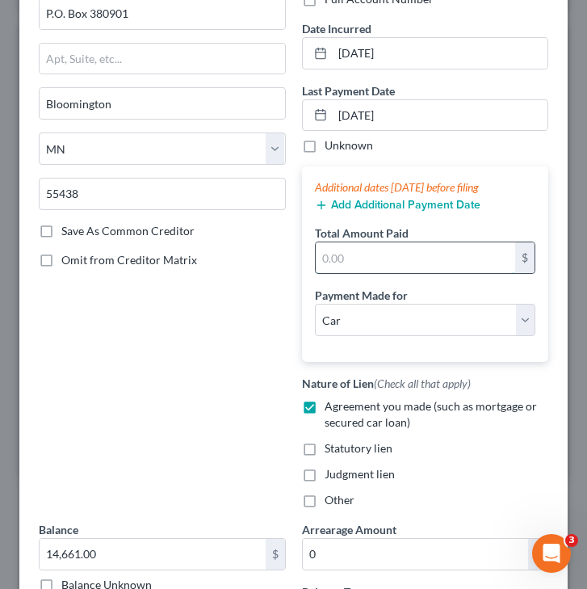
click at [335, 264] on input "text" at bounding box center [416, 257] width 200 height 31
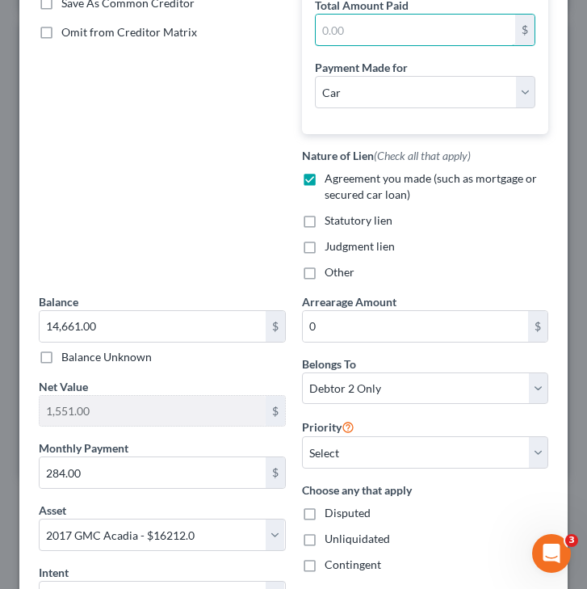
scroll to position [376, 0]
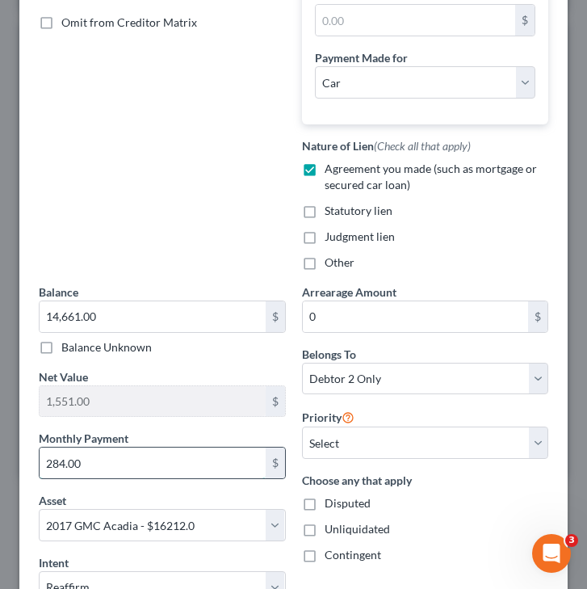
click at [116, 460] on input "284.00" at bounding box center [153, 462] width 226 height 31
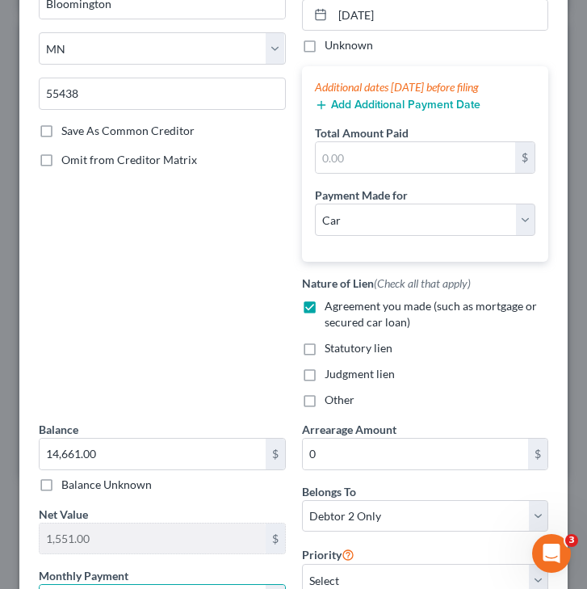
scroll to position [242, 0]
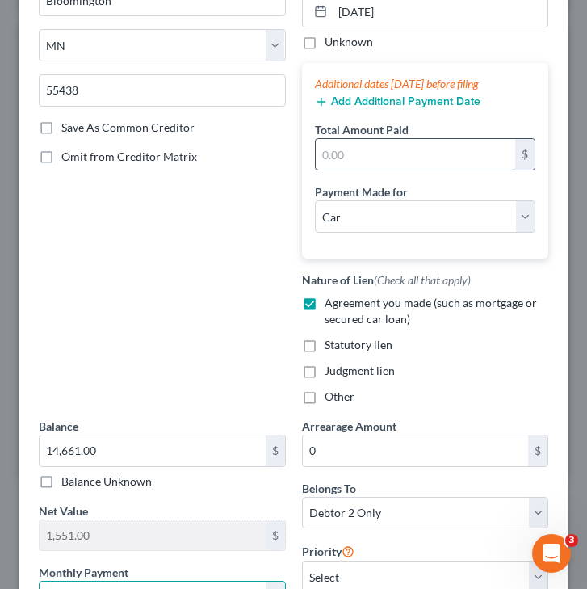
type input "284.05"
click at [363, 139] on input "text" at bounding box center [416, 154] width 200 height 31
type input "284.05"
click at [388, 101] on button "Add Additional Payment Date" at bounding box center [398, 101] width 166 height 13
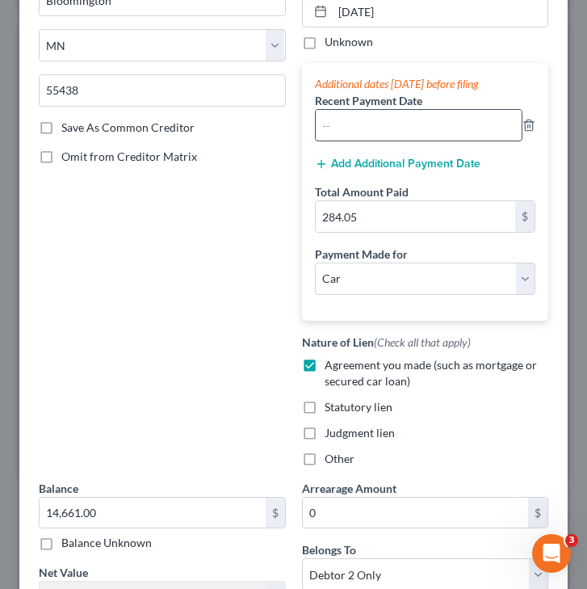
click at [401, 128] on input "text" at bounding box center [419, 125] width 207 height 31
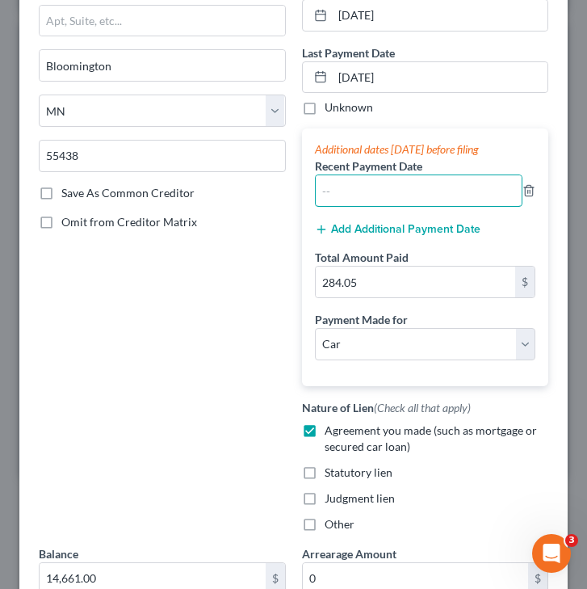
scroll to position [180, 0]
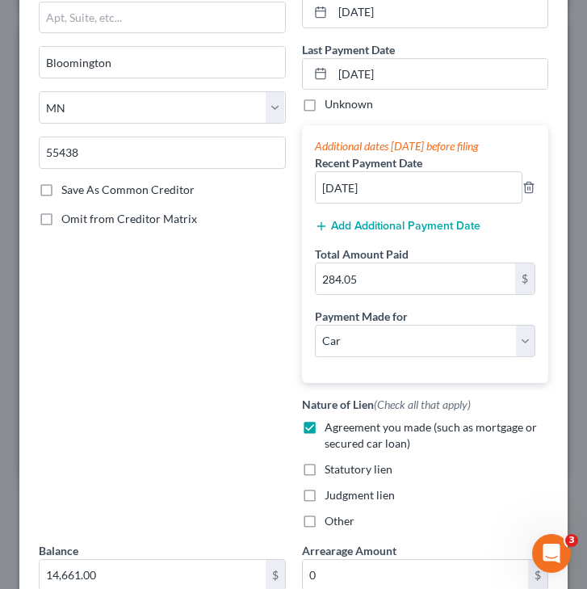
click at [375, 218] on div "Add Additional Payment Date" at bounding box center [425, 224] width 221 height 16
click at [391, 182] on input "[DATE]" at bounding box center [419, 187] width 207 height 31
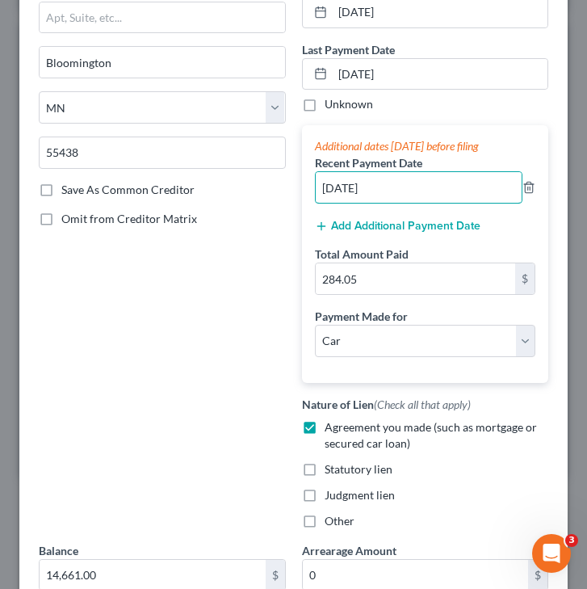
type input "[DATE]"
click at [354, 230] on button "Add Additional Payment Date" at bounding box center [398, 226] width 166 height 13
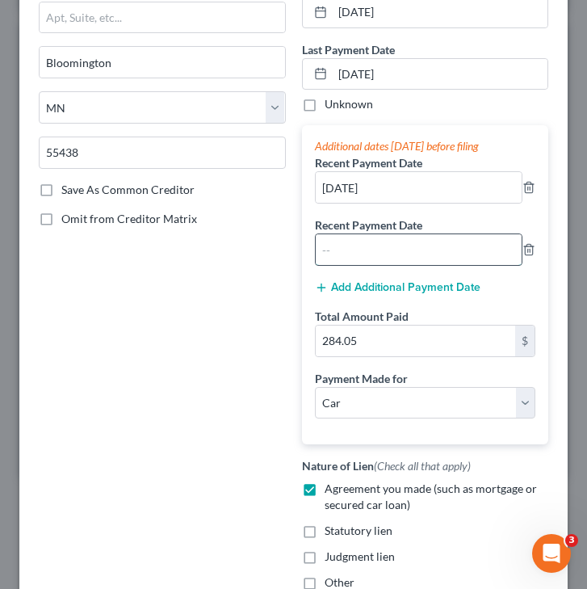
click at [342, 257] on input "text" at bounding box center [419, 249] width 207 height 31
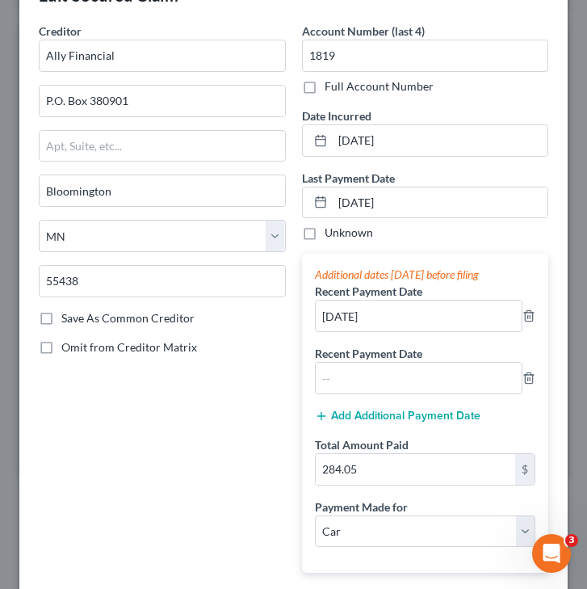
scroll to position [23, 0]
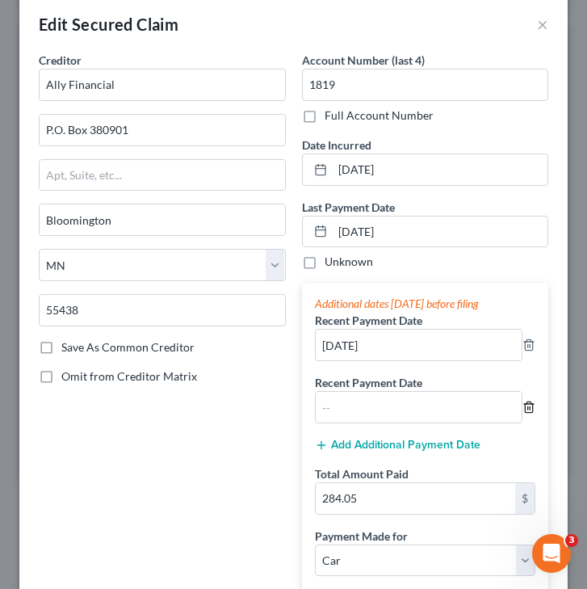
click at [531, 408] on icon "button" at bounding box center [528, 407] width 13 height 13
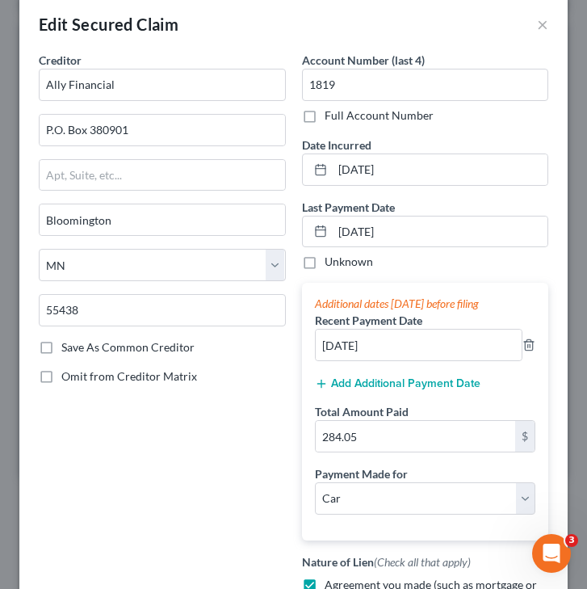
click at [359, 388] on button "Add Additional Payment Date" at bounding box center [398, 383] width 166 height 13
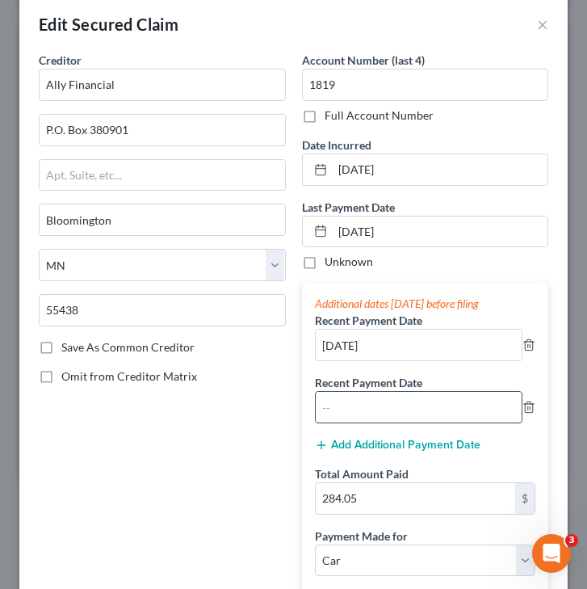
click at [366, 405] on input "text" at bounding box center [419, 407] width 207 height 31
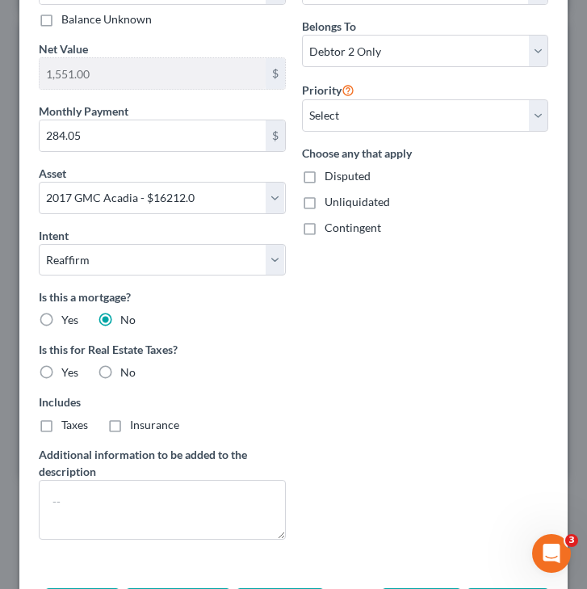
scroll to position [940, 0]
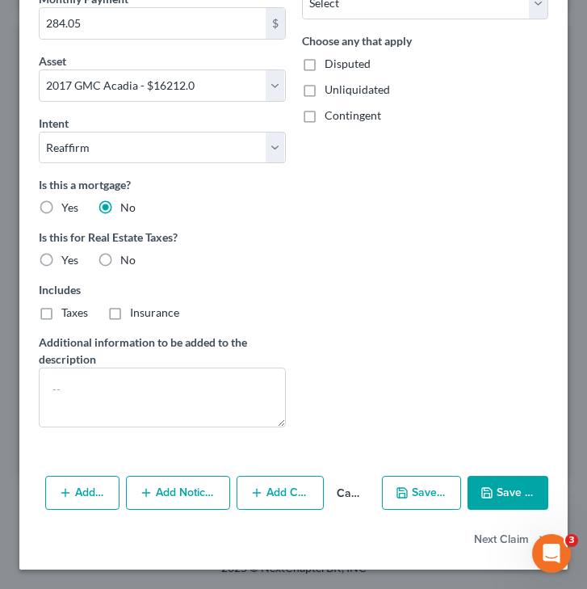
type input "[DATE]"
click at [505, 493] on button "Save & Close" at bounding box center [508, 493] width 81 height 34
select select
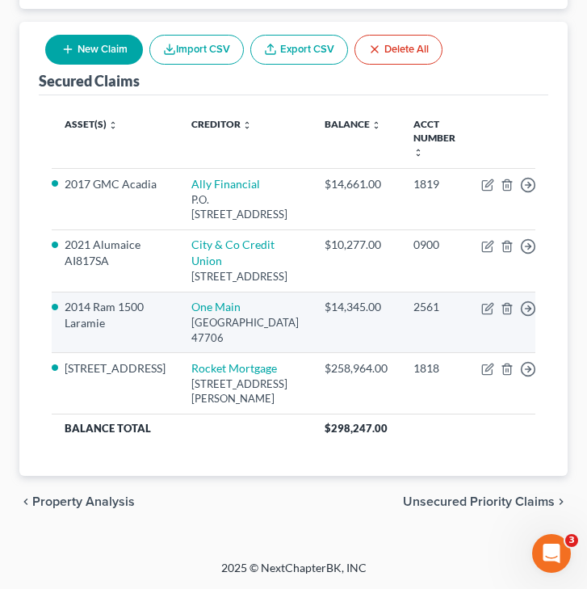
click at [468, 317] on td "Move to E Move to F Move to G Move to Notice Only" at bounding box center [511, 322] width 87 height 61
click at [481, 312] on icon "button" at bounding box center [487, 308] width 13 height 13
select select "15"
select select "2"
select select "0"
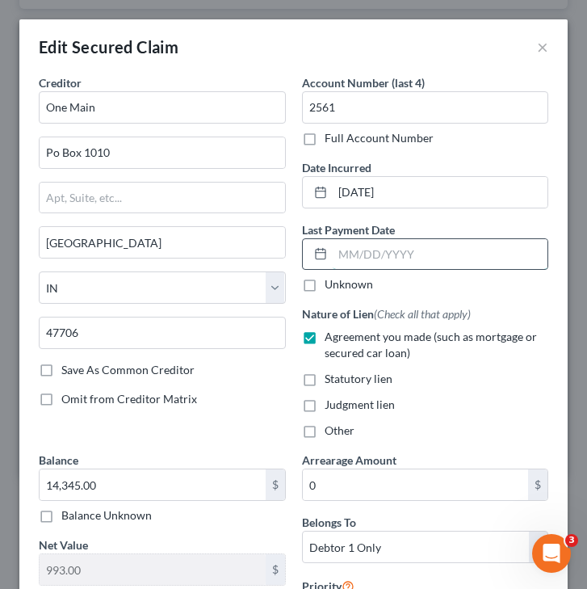
click at [382, 249] on input "text" at bounding box center [441, 254] width 216 height 31
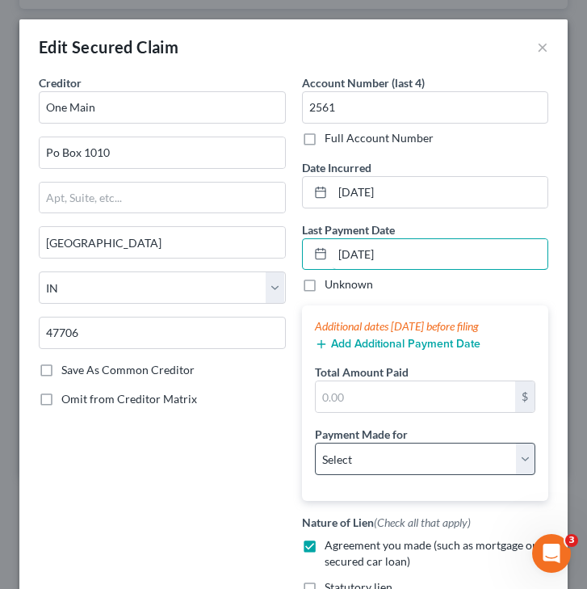
type input "[DATE]"
click at [350, 453] on select "Select Car Credit Card Loan Repayment Mortgage Other Suppliers Or Vendors" at bounding box center [425, 459] width 221 height 32
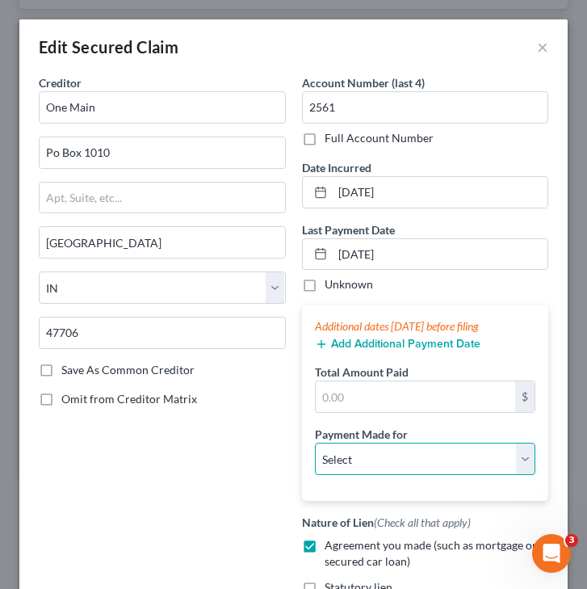
select select "0"
click at [315, 443] on select "Select Car Credit Card Loan Repayment Mortgage Other Suppliers Or Vendors" at bounding box center [425, 459] width 221 height 32
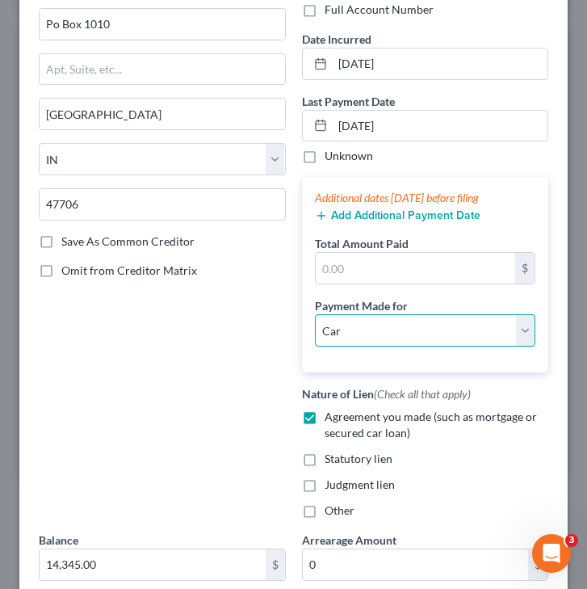
scroll to position [121, 0]
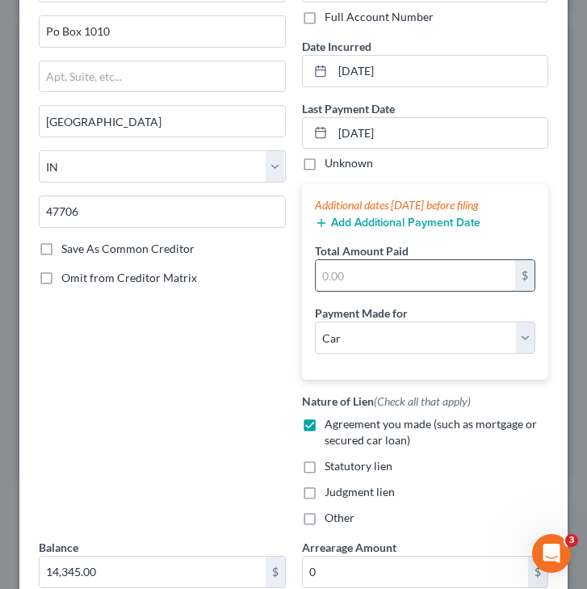
click at [382, 271] on input "text" at bounding box center [416, 275] width 200 height 31
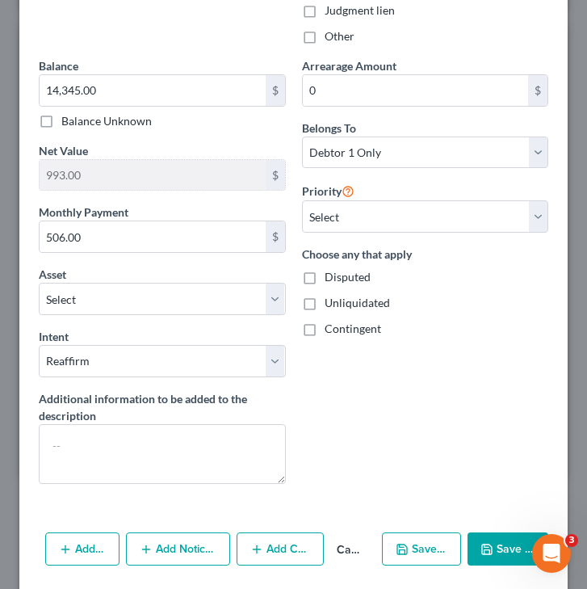
scroll to position [658, 0]
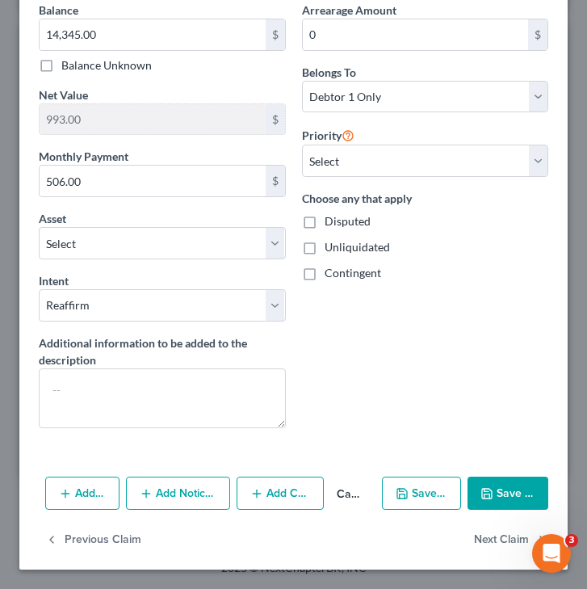
type input "506.77"
click at [517, 501] on button "Save & Close" at bounding box center [508, 493] width 81 height 34
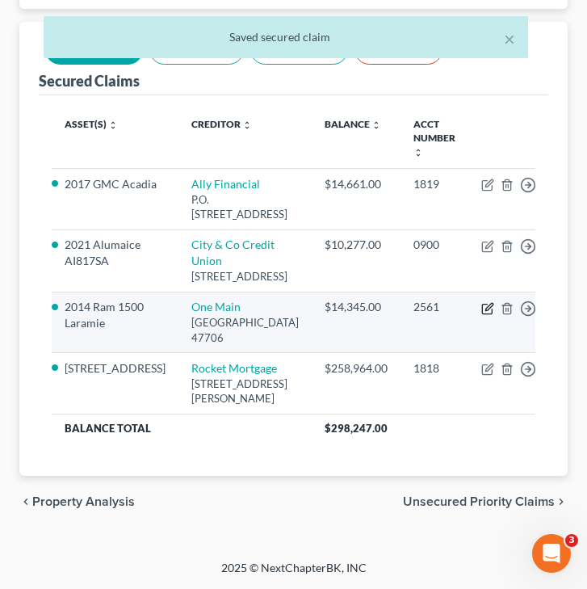
click at [481, 309] on icon "button" at bounding box center [487, 308] width 13 height 13
select select "15"
select select "0"
select select "2"
select select "0"
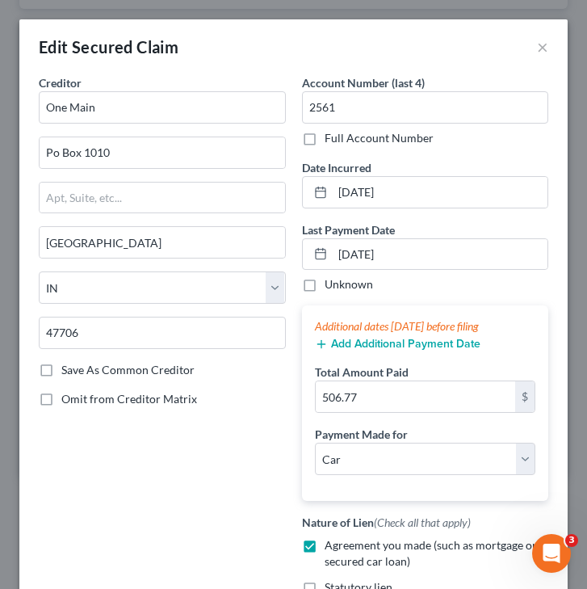
click at [349, 343] on button "Add Additional Payment Date" at bounding box center [398, 344] width 166 height 13
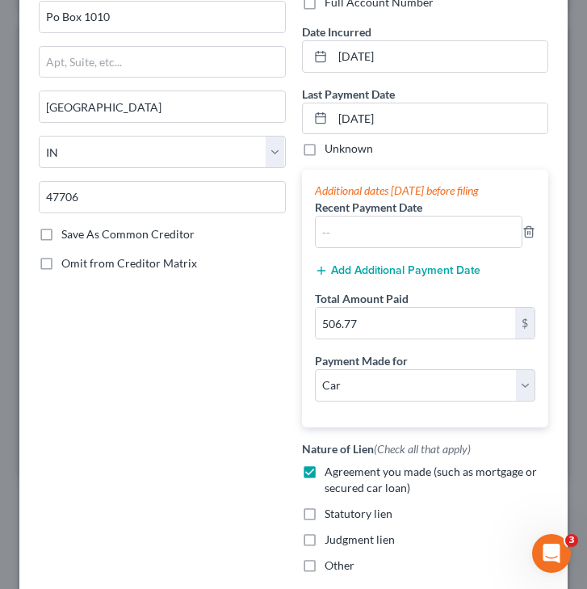
scroll to position [137, 0]
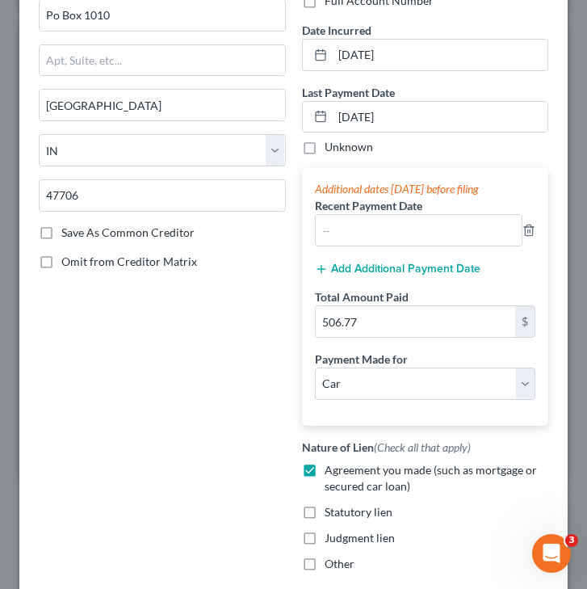
click at [391, 267] on button "Add Additional Payment Date" at bounding box center [398, 268] width 166 height 13
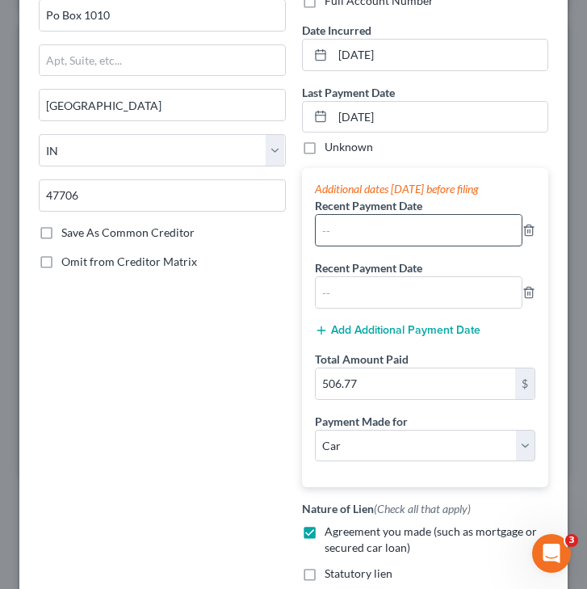
click at [351, 235] on input "text" at bounding box center [419, 230] width 207 height 31
type input "[DATE]"
click at [328, 296] on input "text" at bounding box center [419, 292] width 207 height 31
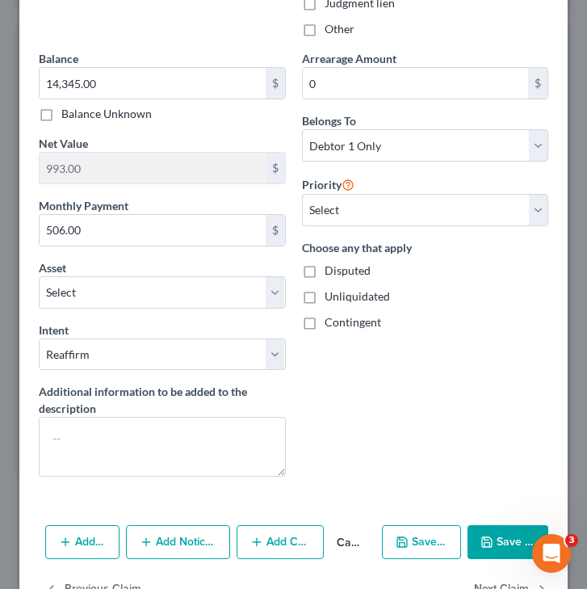
scroll to position [783, 0]
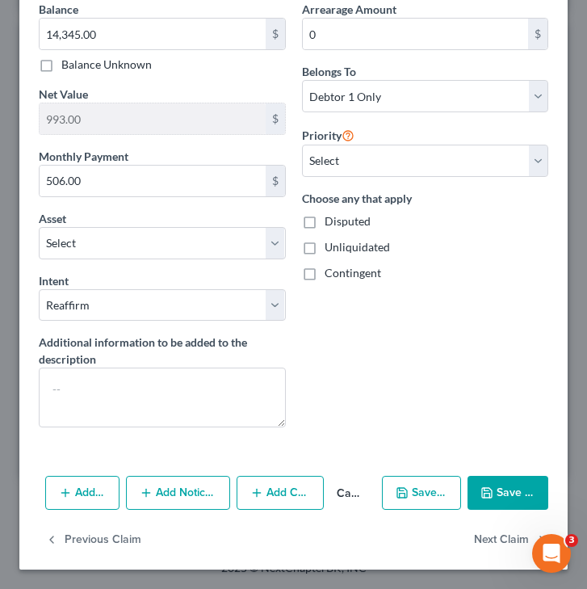
type input "[DATE]"
click at [502, 491] on button "Save & Close" at bounding box center [508, 493] width 81 height 34
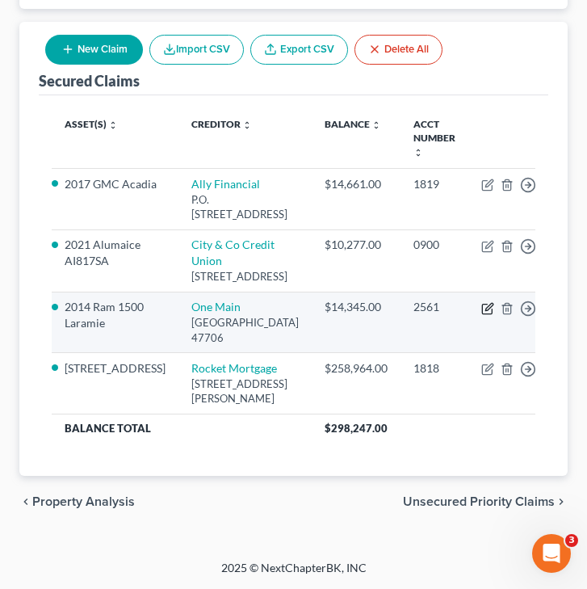
click at [481, 305] on icon "button" at bounding box center [487, 308] width 13 height 13
select select "15"
select select "0"
select select "2"
select select "0"
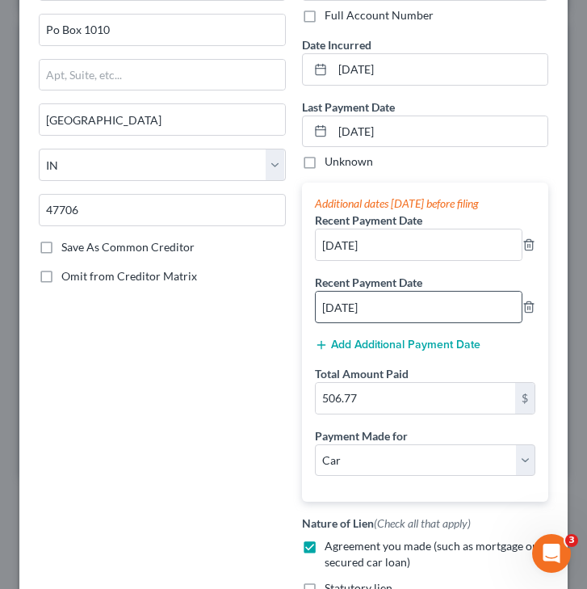
scroll to position [0, 0]
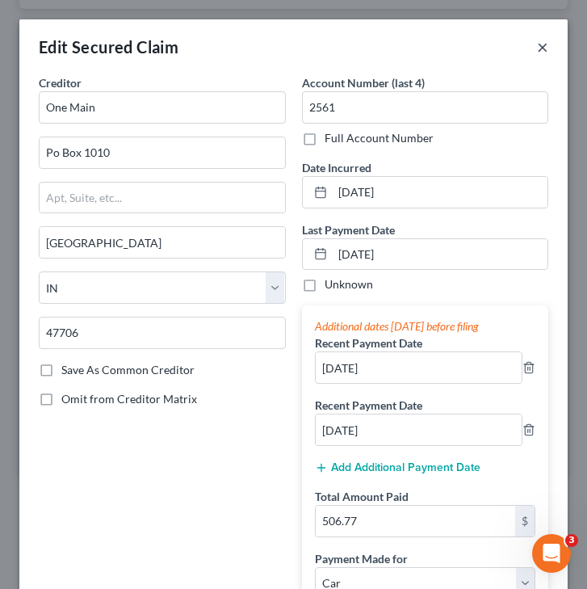
click at [542, 53] on button "×" at bounding box center [542, 46] width 11 height 19
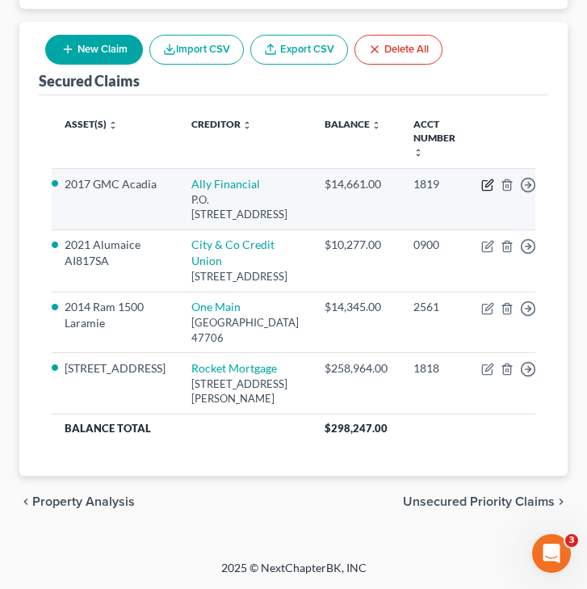
click at [482, 181] on icon "button" at bounding box center [487, 186] width 10 height 10
select select "24"
select select "0"
select select "4"
select select "2"
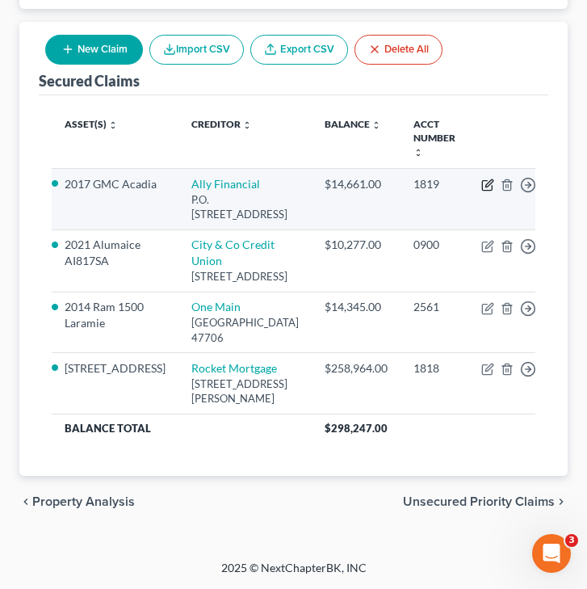
select select "1"
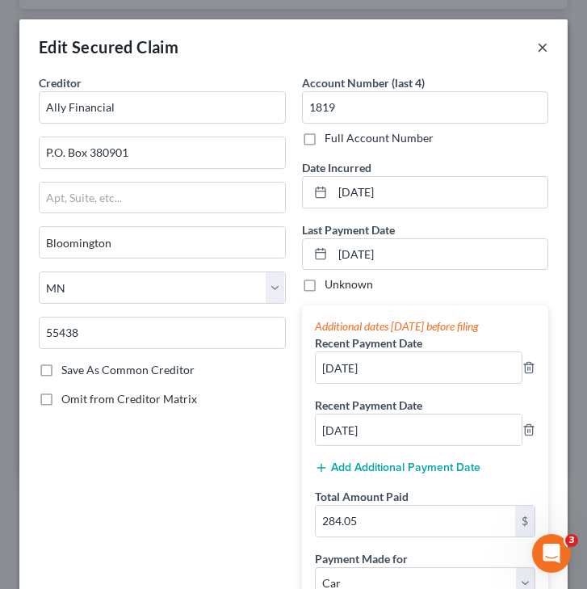
click at [547, 39] on button "×" at bounding box center [542, 46] width 11 height 19
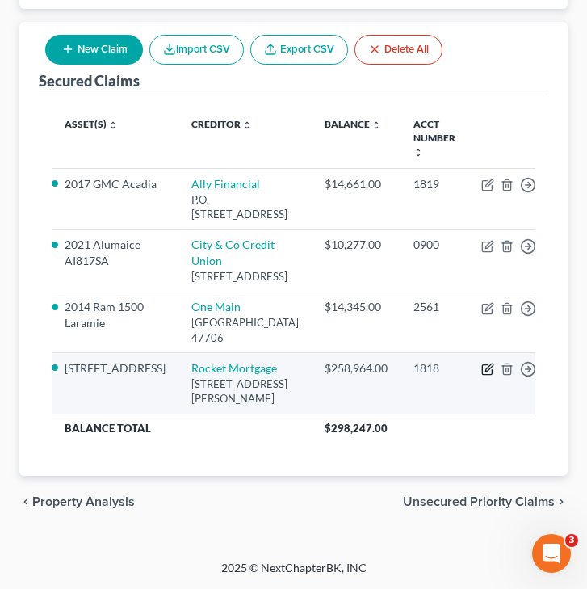
click at [481, 368] on icon "button" at bounding box center [487, 369] width 13 height 13
select select "23"
select select "11"
select select "2"
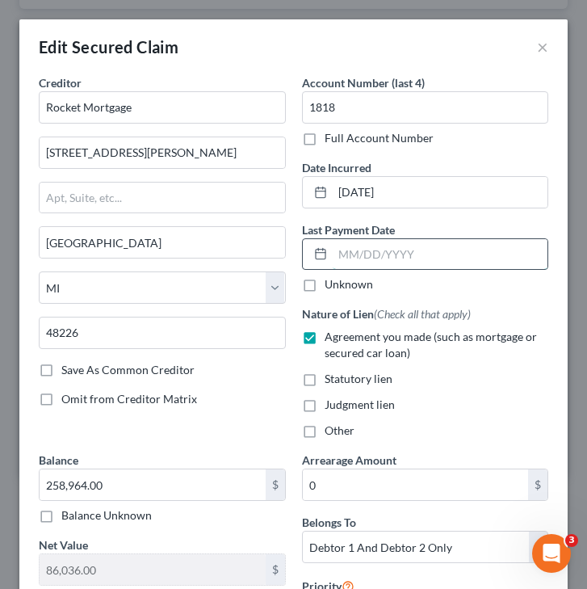
click at [371, 267] on input "text" at bounding box center [441, 254] width 216 height 31
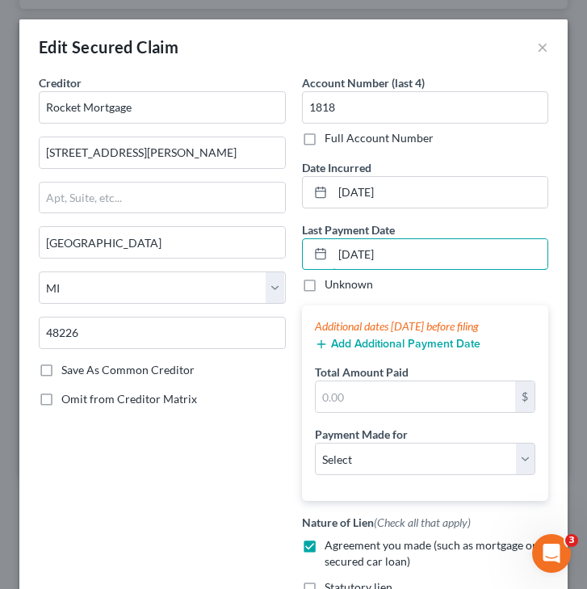
type input "[DATE]"
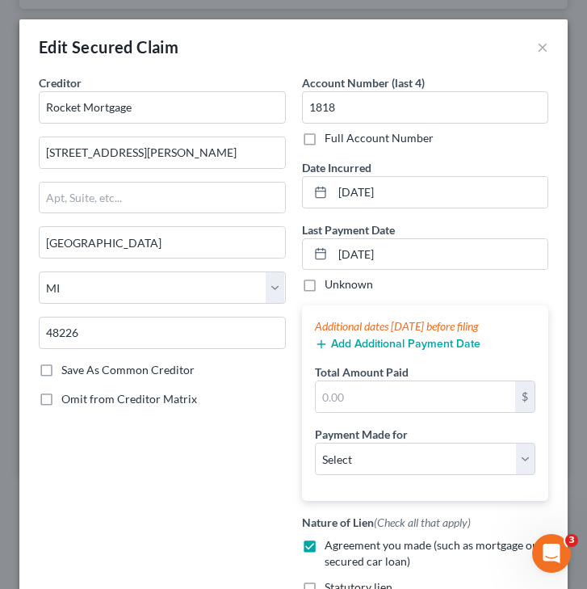
click at [376, 346] on button "Add Additional Payment Date" at bounding box center [398, 344] width 166 height 13
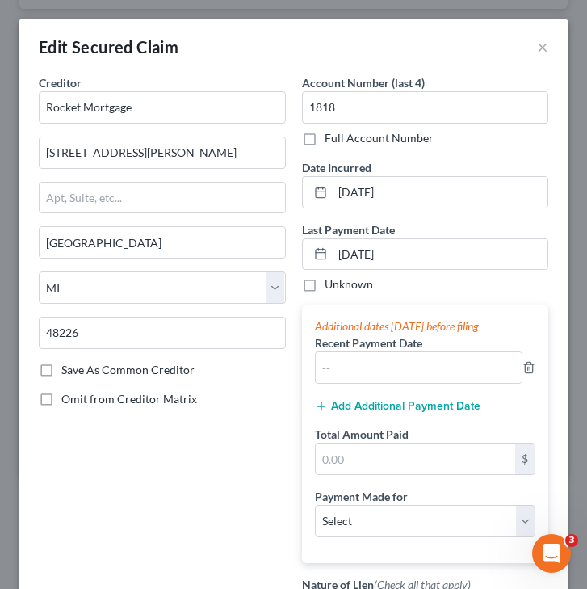
click at [379, 407] on button "Add Additional Payment Date" at bounding box center [398, 406] width 166 height 13
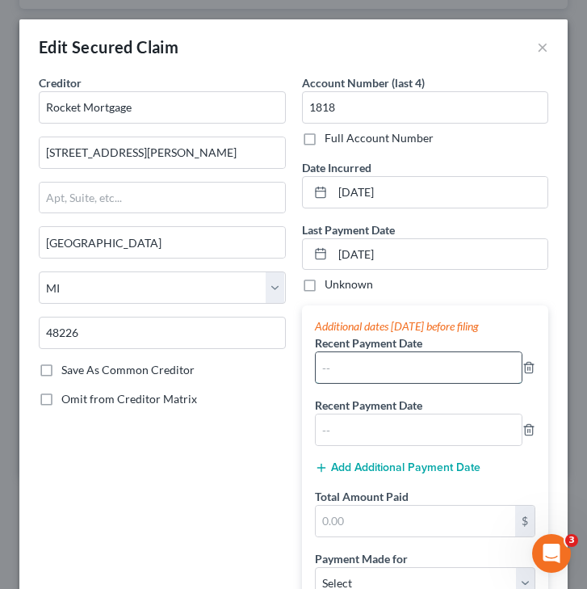
click at [367, 371] on input "text" at bounding box center [419, 367] width 207 height 31
type input "[DATE]"
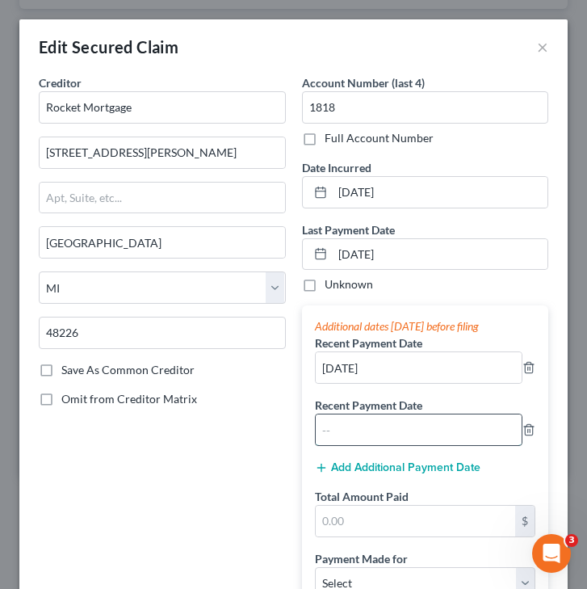
click at [344, 431] on input "text" at bounding box center [419, 429] width 207 height 31
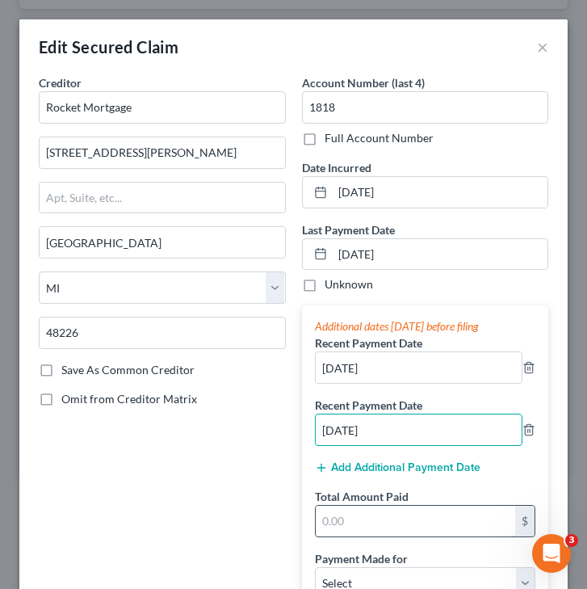
type input "[DATE]"
click at [371, 518] on input "text" at bounding box center [416, 521] width 200 height 31
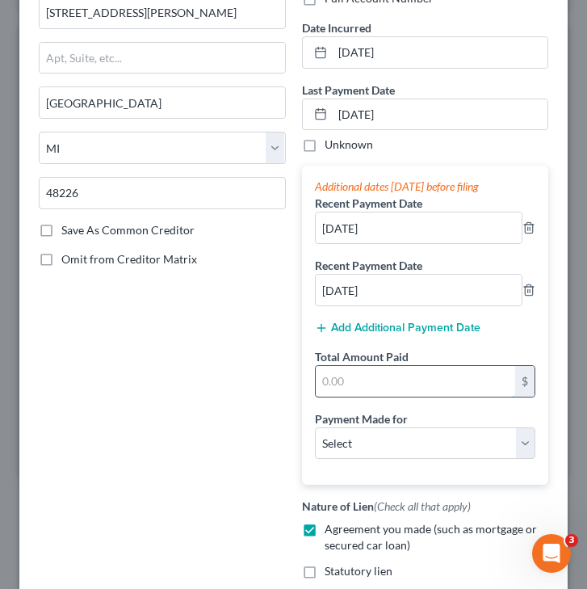
scroll to position [135, 0]
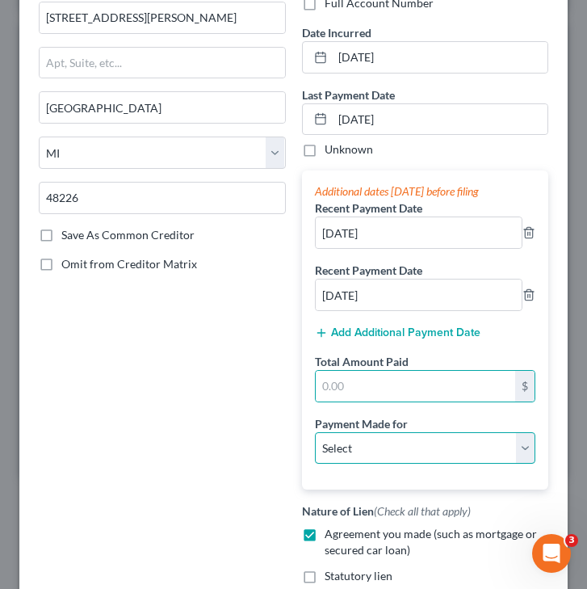
click at [339, 449] on select "Select Car Credit Card Loan Repayment Mortgage Other Suppliers Or Vendors" at bounding box center [425, 448] width 221 height 32
select select "3"
click at [315, 432] on select "Select Car Credit Card Loan Repayment Mortgage Other Suppliers Or Vendors" at bounding box center [425, 448] width 221 height 32
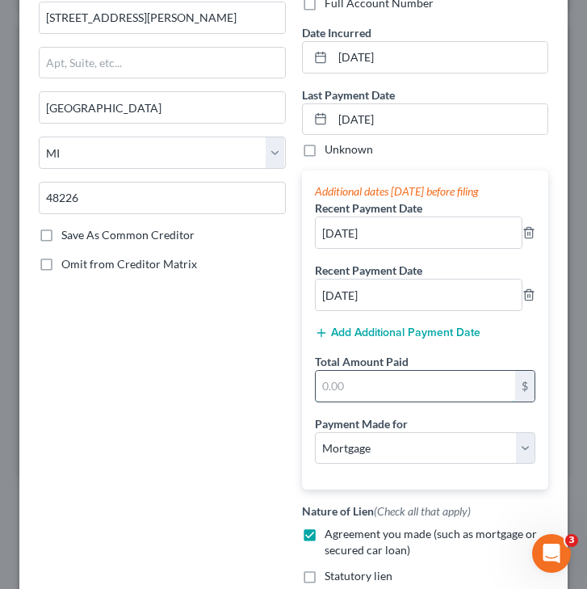
click at [341, 395] on input "text" at bounding box center [416, 386] width 200 height 31
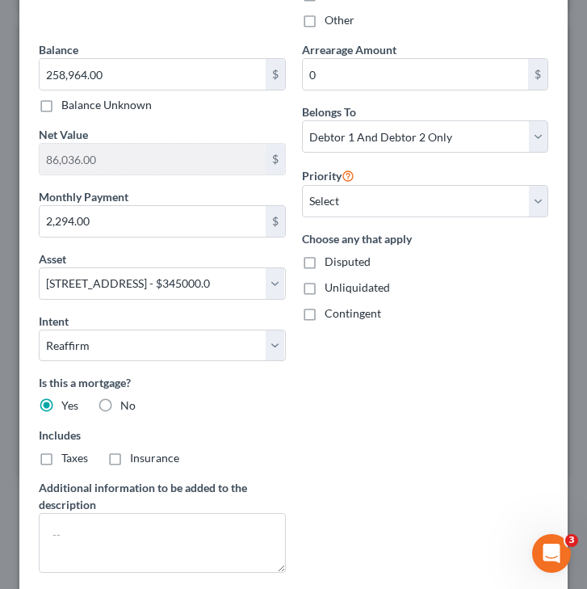
scroll to position [887, 0]
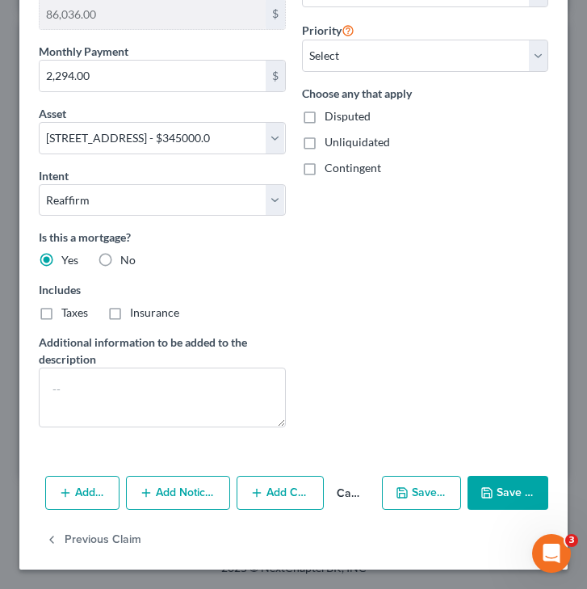
type input "2,294"
click at [528, 484] on button "Save & Close" at bounding box center [508, 493] width 81 height 34
select select
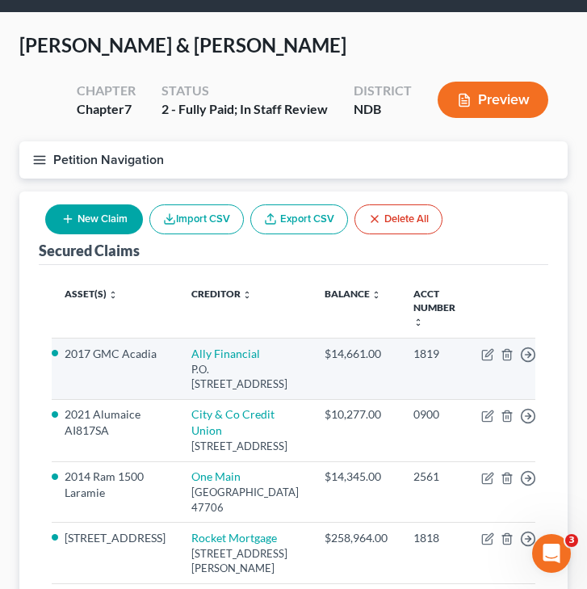
scroll to position [0, 0]
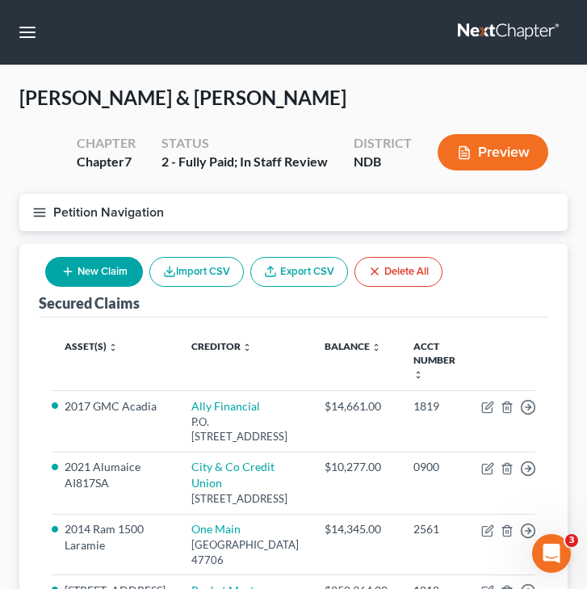
click at [44, 213] on icon "button" at bounding box center [39, 212] width 15 height 15
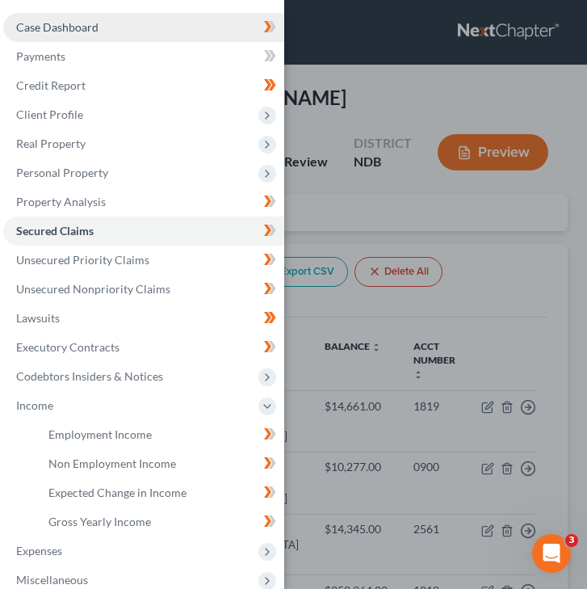
click at [78, 35] on link "Case Dashboard" at bounding box center [143, 27] width 281 height 29
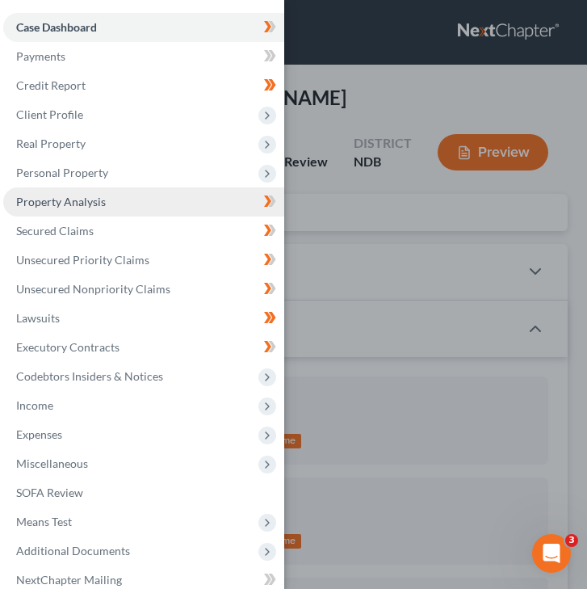
scroll to position [6, 0]
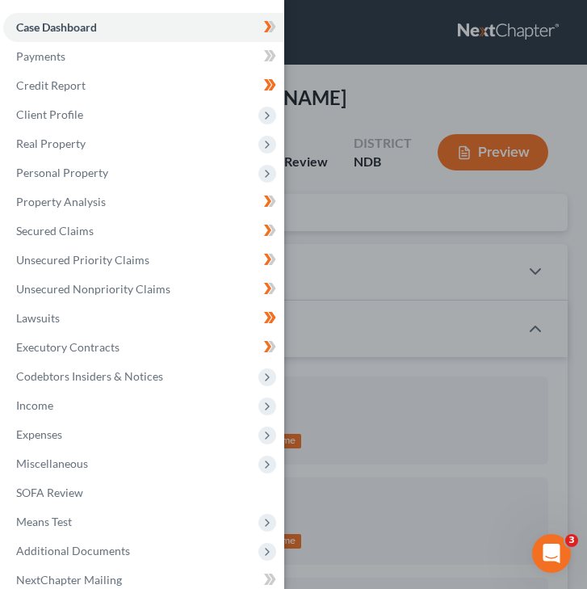
click at [350, 279] on div "Case Dashboard Payments Invoices Payments Payments Credit Report Client Profile" at bounding box center [293, 294] width 587 height 589
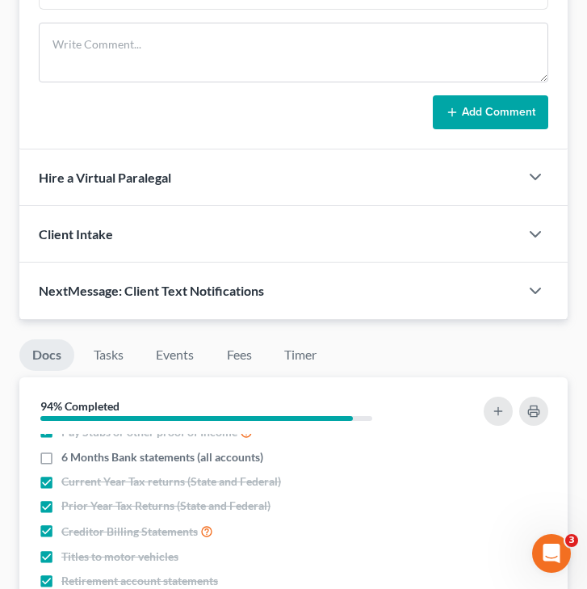
scroll to position [89, 0]
click at [295, 359] on link "Timer" at bounding box center [300, 354] width 58 height 31
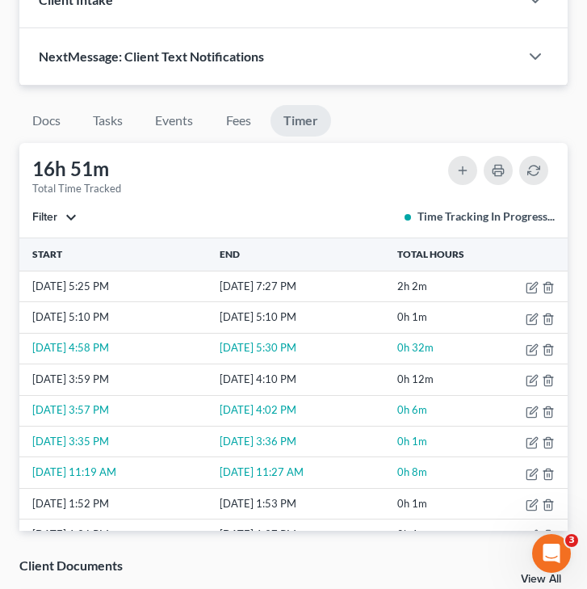
scroll to position [1838, 0]
